Goal: Task Accomplishment & Management: Use online tool/utility

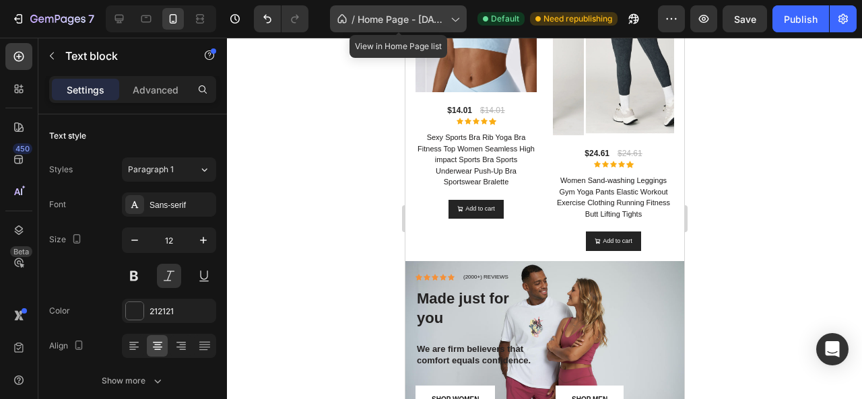
scroll to position [1145, 0]
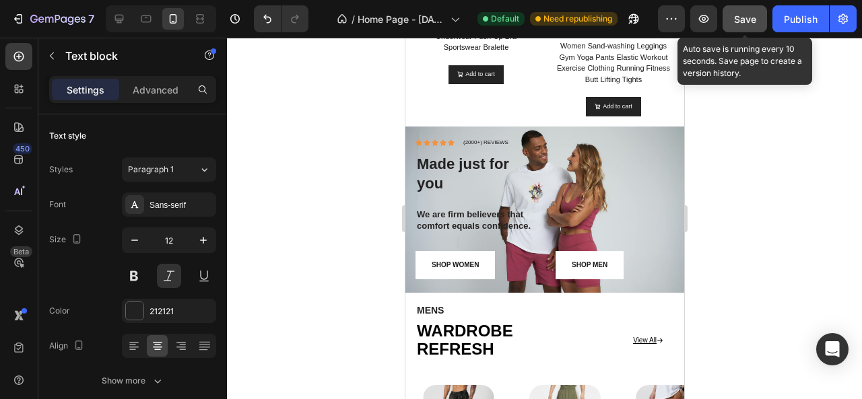
click at [738, 17] on span "Save" at bounding box center [745, 18] width 22 height 11
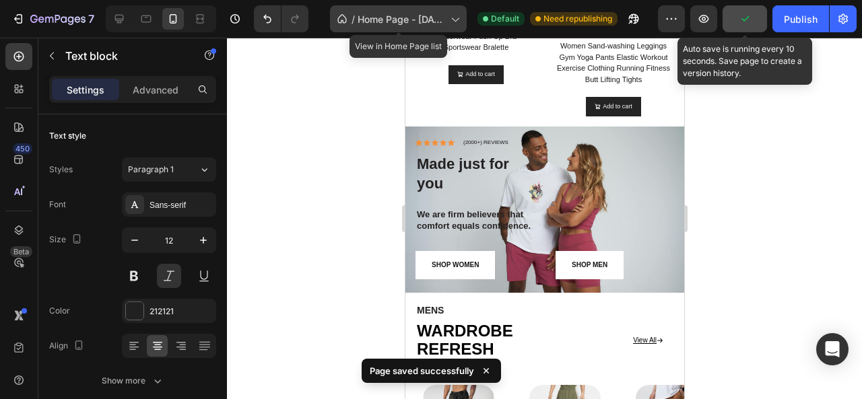
click at [389, 15] on span "Home Page - [DATE] 23:28:21" at bounding box center [402, 19] width 88 height 14
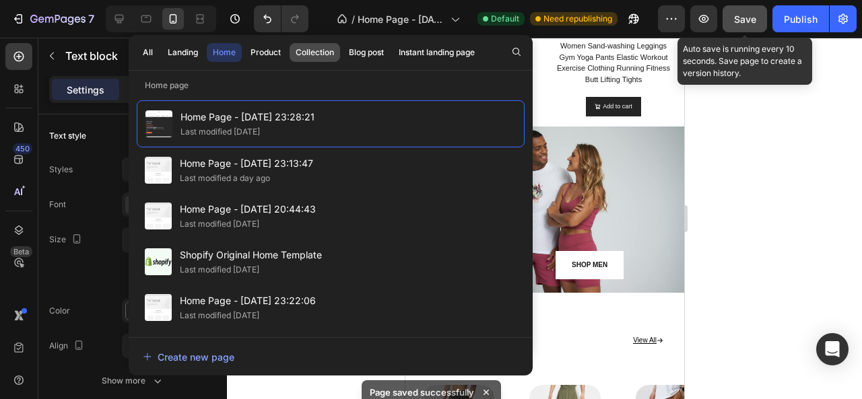
click at [329, 51] on div "Collection" at bounding box center [315, 52] width 38 height 12
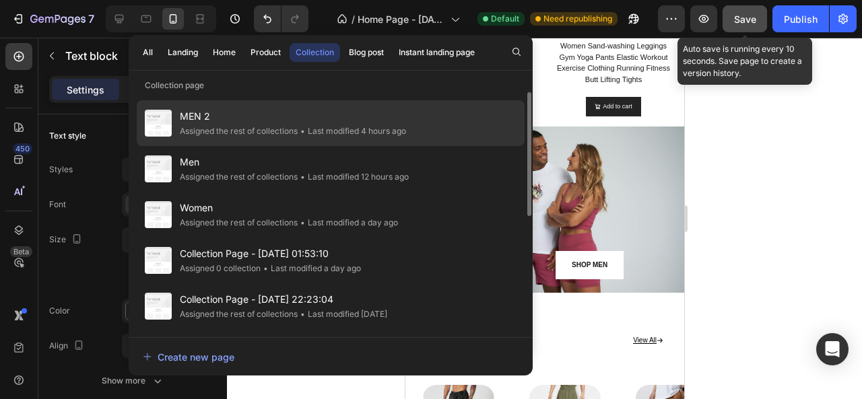
click at [257, 134] on div "Assigned the rest of collections" at bounding box center [239, 131] width 118 height 13
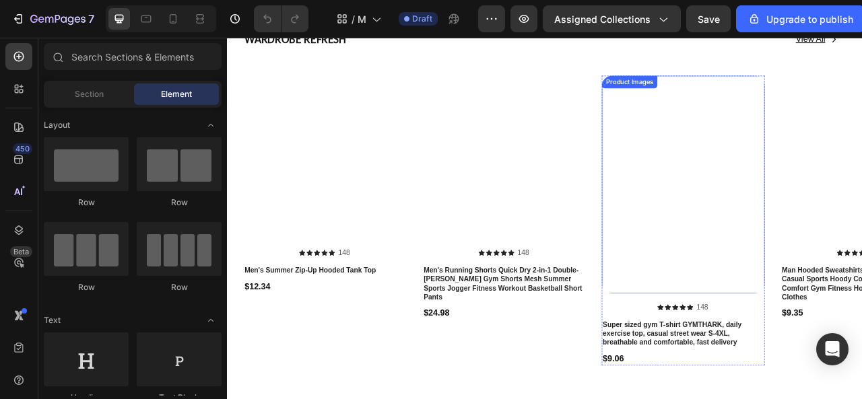
scroll to position [606, 0]
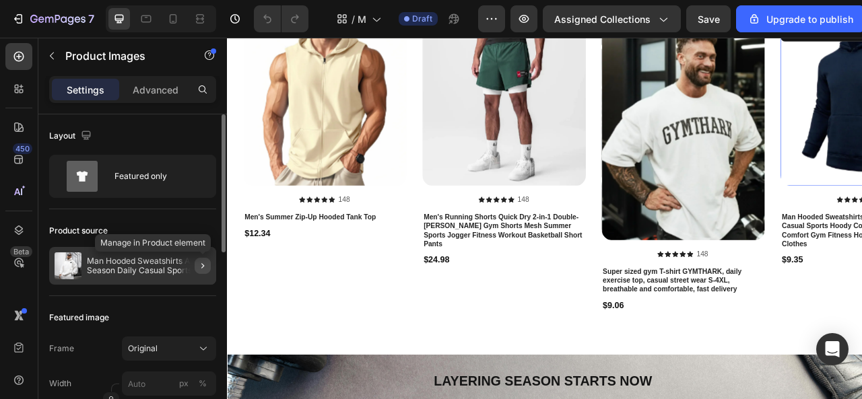
click at [195, 263] on button "button" at bounding box center [203, 266] width 16 height 16
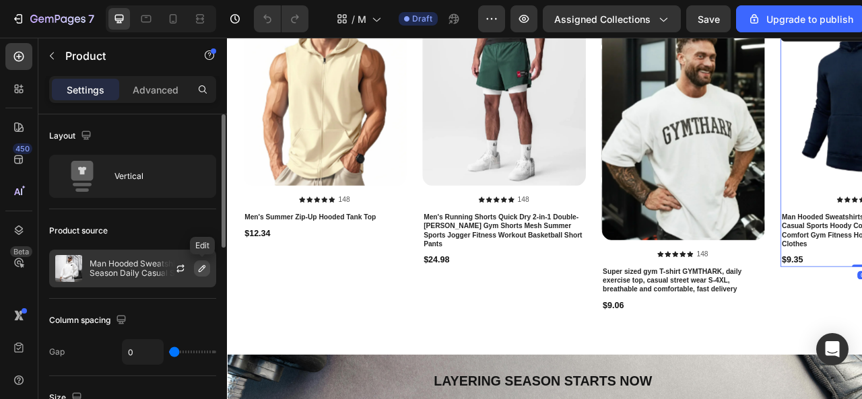
click at [195, 265] on button "button" at bounding box center [202, 269] width 16 height 16
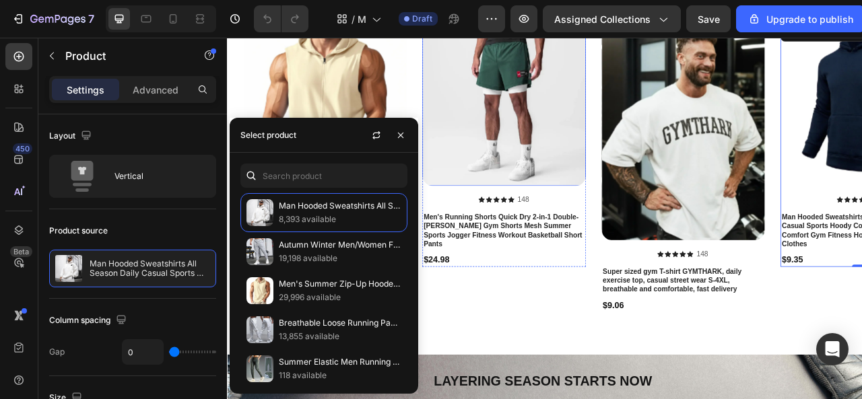
click at [525, 137] on img at bounding box center [578, 121] width 207 height 207
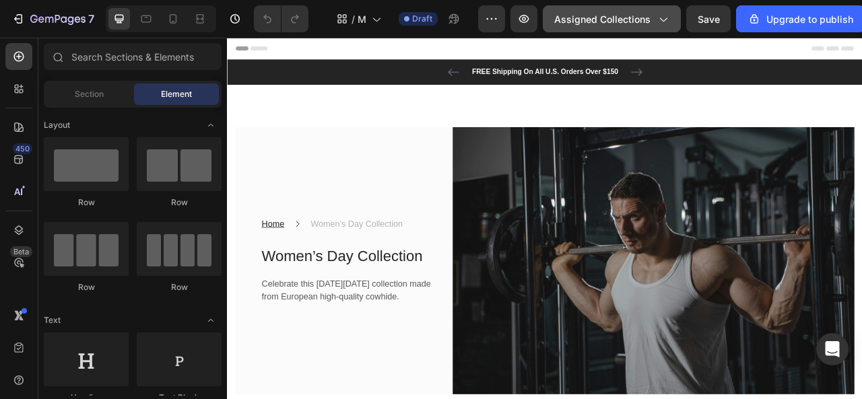
click at [601, 25] on span "Assigned Collections" at bounding box center [602, 19] width 96 height 14
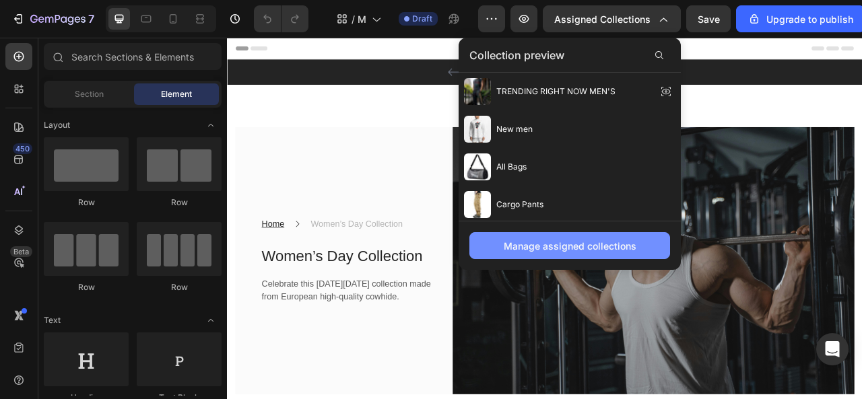
click at [584, 247] on div "Manage assigned collections" at bounding box center [570, 246] width 133 height 14
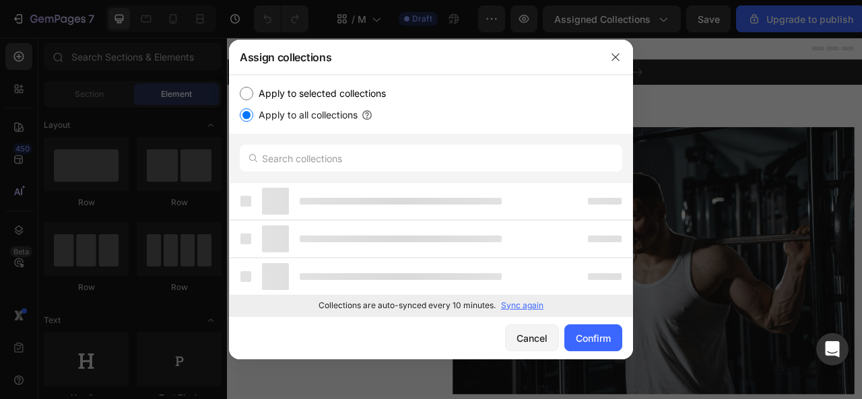
click at [524, 302] on p "Sync again" at bounding box center [522, 306] width 42 height 12
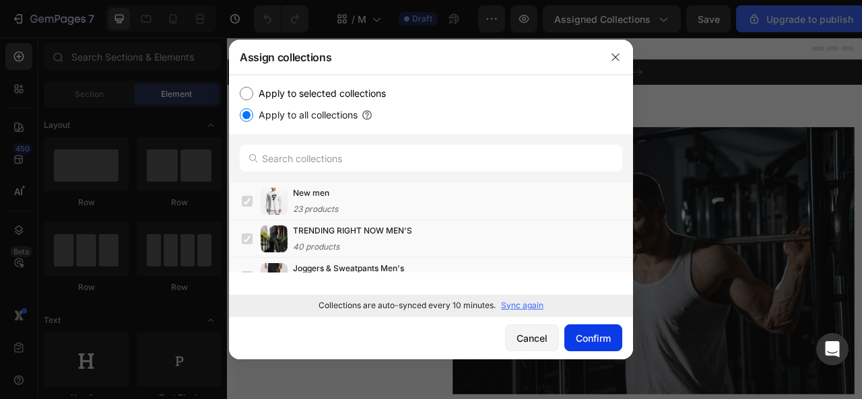
click at [577, 333] on div "Confirm" at bounding box center [593, 338] width 35 height 14
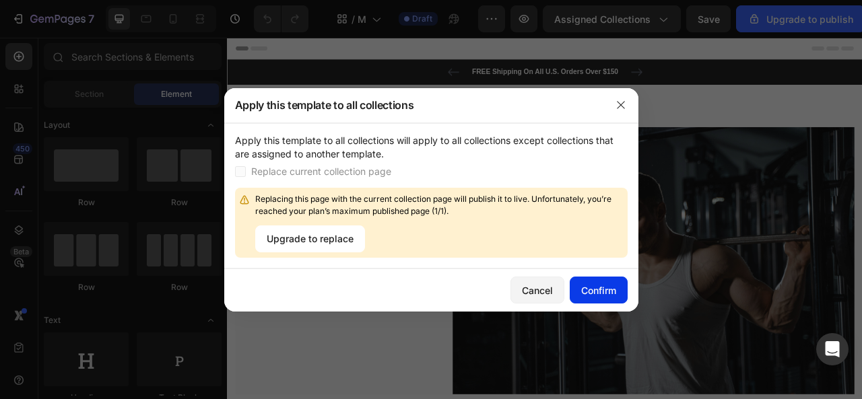
click at [585, 291] on div "Confirm" at bounding box center [598, 291] width 35 height 14
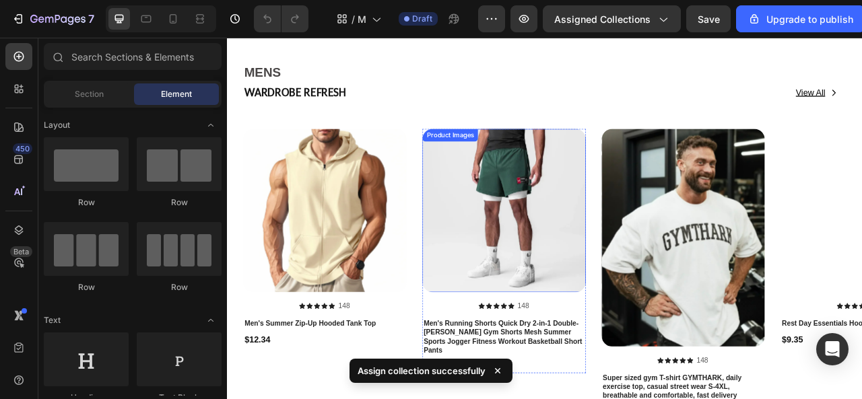
scroll to position [472, 0]
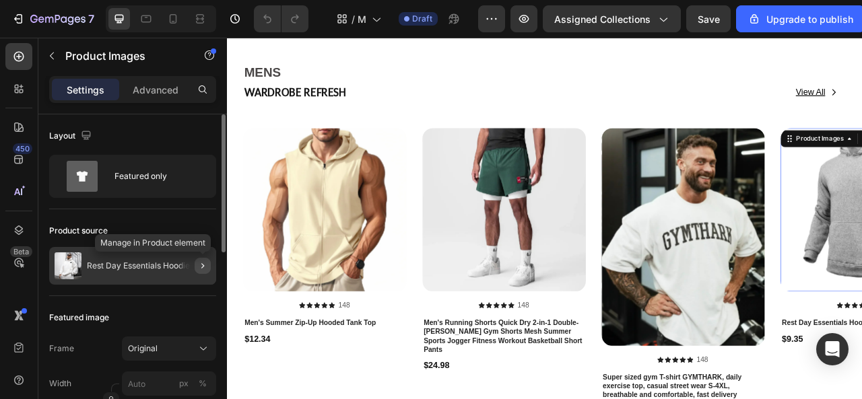
click at [195, 267] on button "button" at bounding box center [203, 266] width 16 height 16
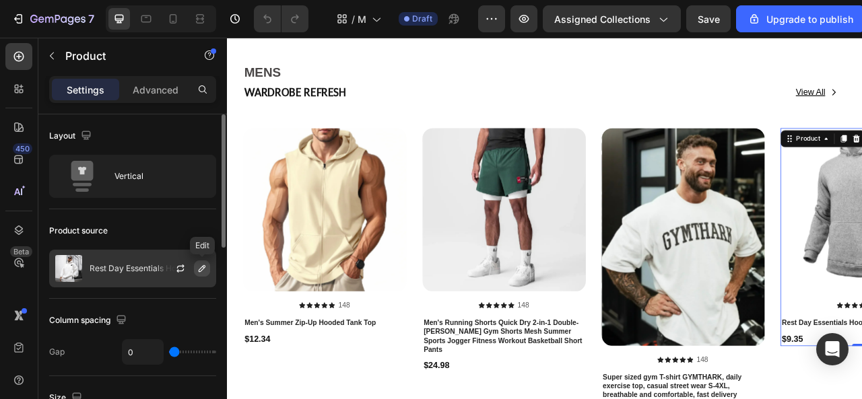
click at [194, 270] on button "button" at bounding box center [202, 269] width 16 height 16
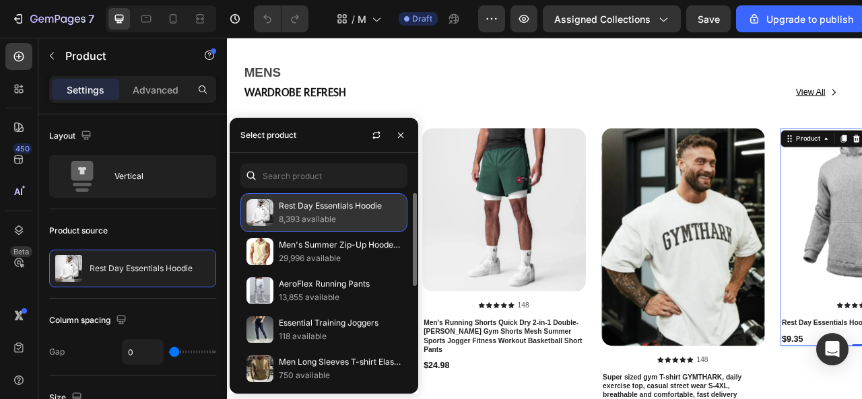
click at [261, 213] on img at bounding box center [260, 212] width 27 height 27
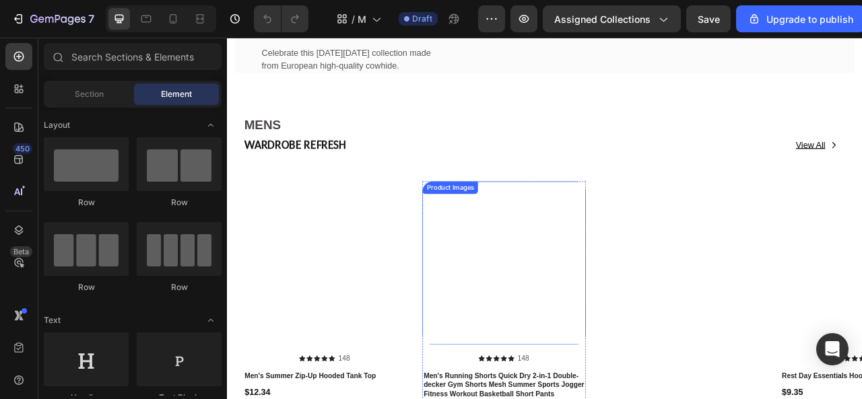
scroll to position [539, 0]
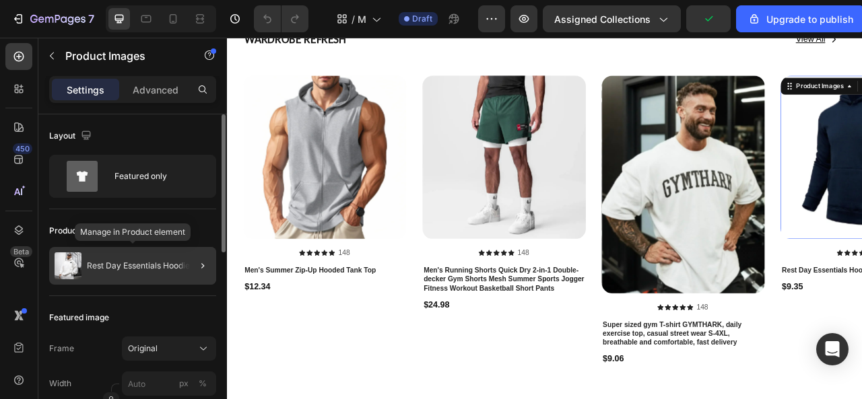
click at [156, 263] on p "Rest Day Essentials Hoodie" at bounding box center [138, 265] width 103 height 9
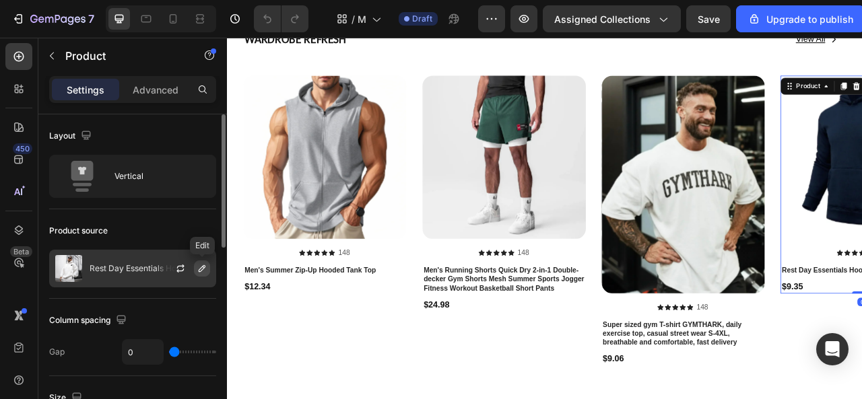
click at [195, 265] on button "button" at bounding box center [202, 269] width 16 height 16
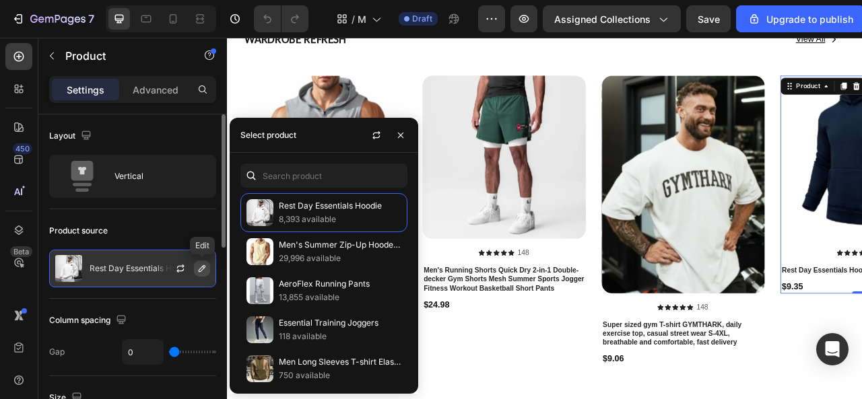
click at [196, 265] on button "button" at bounding box center [202, 269] width 16 height 16
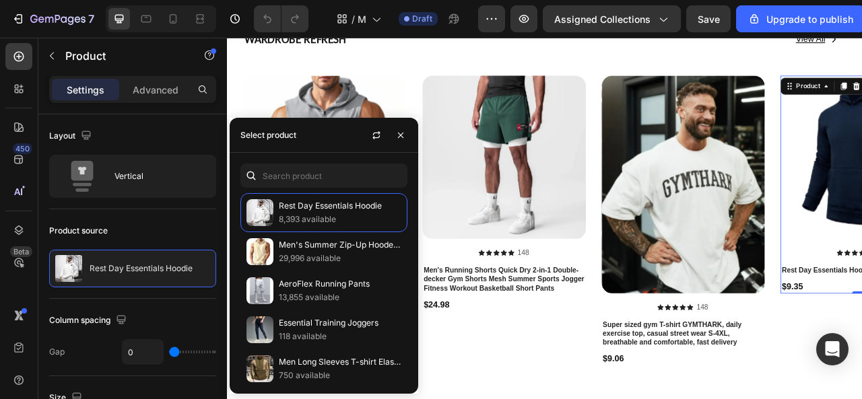
click at [526, 399] on div "Product Images Icon Icon Icon Icon Icon Icon List 148 Text Block Row Men's Runn…" at bounding box center [578, 292] width 207 height 412
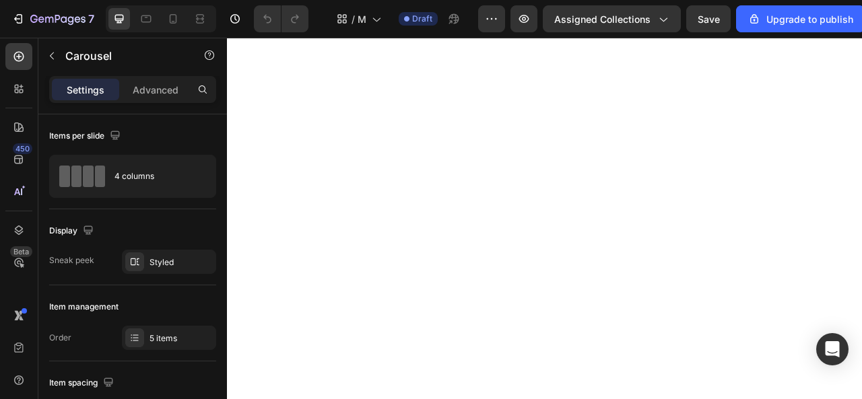
scroll to position [404, 0]
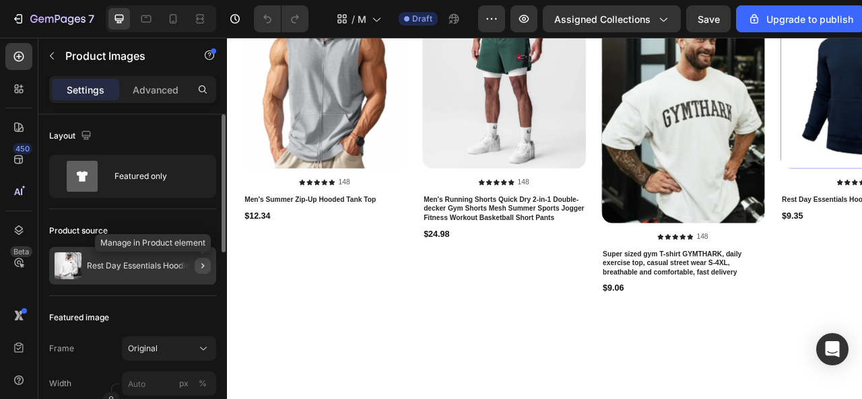
click at [201, 267] on icon "button" at bounding box center [202, 266] width 11 height 11
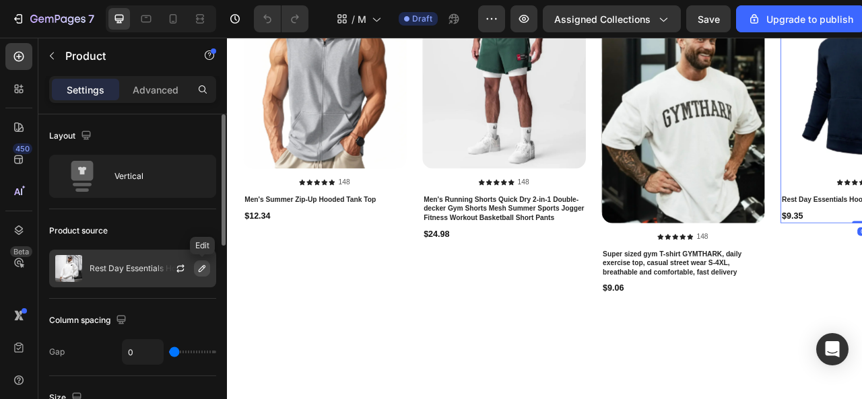
click at [206, 267] on icon "button" at bounding box center [202, 268] width 11 height 11
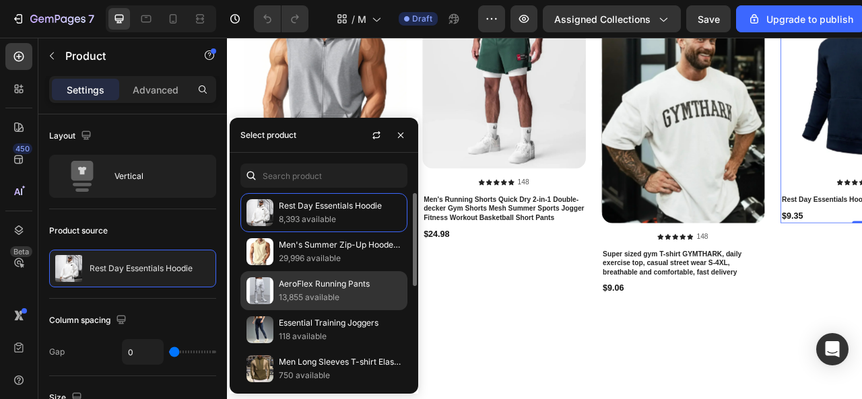
click at [256, 290] on img at bounding box center [260, 291] width 27 height 27
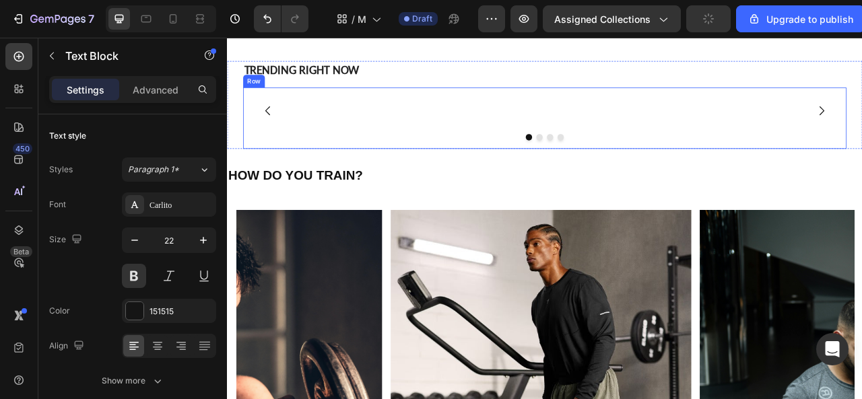
scroll to position [1752, 0]
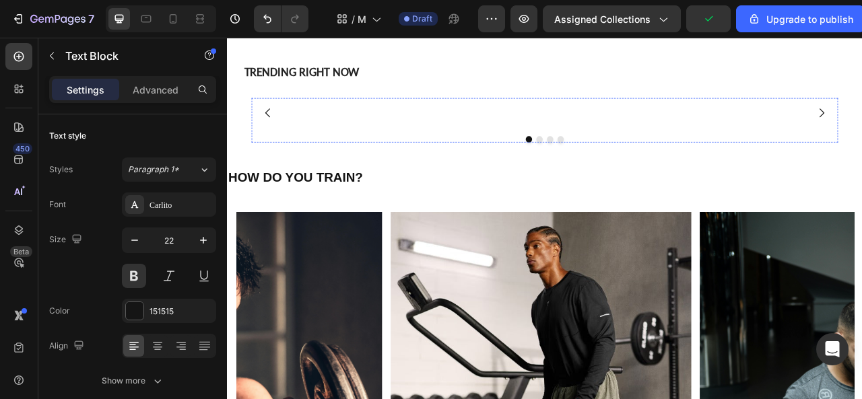
click at [391, 133] on img at bounding box center [383, 133] width 152 height 0
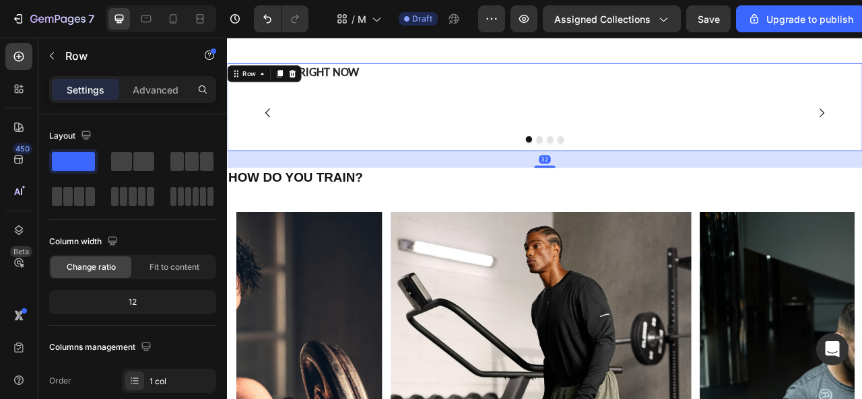
click at [245, 116] on div "TRENDING RIGHT NOW Text Block Row Image Image Image Image Carousel Row Row 32" at bounding box center [631, 126] width 808 height 112
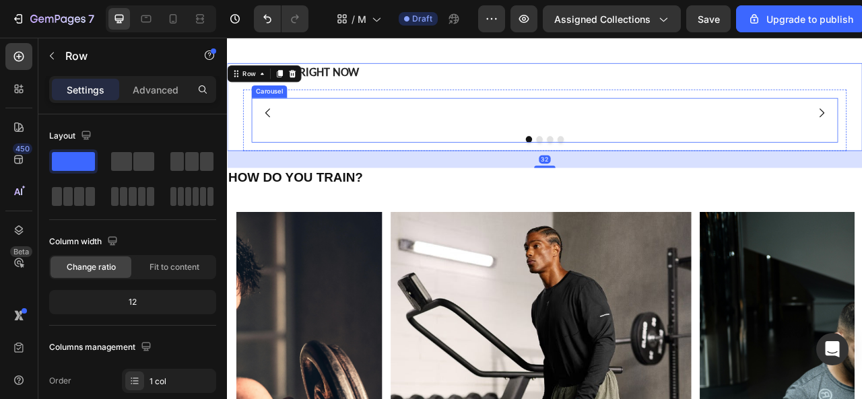
scroll to position [1617, 0]
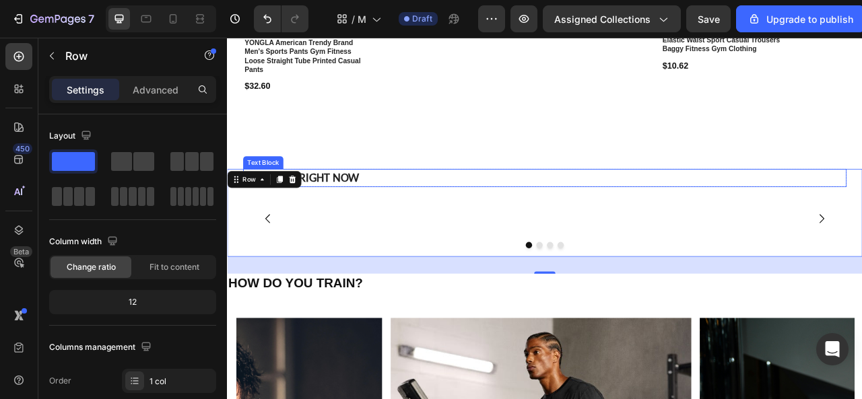
click at [371, 218] on p "TRENDING RIGHT NOW" at bounding box center [631, 216] width 765 height 20
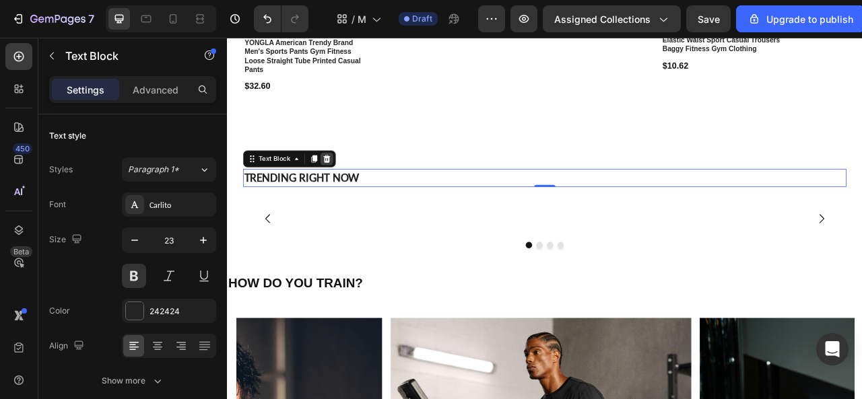
click at [352, 189] on icon at bounding box center [354, 191] width 9 height 9
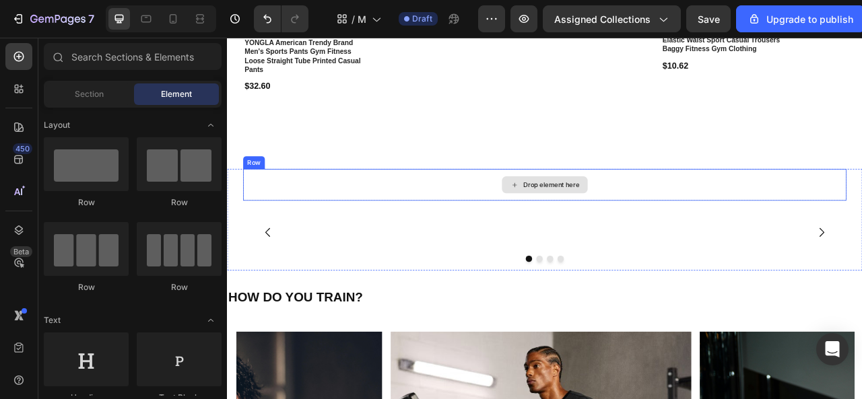
click at [367, 228] on div "Drop element here" at bounding box center [631, 225] width 768 height 40
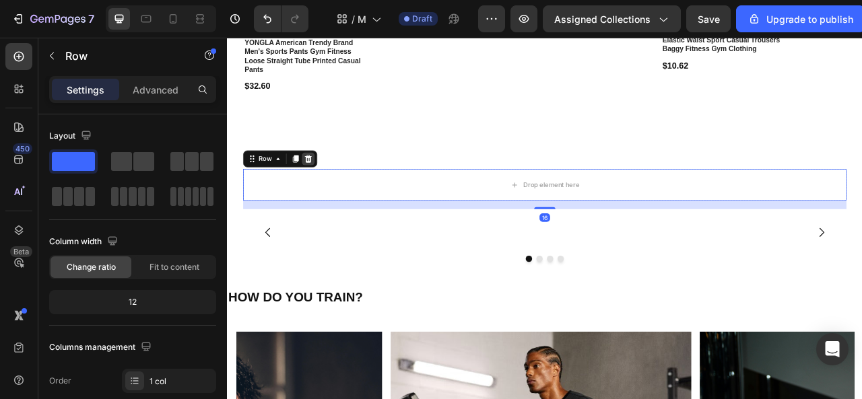
click at [328, 190] on icon at bounding box center [330, 191] width 9 height 9
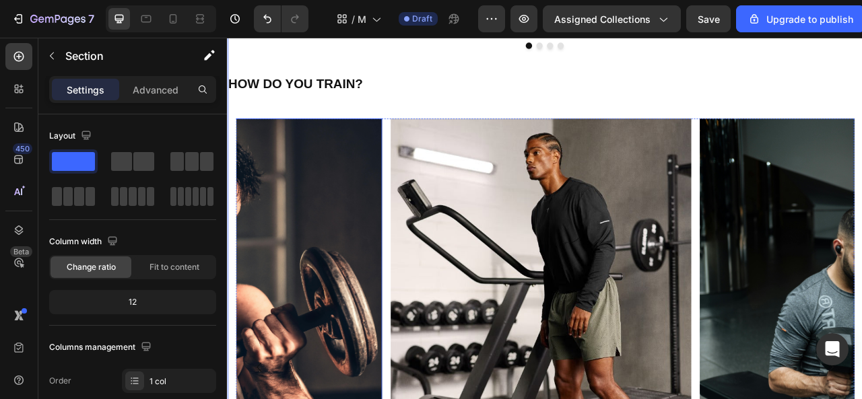
scroll to position [1684, 0]
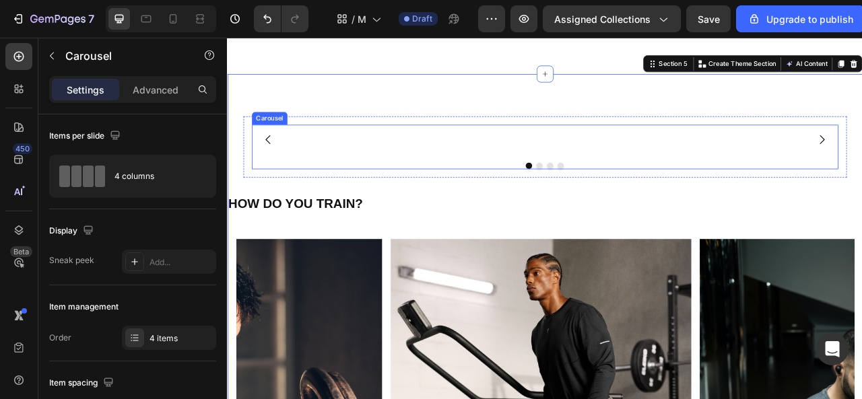
click at [278, 175] on icon "Carousel Back Arrow" at bounding box center [279, 167] width 16 height 16
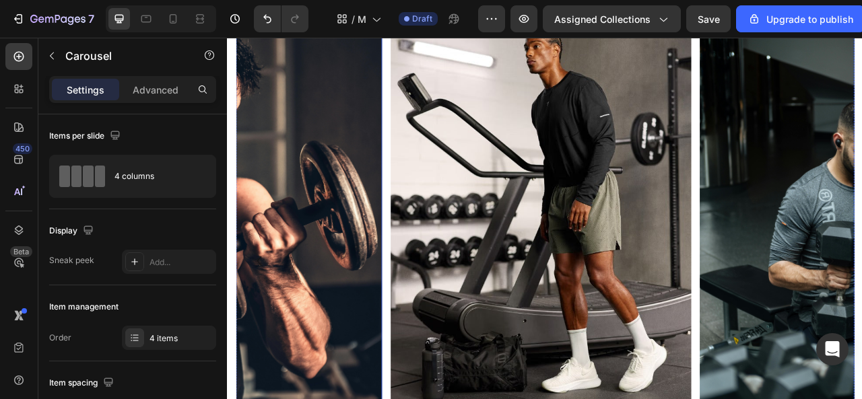
scroll to position [2021, 0]
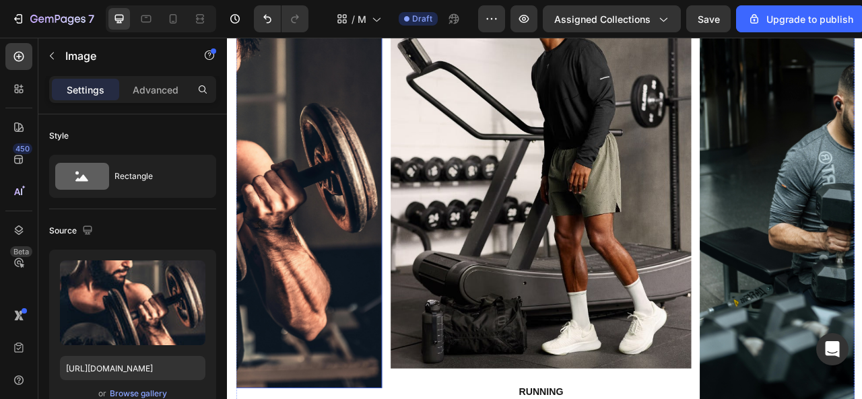
click at [277, 288] on img at bounding box center [232, 220] width 383 height 527
drag, startPoint x: 58, startPoint y: 55, endPoint x: 65, endPoint y: 56, distance: 6.9
click at [59, 55] on button "button" at bounding box center [52, 56] width 22 height 22
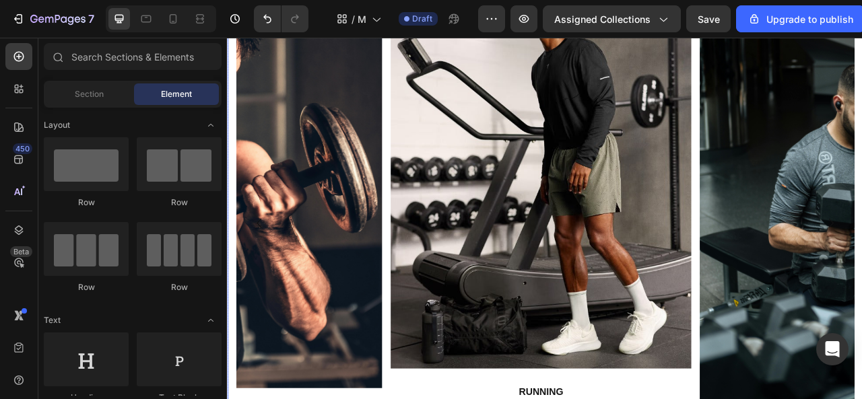
click at [262, 81] on div "Image RUNNING Button Row Image HIT Button Row Image PILATES Button Row Image LI…" at bounding box center [631, 283] width 808 height 674
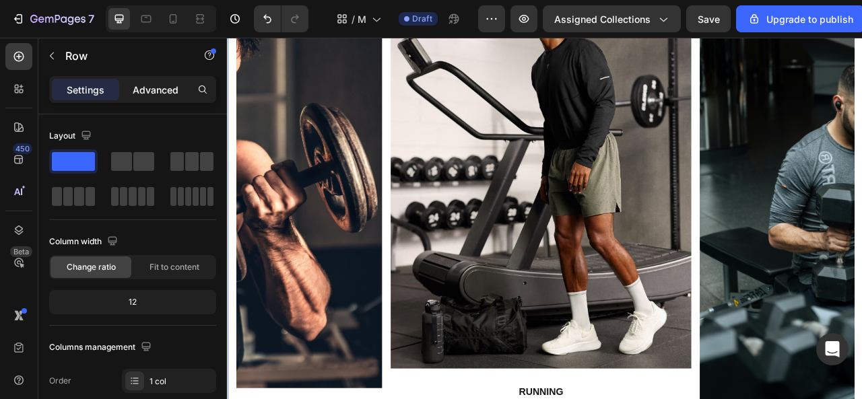
click at [147, 84] on p "Advanced" at bounding box center [156, 90] width 46 height 14
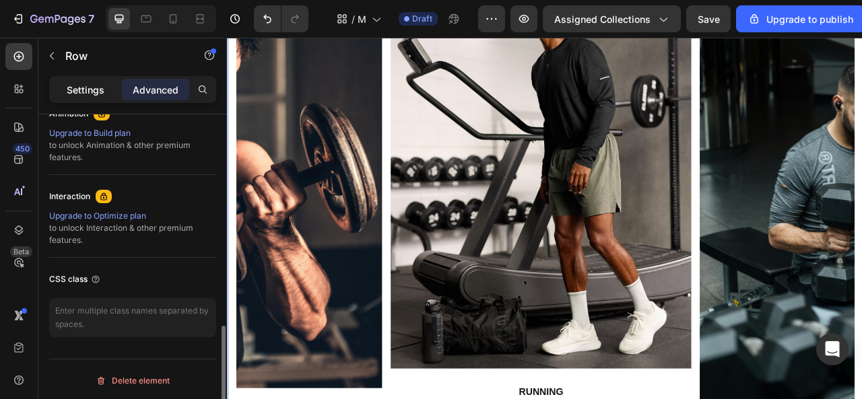
click at [94, 92] on p "Settings" at bounding box center [86, 90] width 38 height 14
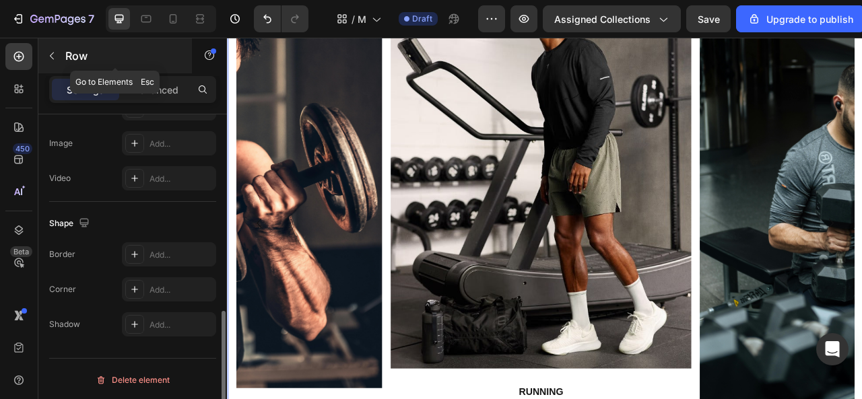
click at [58, 49] on button "button" at bounding box center [52, 56] width 22 height 22
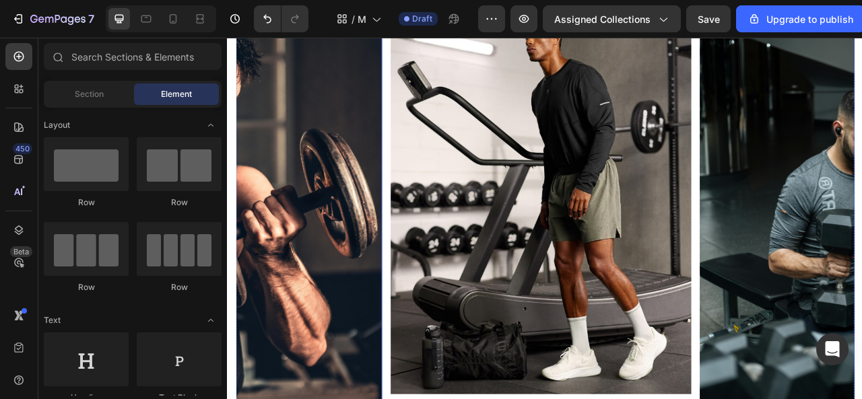
scroll to position [1886, 0]
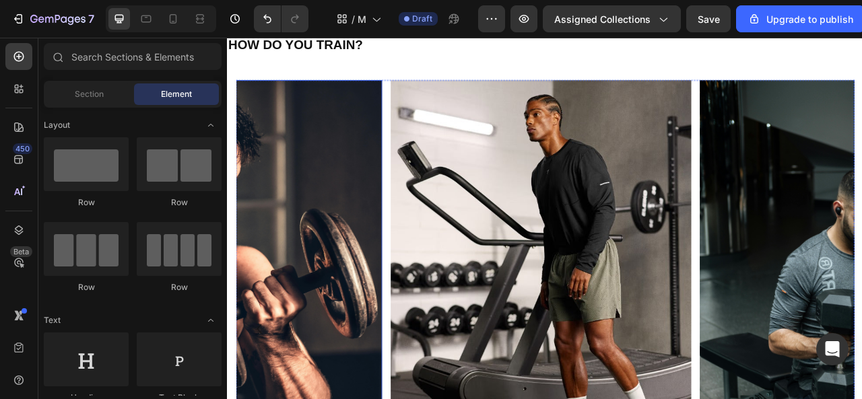
click at [303, 296] on img at bounding box center [232, 355] width 383 height 527
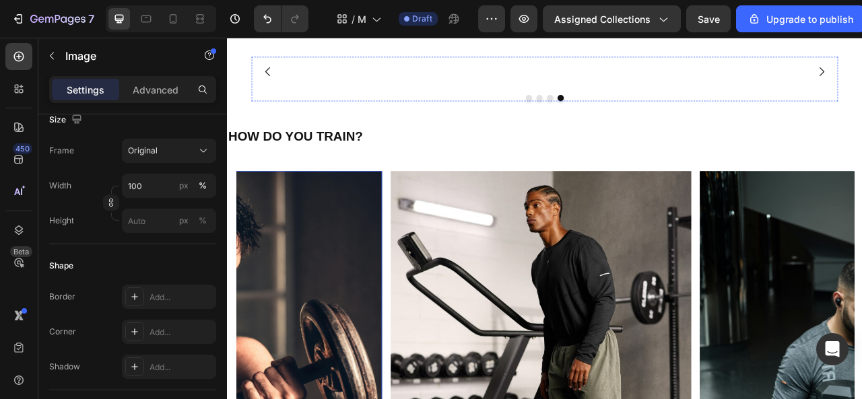
scroll to position [1684, 0]
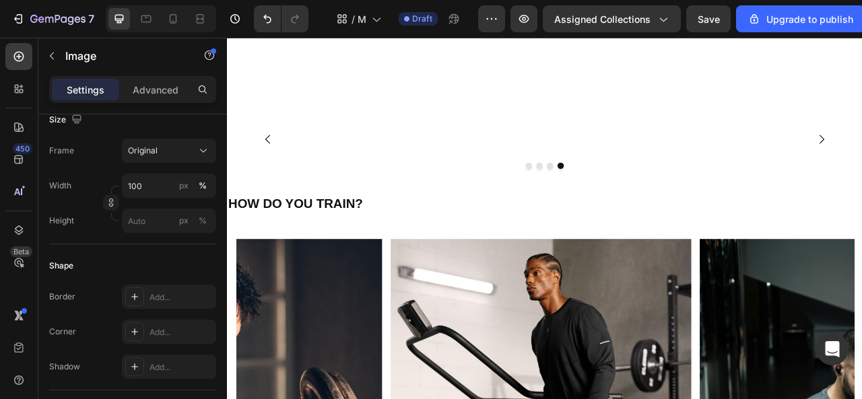
click at [428, 167] on img at bounding box center [383, 167] width 152 height 0
click at [553, 167] on img at bounding box center [545, 167] width 152 height 0
click at [662, 167] on img at bounding box center [707, 167] width 152 height 0
click at [827, 167] on img at bounding box center [870, 167] width 152 height 0
click at [534, 167] on img at bounding box center [545, 167] width 152 height 0
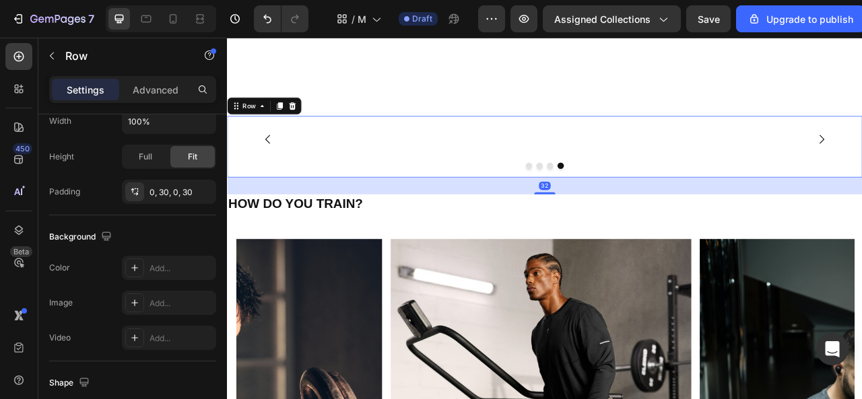
click at [236, 141] on div "Image Image Image Image Carousel Row Row 32" at bounding box center [631, 176] width 808 height 78
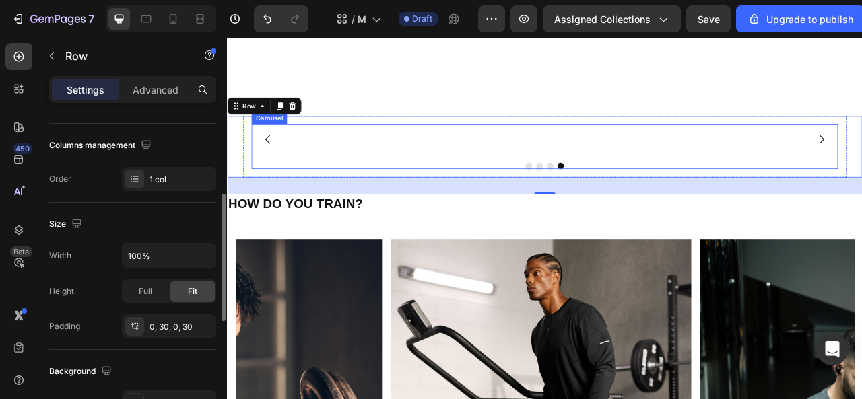
scroll to position [1819, 0]
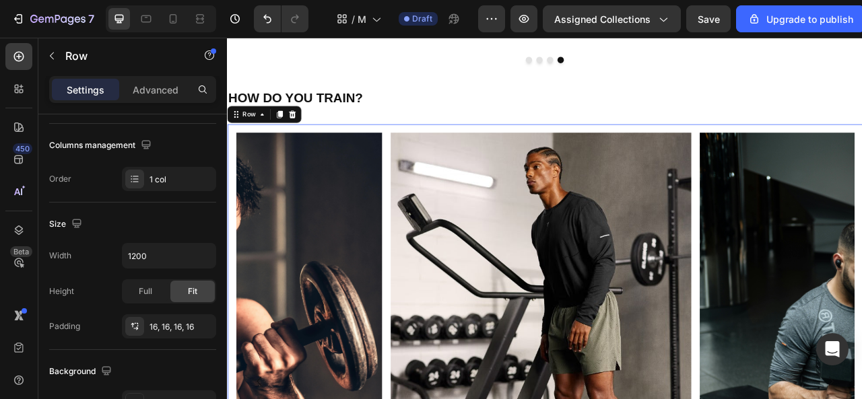
drag, startPoint x: 234, startPoint y: 288, endPoint x: 446, endPoint y: 271, distance: 212.2
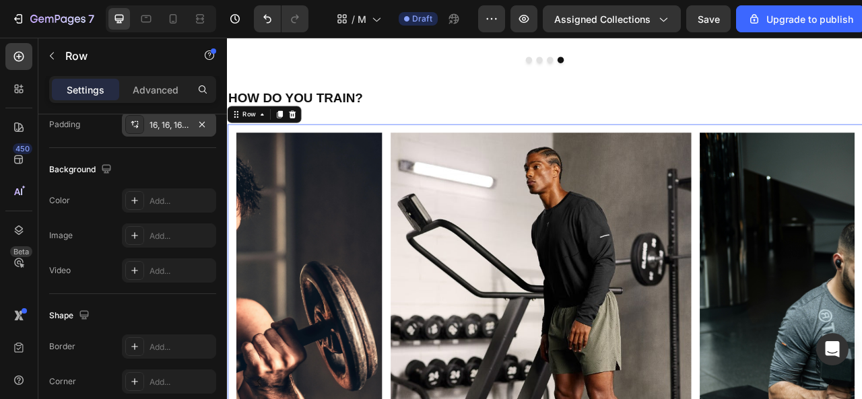
scroll to position [497, 0]
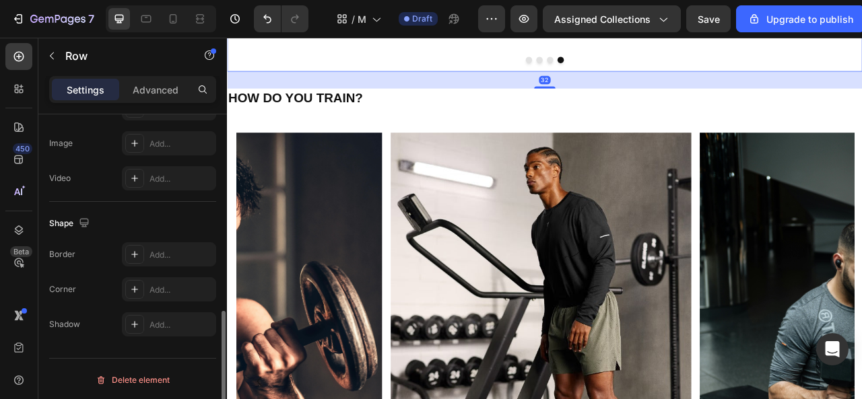
click at [240, 81] on div "Image Image Image Image Carousel Row Row 32" at bounding box center [631, 42] width 808 height 78
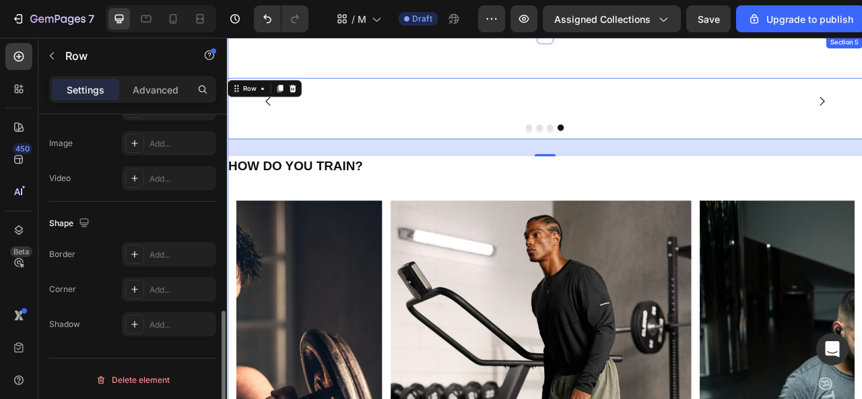
scroll to position [1752, 0]
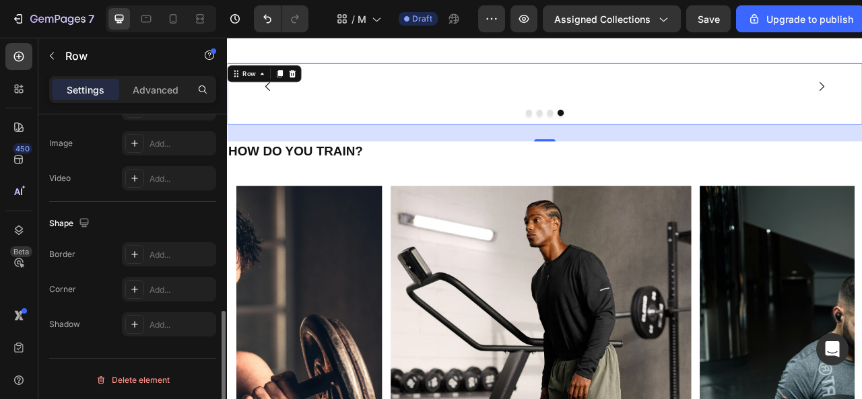
click at [320, 170] on div "32" at bounding box center [631, 159] width 808 height 22
click at [410, 137] on div at bounding box center [631, 133] width 746 height 8
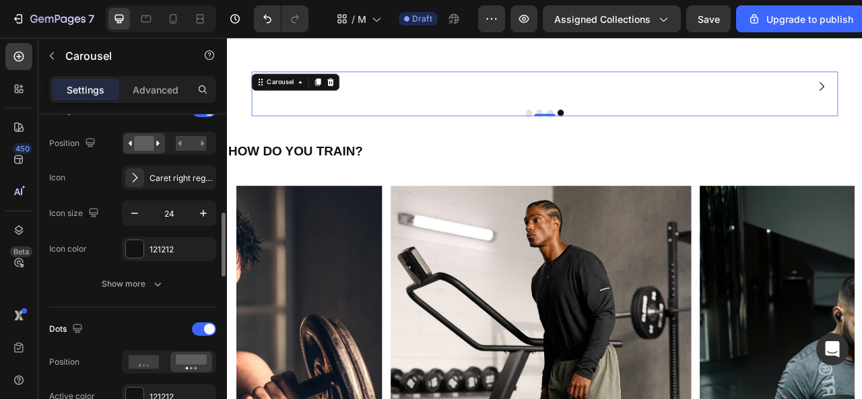
scroll to position [0, 0]
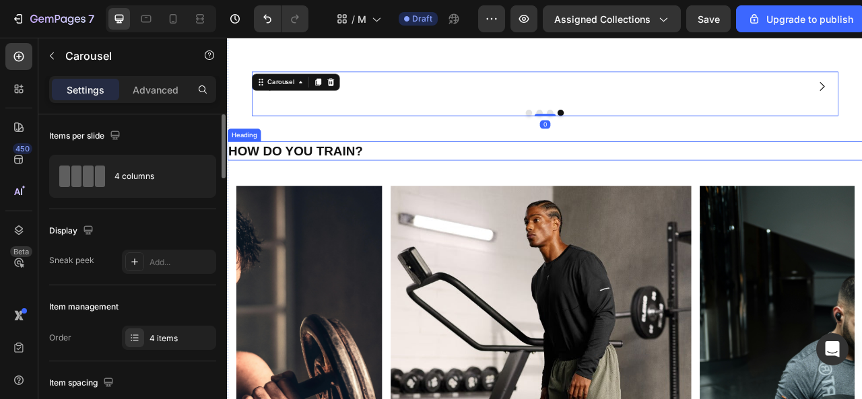
click at [410, 193] on h2 "HOW DO YOU TRAIN?" at bounding box center [631, 182] width 808 height 24
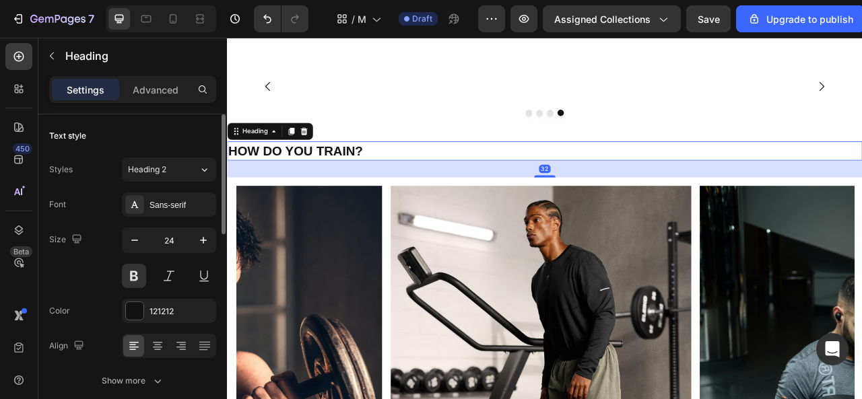
click at [241, 193] on h2 "HOW DO YOU TRAIN?" at bounding box center [631, 182] width 808 height 24
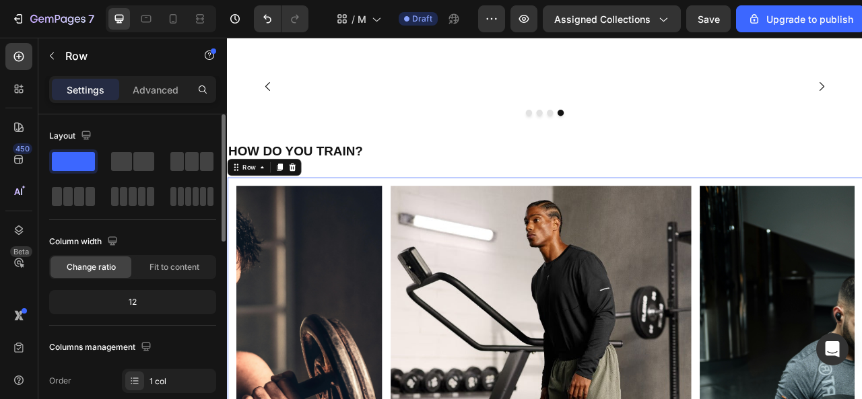
click at [298, 208] on icon at bounding box center [293, 202] width 11 height 11
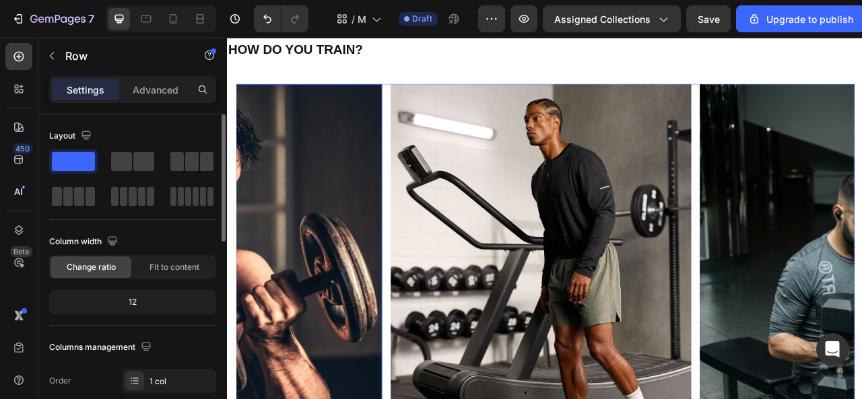
scroll to position [1814, 0]
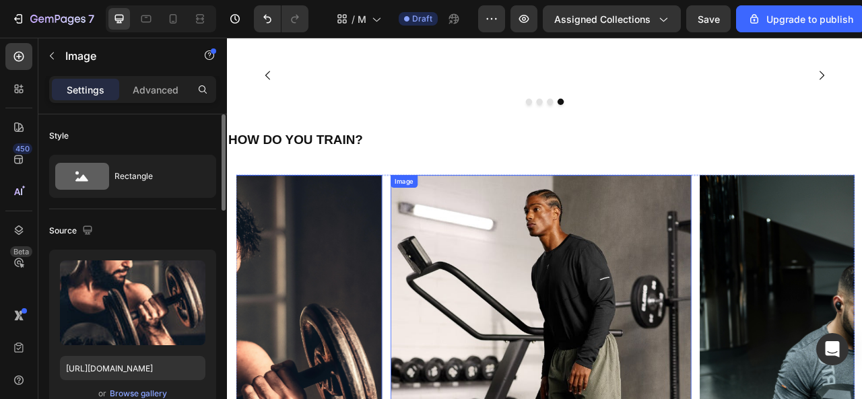
scroll to position [1747, 0]
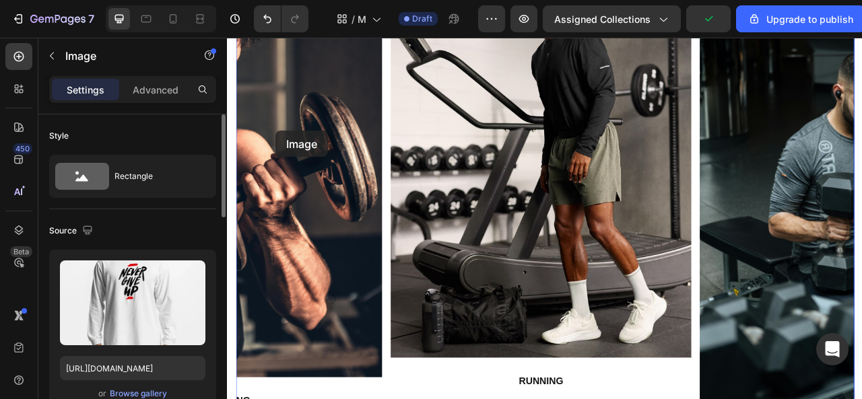
drag, startPoint x: 396, startPoint y: 152, endPoint x: 287, endPoint y: 156, distance: 109.2
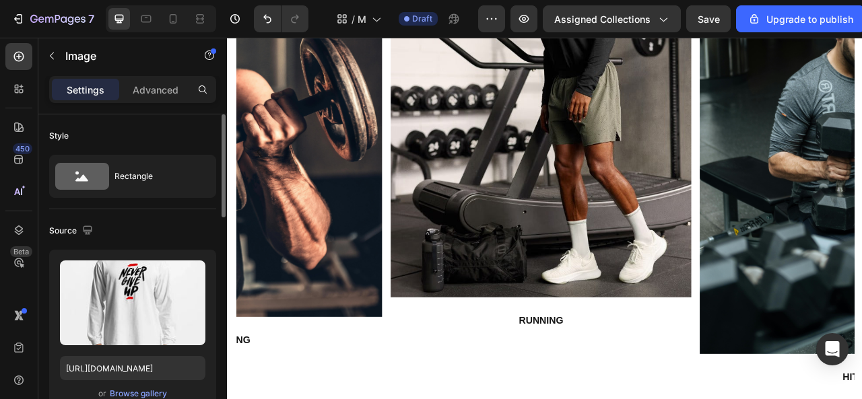
scroll to position [2249, 0]
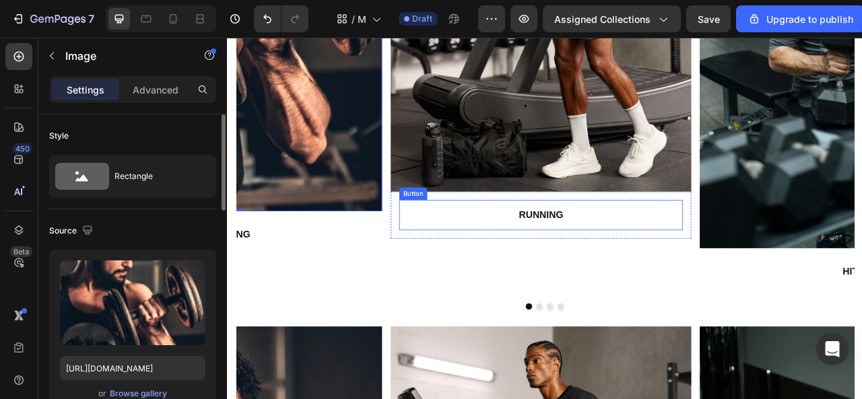
scroll to position [2316, 0]
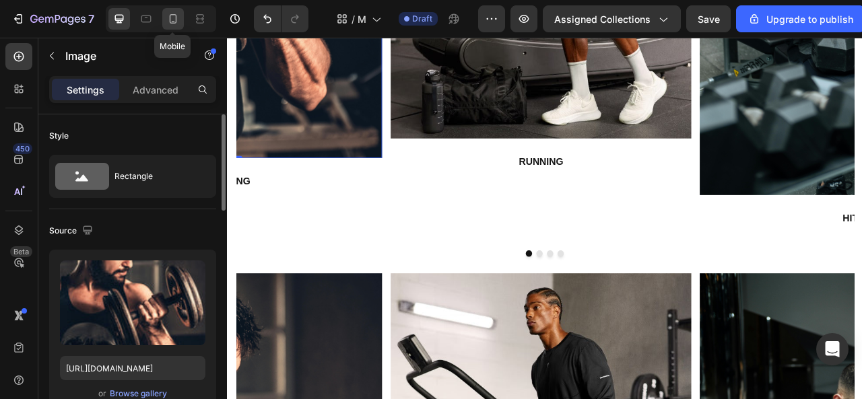
click at [178, 19] on icon at bounding box center [172, 18] width 13 height 13
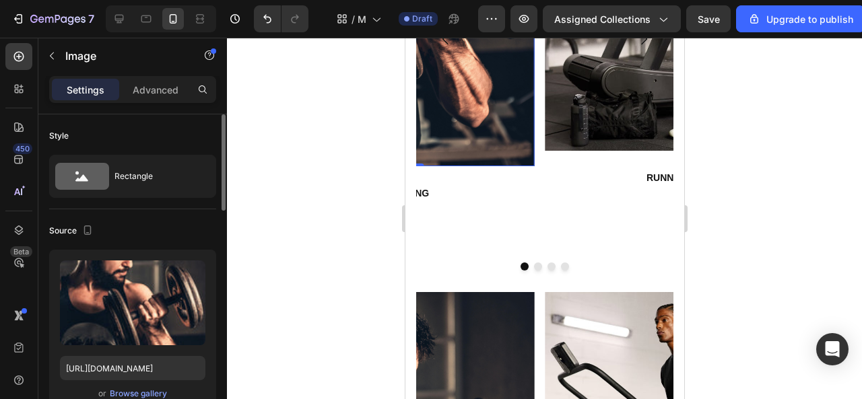
scroll to position [2118, 0]
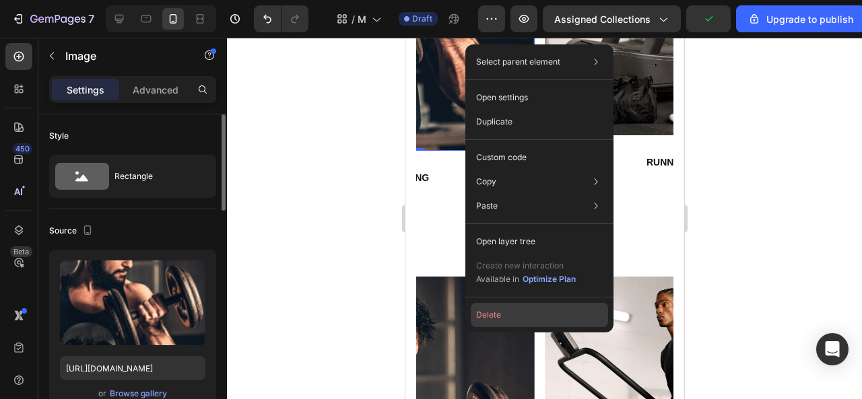
click at [516, 319] on button "Delete" at bounding box center [539, 315] width 137 height 24
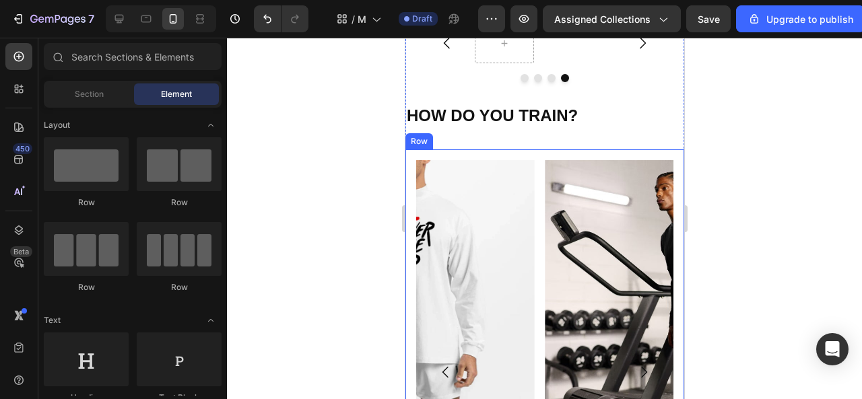
scroll to position [1740, 0]
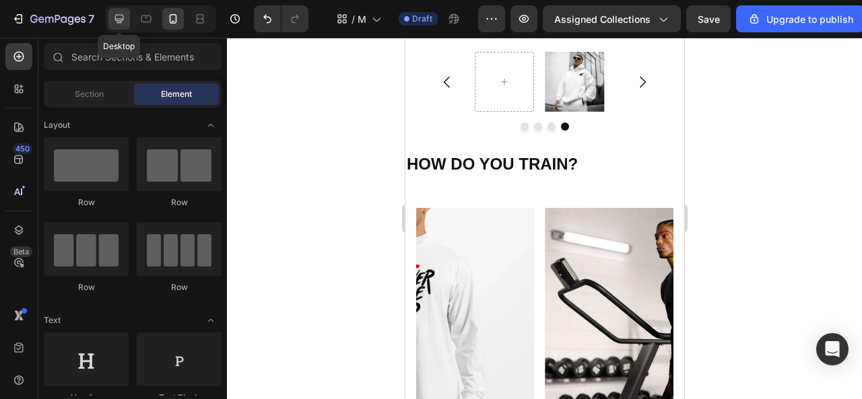
click at [121, 21] on icon at bounding box center [119, 18] width 13 height 13
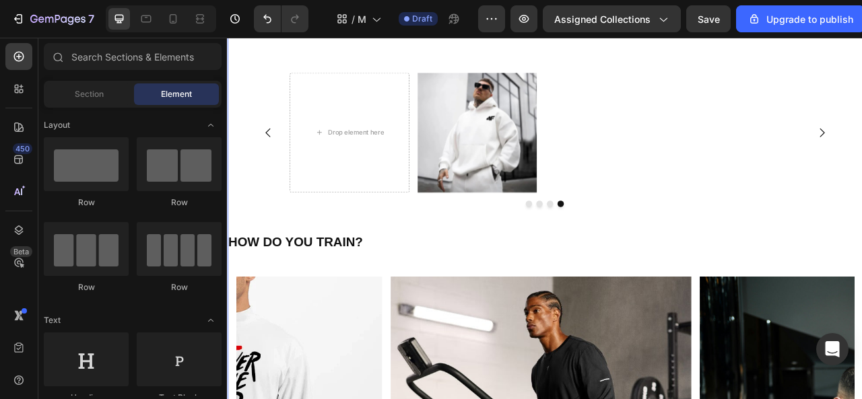
scroll to position [1740, 0]
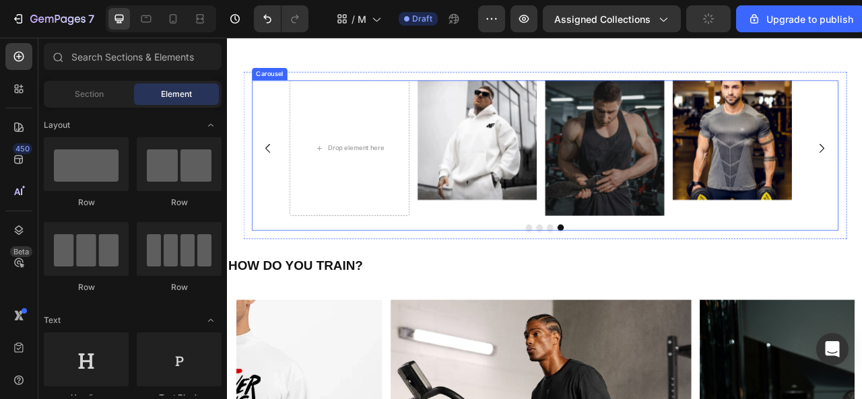
click at [607, 276] on button "Dot" at bounding box center [611, 280] width 8 height 8
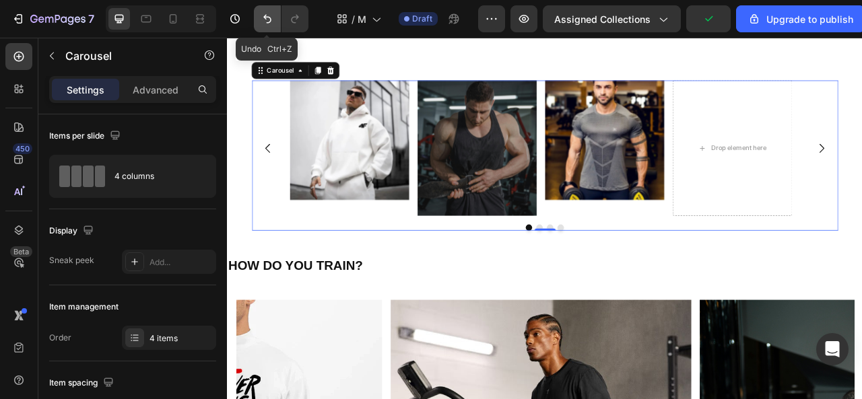
click at [264, 22] on icon "Undo/Redo" at bounding box center [267, 18] width 13 height 13
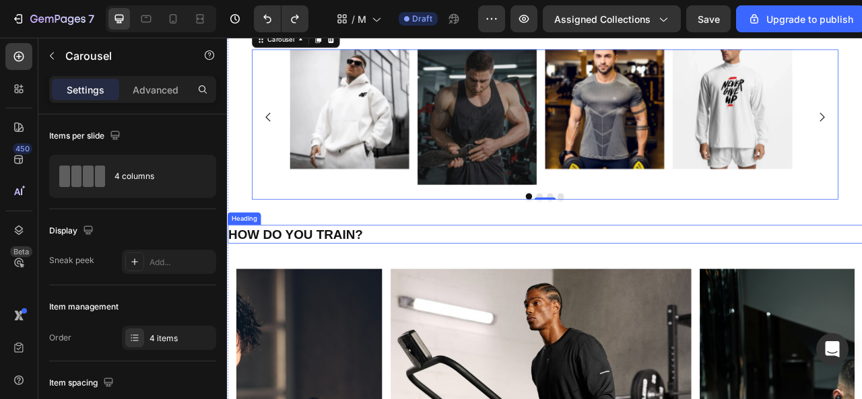
scroll to position [1808, 0]
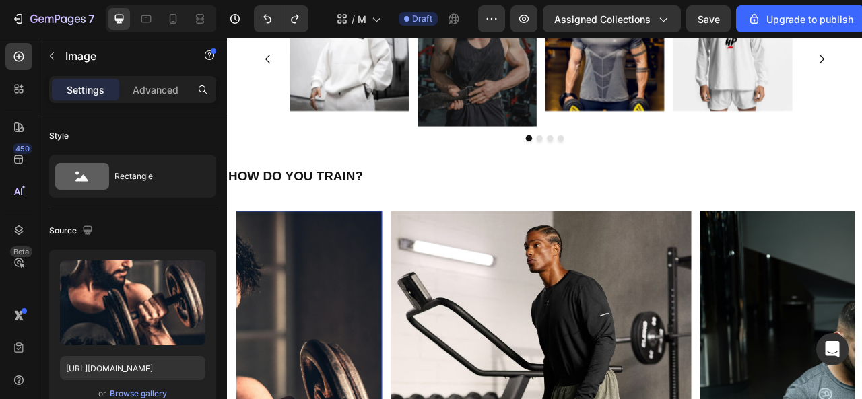
scroll to position [1875, 0]
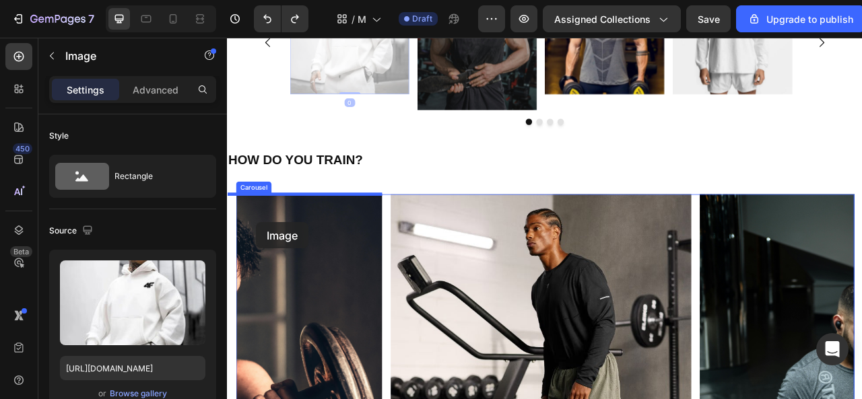
drag, startPoint x: 357, startPoint y: 73, endPoint x: 264, endPoint y: 273, distance: 220.0
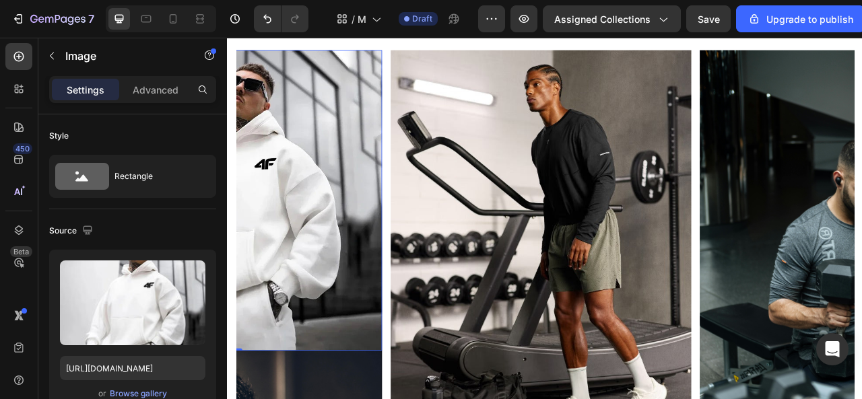
scroll to position [2144, 0]
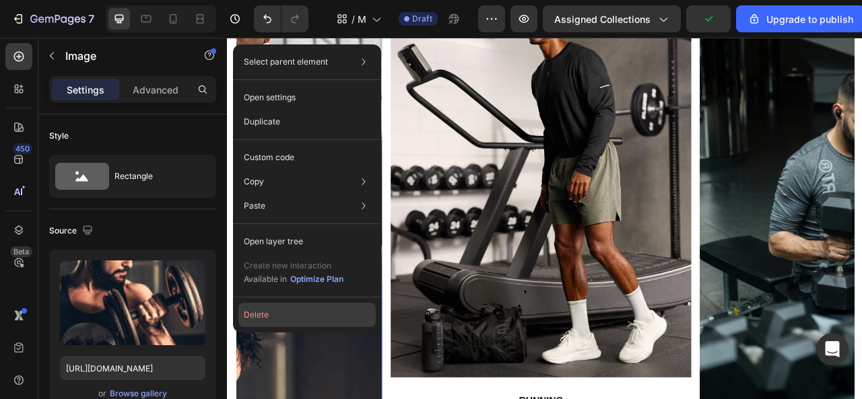
click at [323, 312] on button "Delete" at bounding box center [306, 315] width 137 height 24
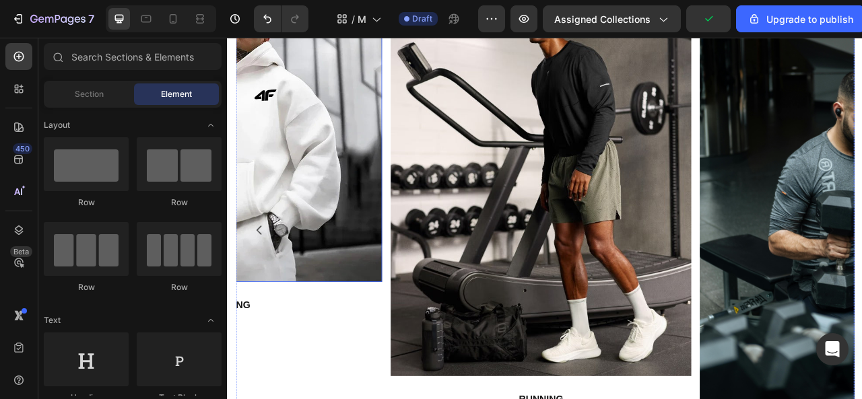
scroll to position [2179, 0]
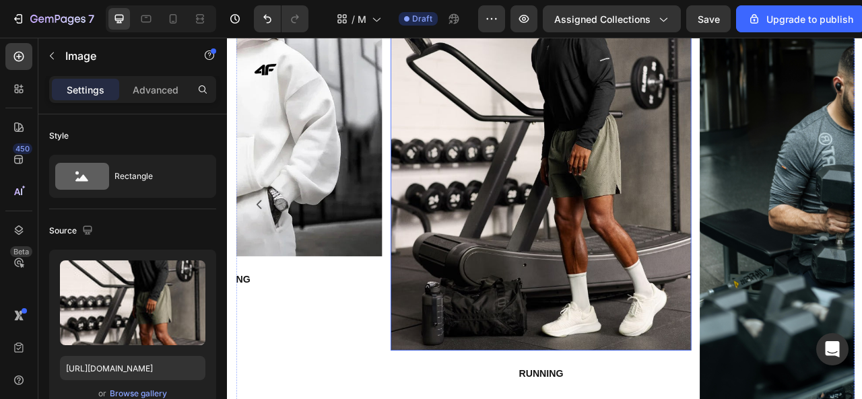
click at [534, 282] on img at bounding box center [626, 184] width 383 height 503
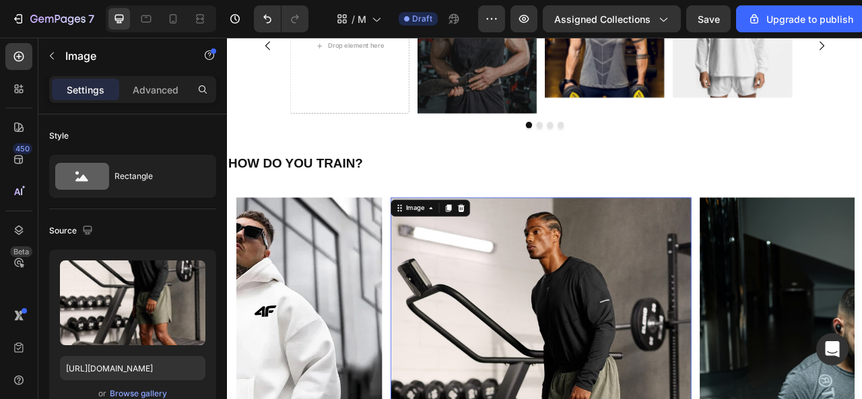
scroll to position [1842, 0]
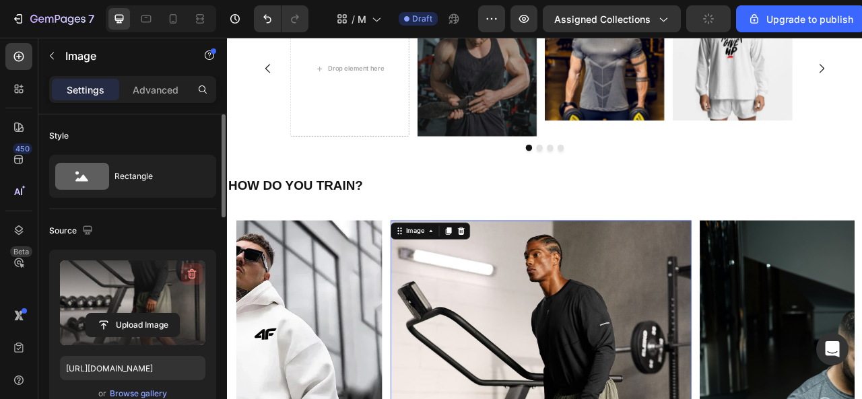
click at [189, 276] on icon "button" at bounding box center [192, 274] width 9 height 10
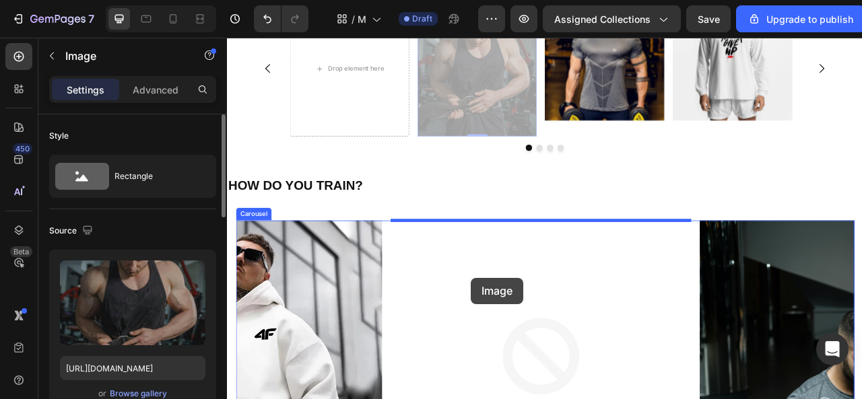
drag, startPoint x: 525, startPoint y: 93, endPoint x: 538, endPoint y: 344, distance: 250.9
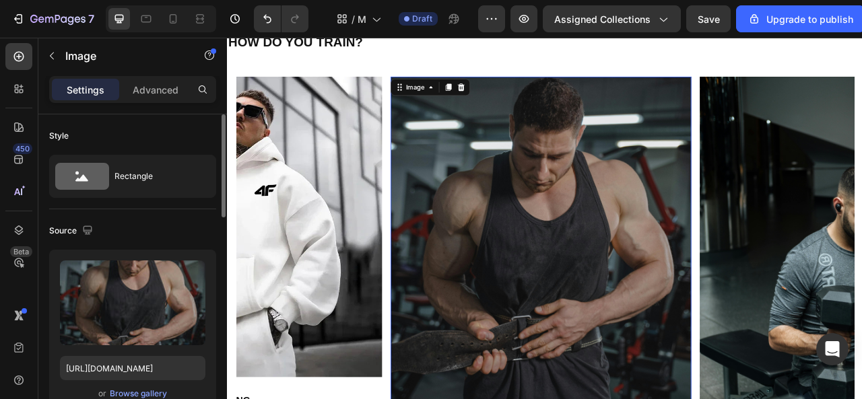
scroll to position [2101, 0]
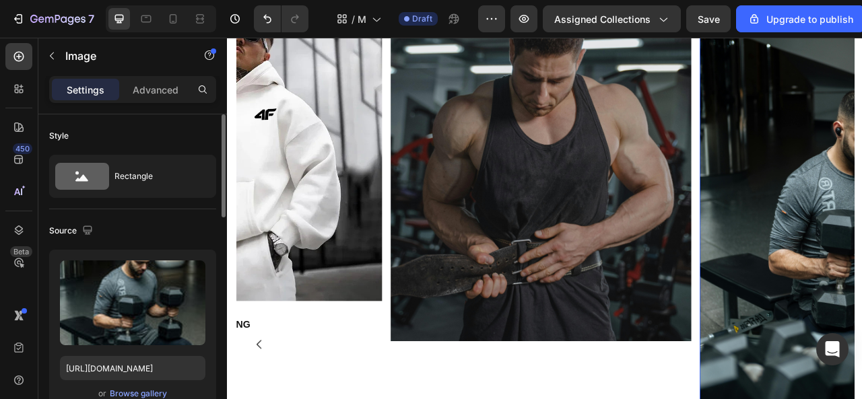
click at [190, 268] on icon "button" at bounding box center [191, 273] width 13 height 13
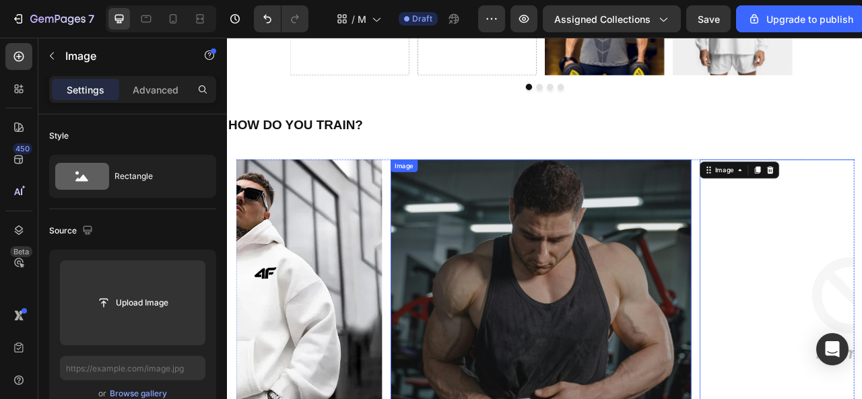
scroll to position [1764, 0]
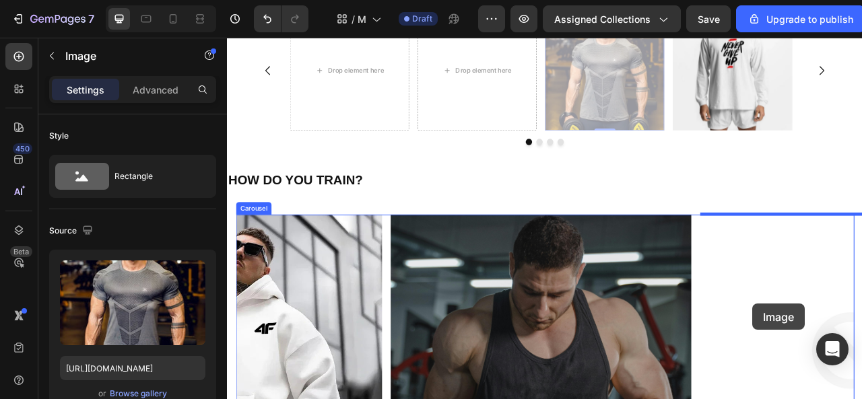
drag, startPoint x: 706, startPoint y: 160, endPoint x: 897, endPoint y: 376, distance: 288.2
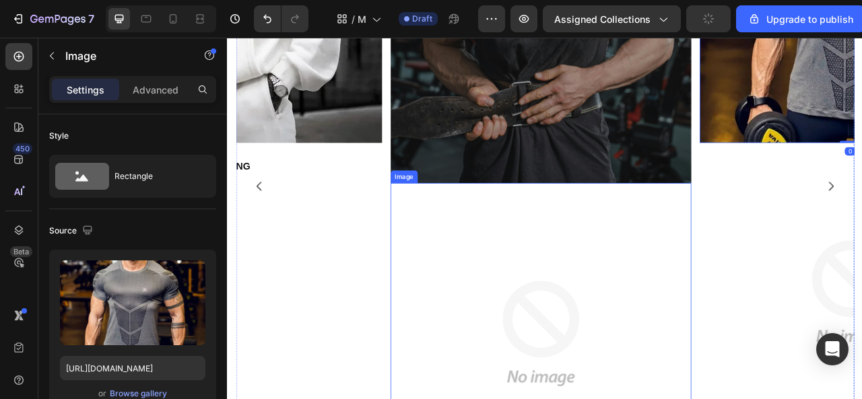
scroll to position [2392, 0]
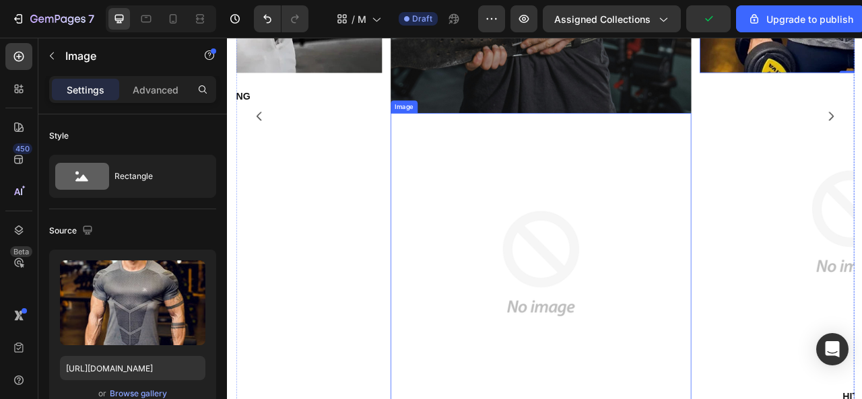
click at [627, 299] on img at bounding box center [626, 324] width 383 height 383
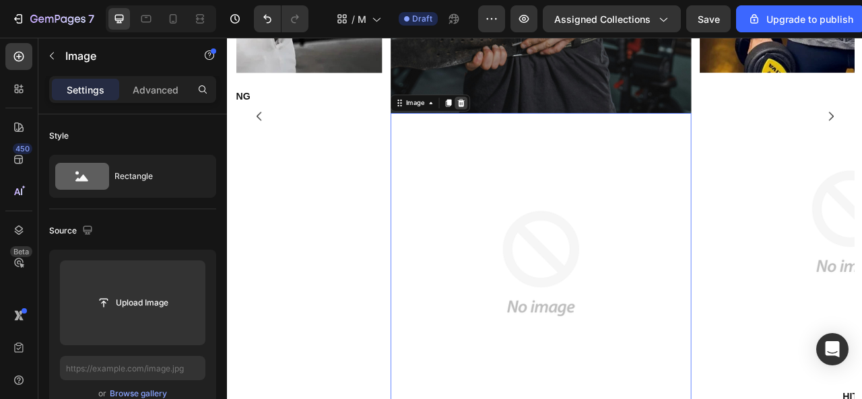
click at [528, 125] on icon at bounding box center [524, 120] width 11 height 11
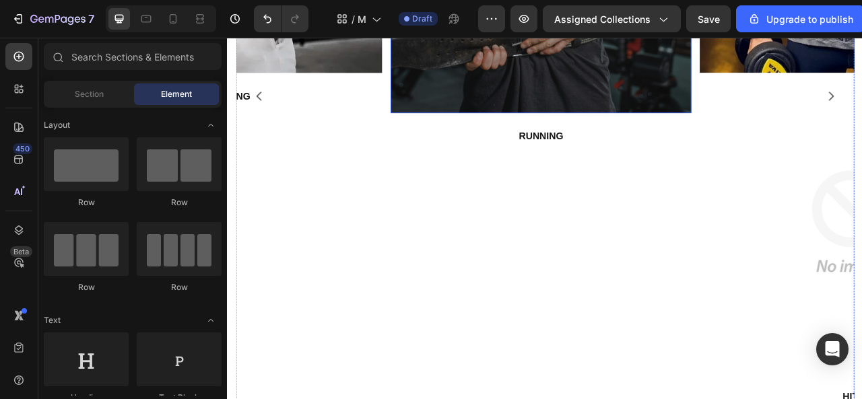
scroll to position [2366, 0]
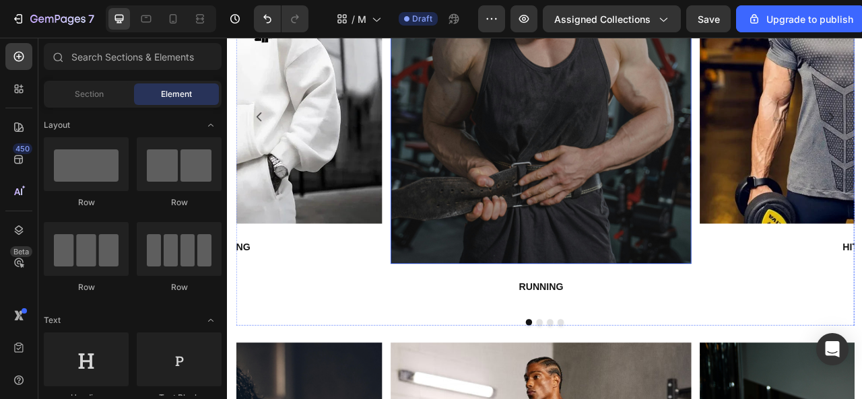
scroll to position [2268, 0]
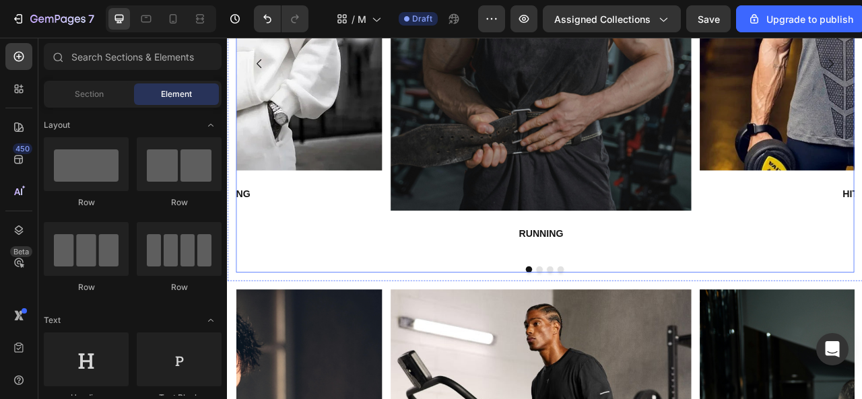
click at [635, 333] on button "Dot" at bounding box center [638, 333] width 8 height 8
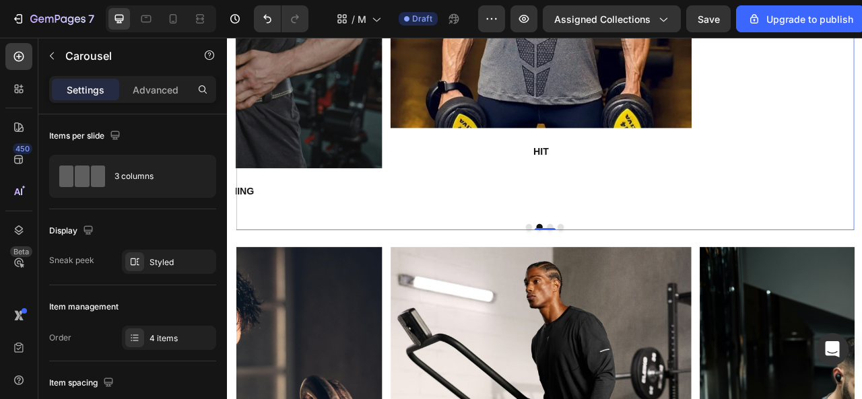
scroll to position [2338, 0]
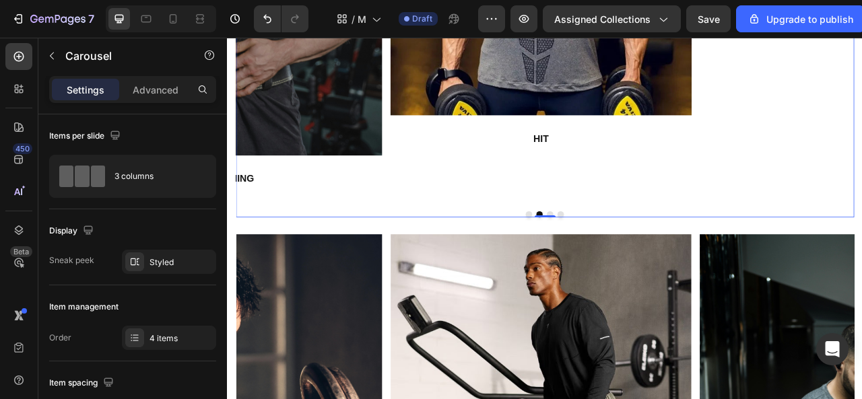
click at [647, 267] on button "Dot" at bounding box center [651, 263] width 8 height 8
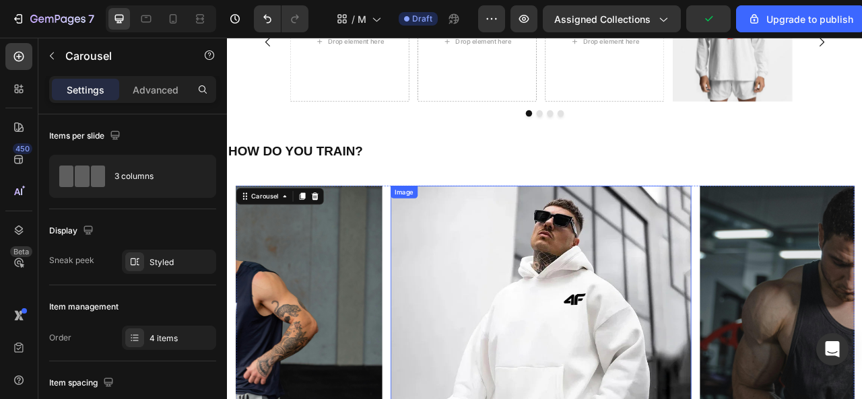
scroll to position [1799, 0]
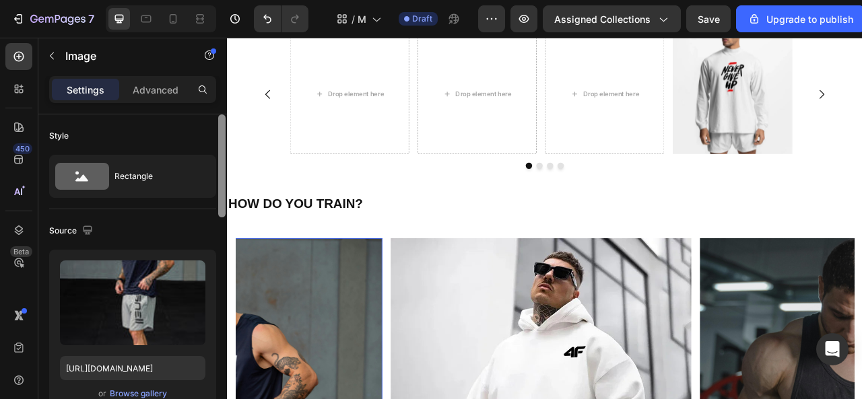
drag, startPoint x: 194, startPoint y: 274, endPoint x: 221, endPoint y: 269, distance: 27.4
click at [195, 274] on icon "button" at bounding box center [191, 273] width 13 height 13
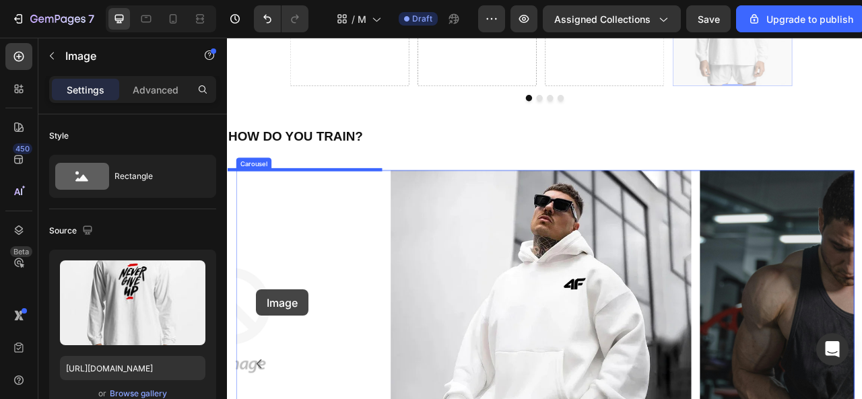
drag, startPoint x: 858, startPoint y: 116, endPoint x: 265, endPoint y: 356, distance: 640.4
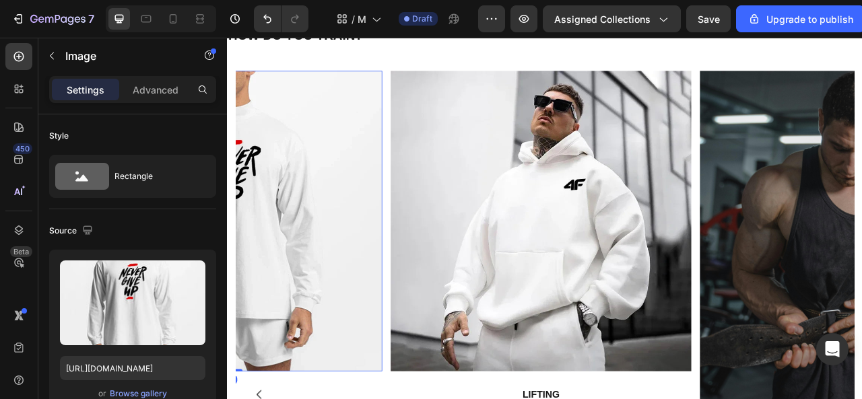
scroll to position [2103, 0]
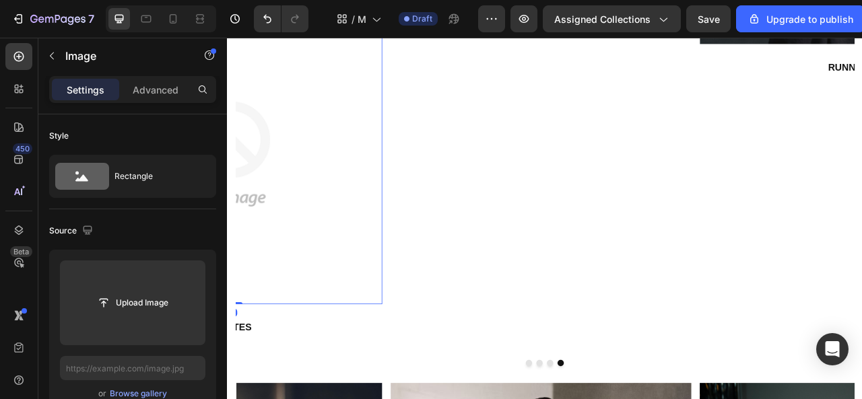
scroll to position [2373, 0]
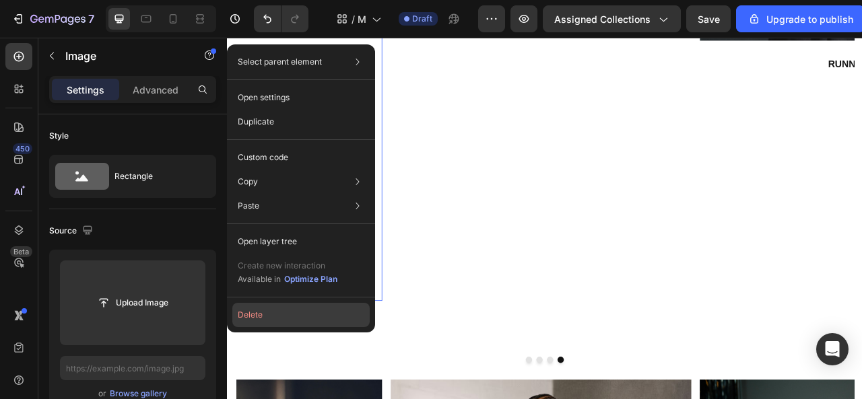
drag, startPoint x: 314, startPoint y: 312, endPoint x: 241, endPoint y: 305, distance: 73.1
click at [314, 312] on button "Delete" at bounding box center [300, 315] width 137 height 24
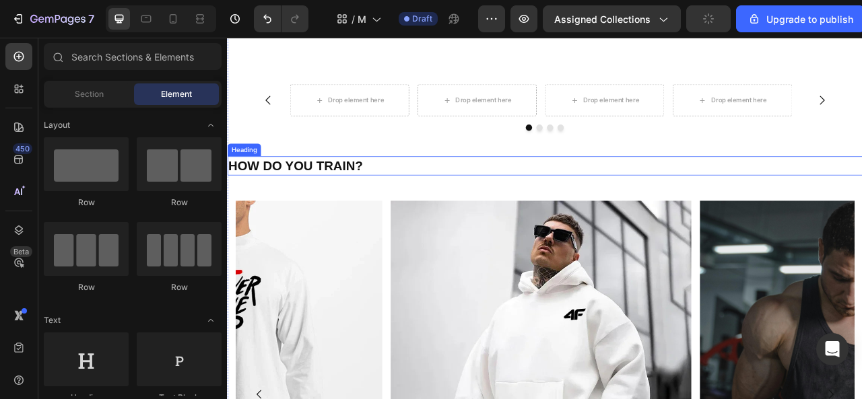
scroll to position [1601, 0]
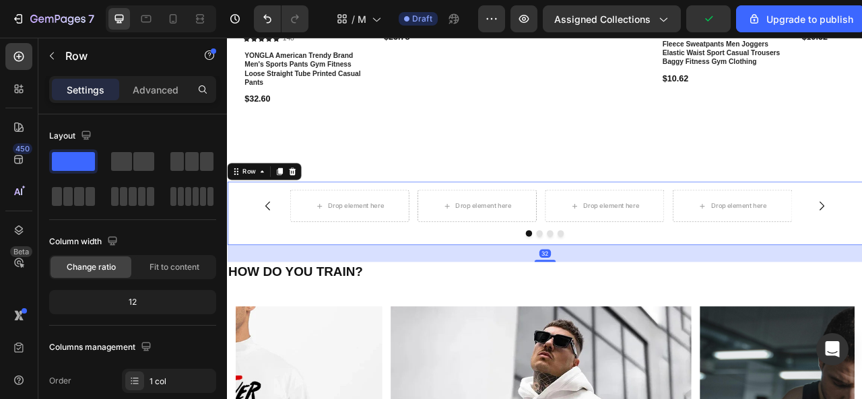
click at [241, 261] on div "Drop element here Drop element here Drop element here Drop element here Carouse…" at bounding box center [631, 261] width 808 height 81
click at [309, 210] on icon at bounding box center [310, 207] width 9 height 9
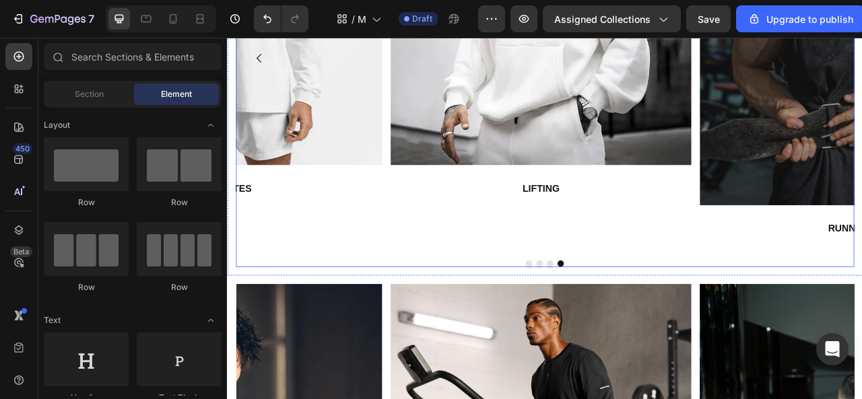
scroll to position [2140, 0]
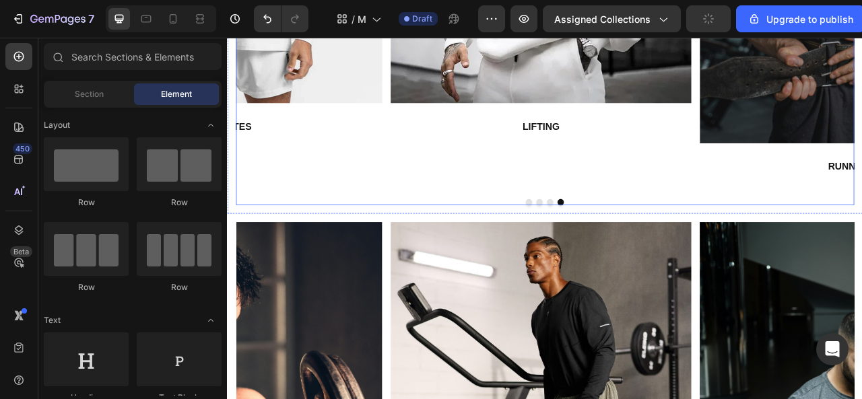
click at [431, 245] on div at bounding box center [631, 247] width 787 height 8
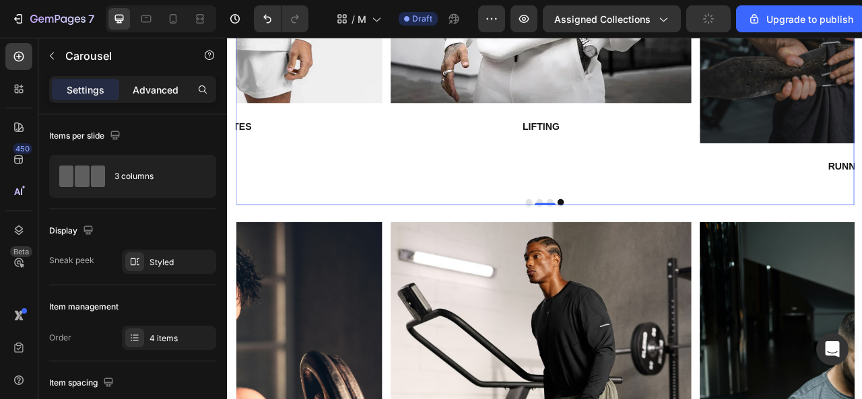
click at [150, 83] on p "Advanced" at bounding box center [156, 90] width 46 height 14
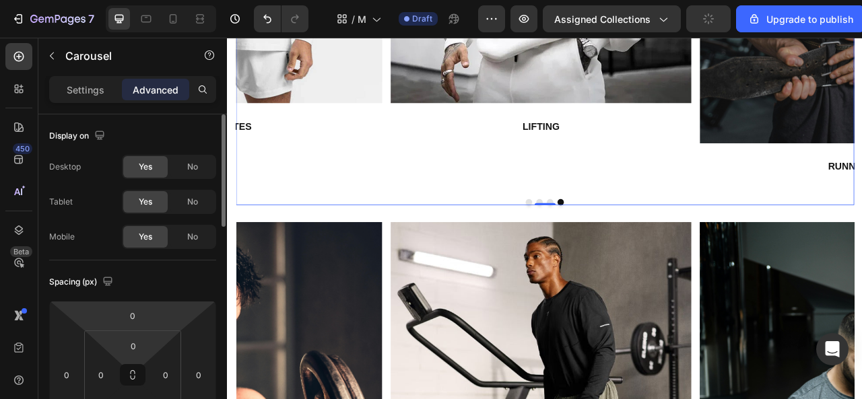
scroll to position [135, 0]
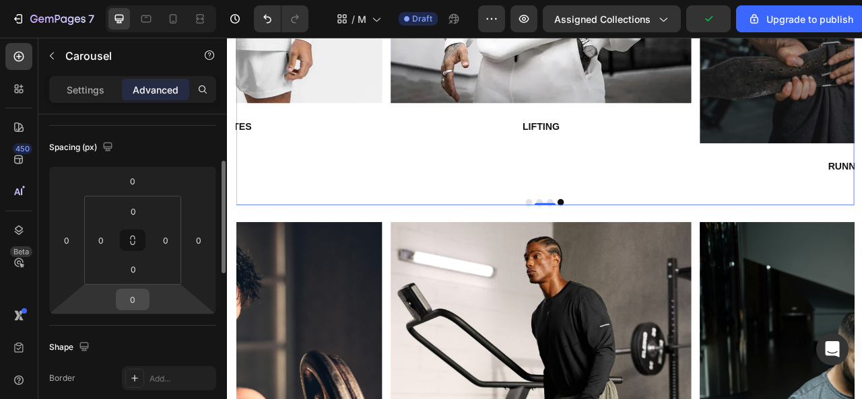
click at [138, 294] on input "0" at bounding box center [132, 300] width 27 height 20
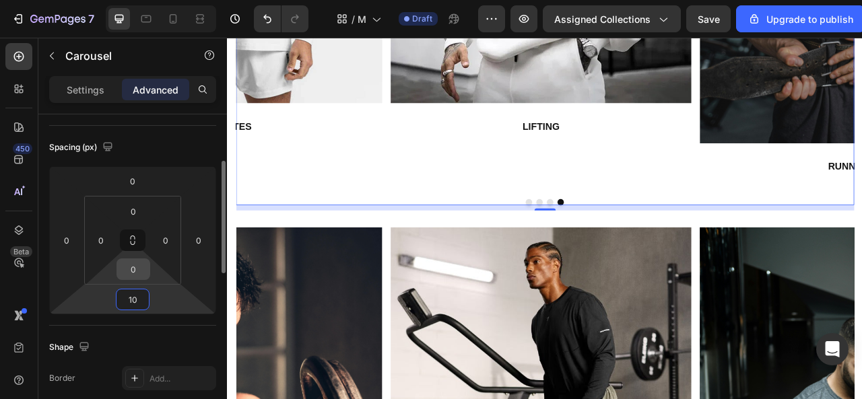
type input "10"
click at [139, 274] on input "0" at bounding box center [133, 269] width 27 height 20
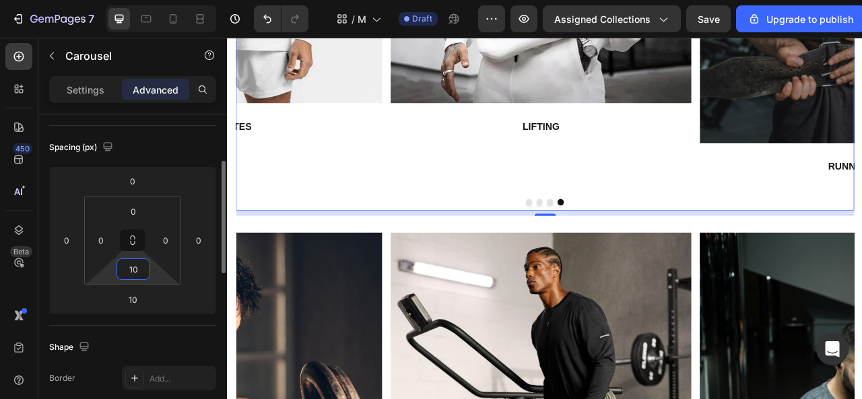
type input "1"
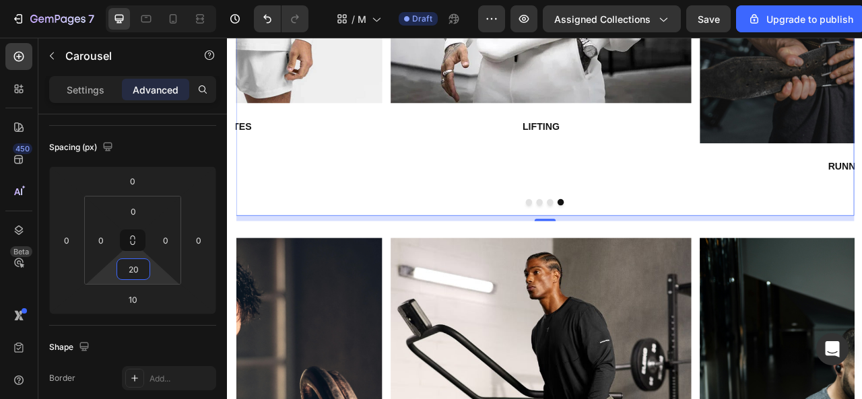
type input "20"
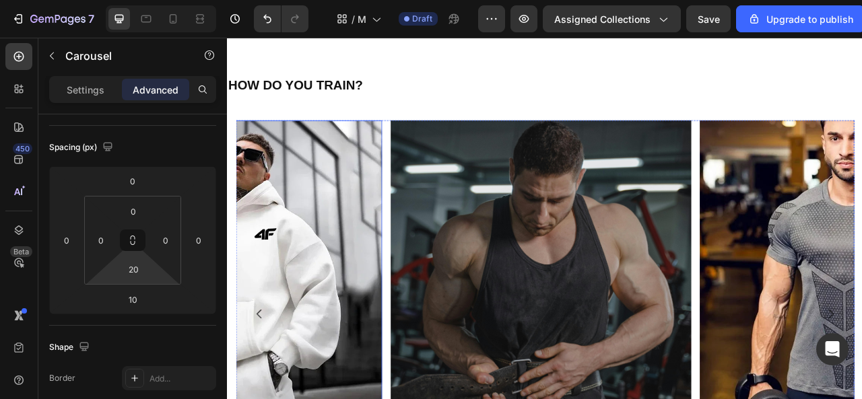
scroll to position [1601, 0]
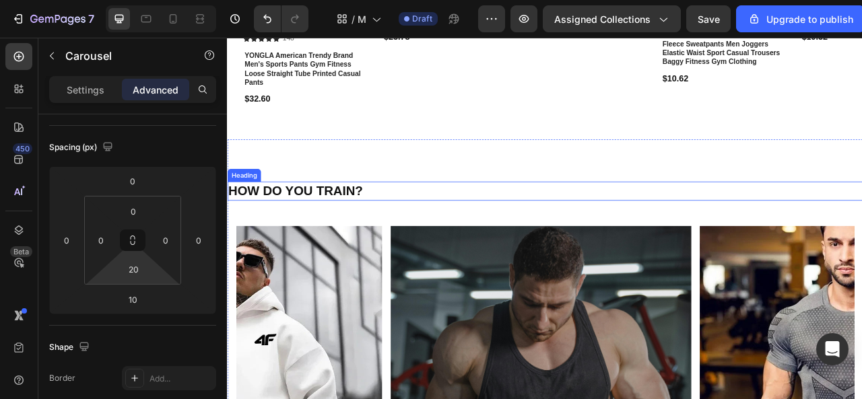
click at [364, 227] on strong "HOW DO YOU TRAIN?" at bounding box center [313, 233] width 171 height 18
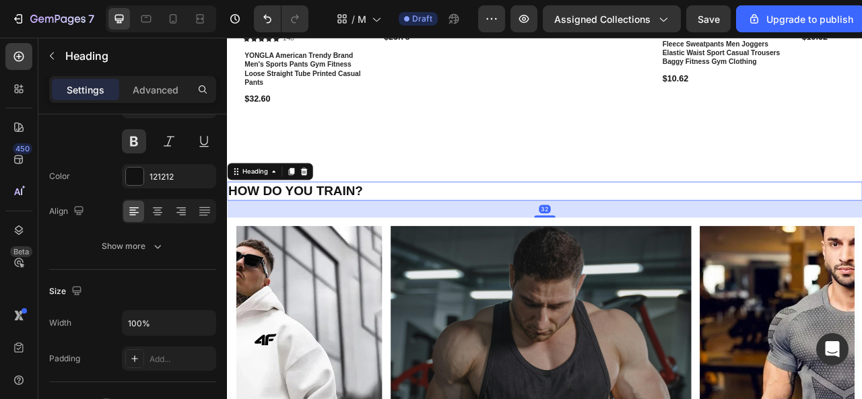
scroll to position [0, 0]
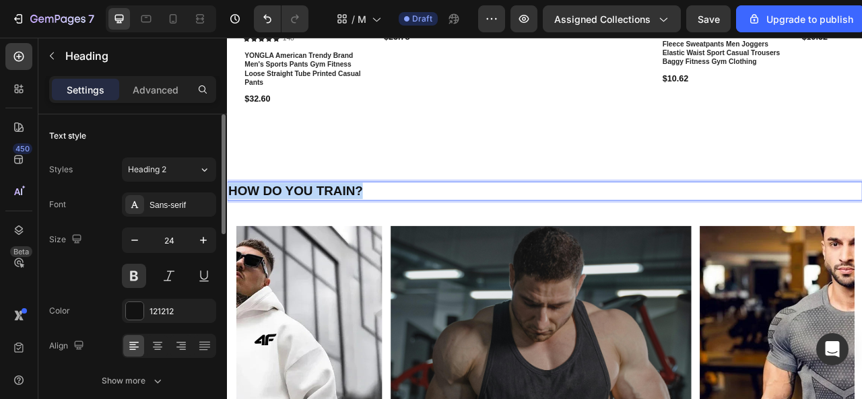
click at [364, 227] on strong "HOW DO YOU TRAIN?" at bounding box center [313, 233] width 171 height 18
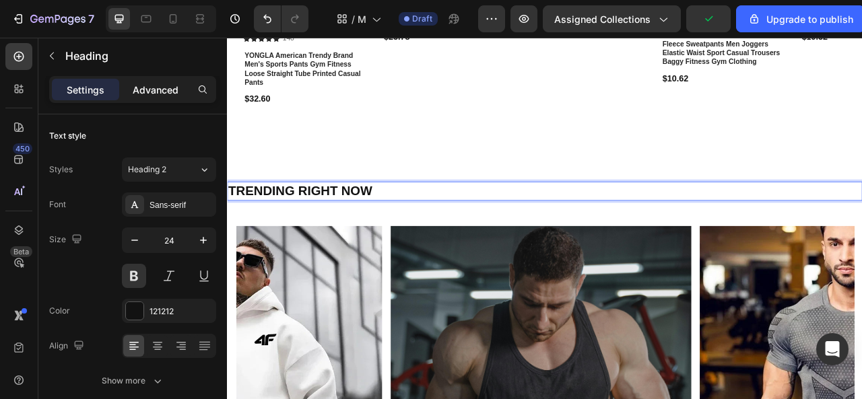
click at [147, 86] on p "Advanced" at bounding box center [156, 90] width 46 height 14
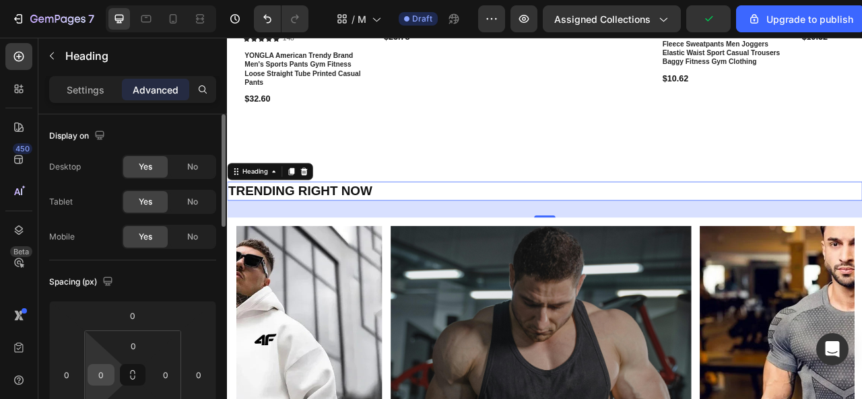
scroll to position [67, 0]
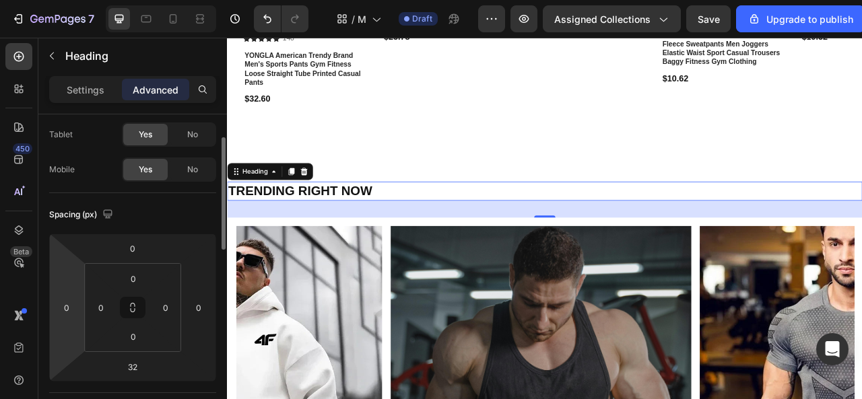
drag, startPoint x: 71, startPoint y: 305, endPoint x: 81, endPoint y: 309, distance: 10.5
click at [71, 305] on input "0" at bounding box center [67, 308] width 20 height 20
type input "16"
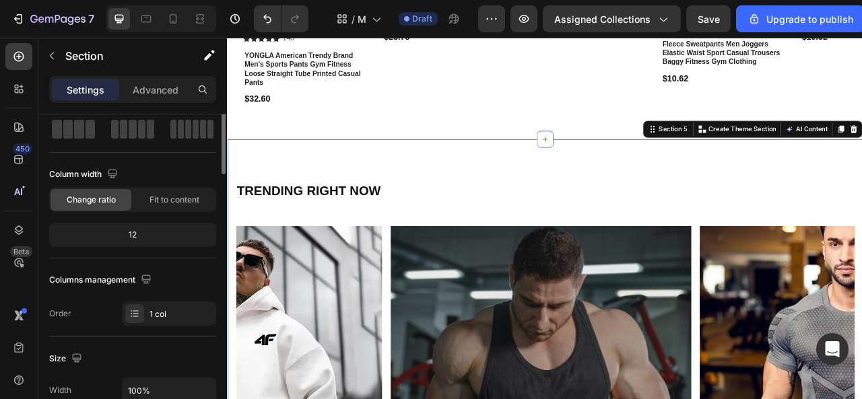
scroll to position [0, 0]
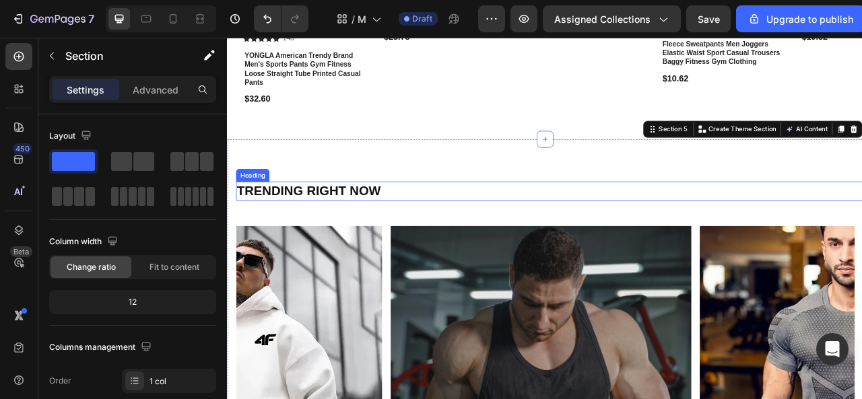
drag, startPoint x: 379, startPoint y: 234, endPoint x: 344, endPoint y: 234, distance: 35.0
click at [380, 234] on strong "TRENDING RIGHT NOW" at bounding box center [330, 233] width 183 height 18
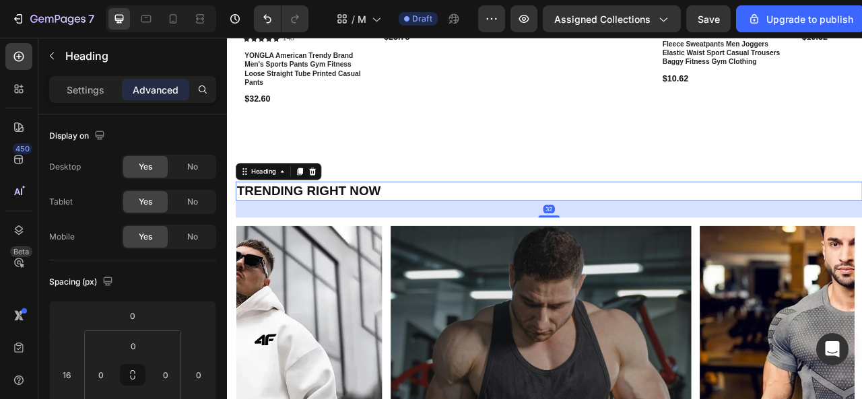
click at [155, 90] on p "Advanced" at bounding box center [156, 90] width 46 height 14
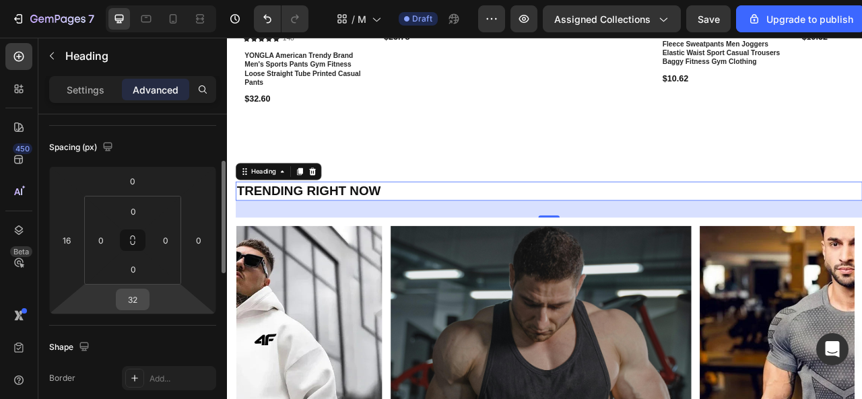
click at [142, 298] on input "32" at bounding box center [132, 300] width 27 height 20
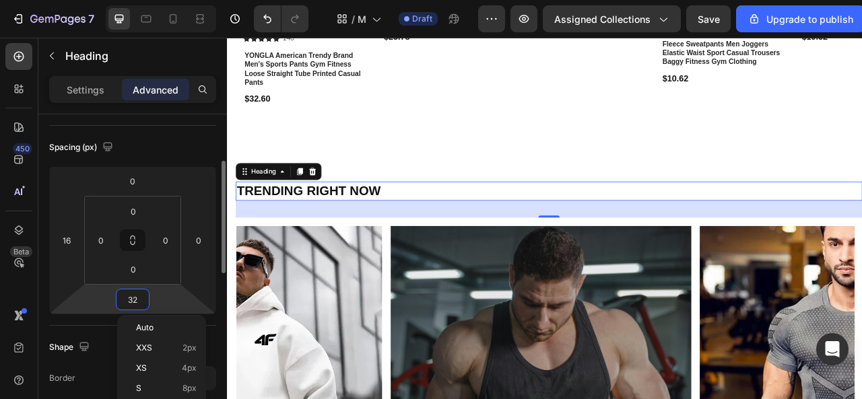
type input "0"
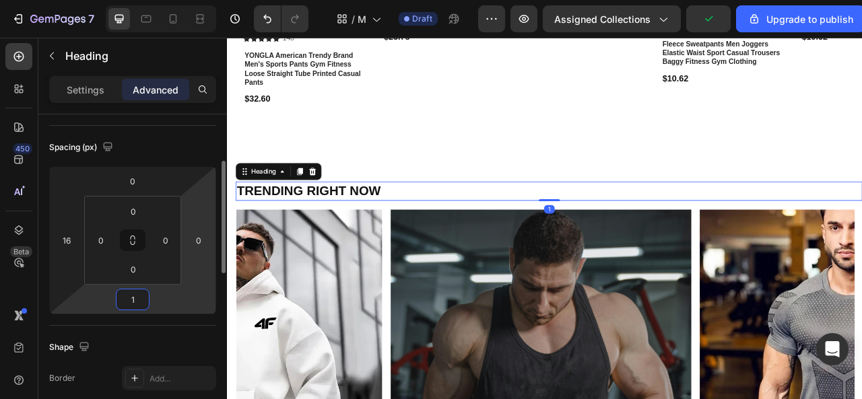
type input "10"
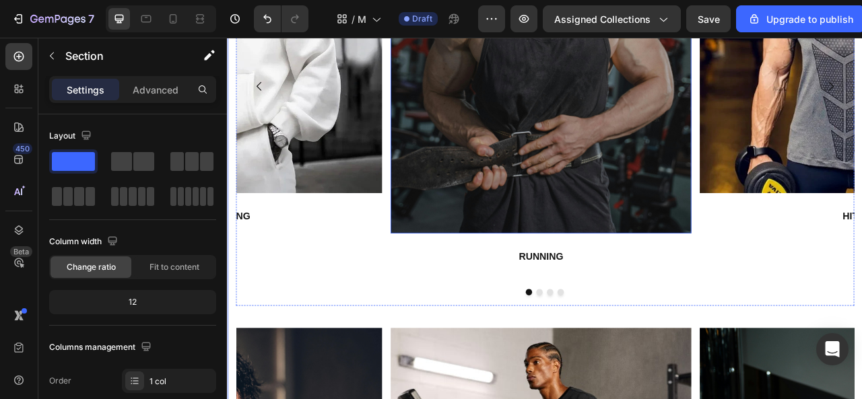
scroll to position [2083, 0]
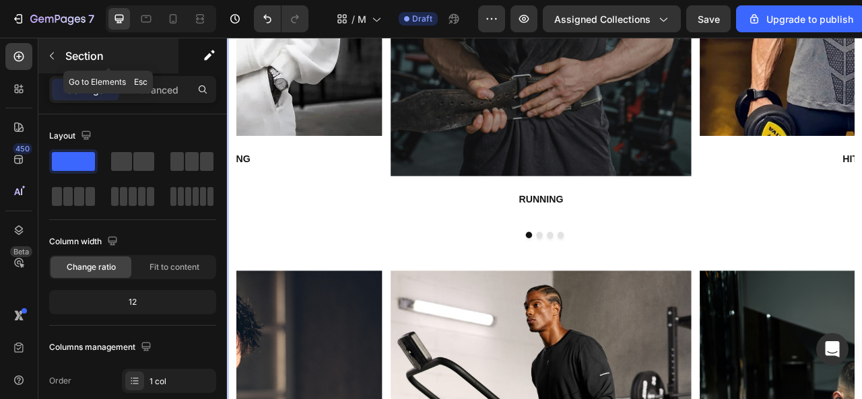
click at [55, 59] on icon "button" at bounding box center [51, 56] width 11 height 11
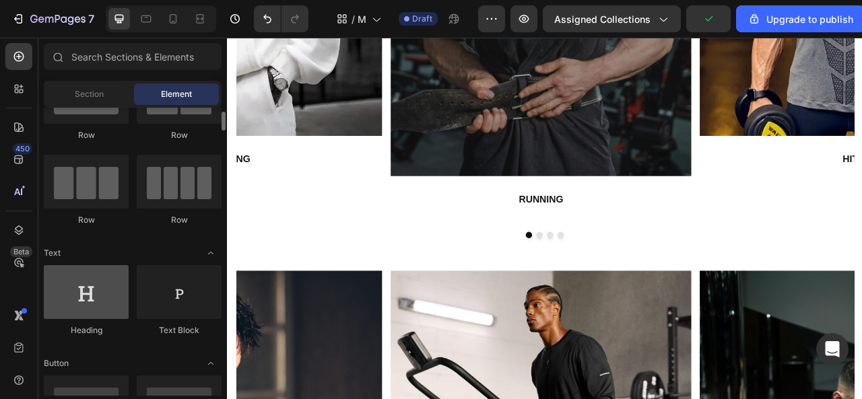
scroll to position [135, 0]
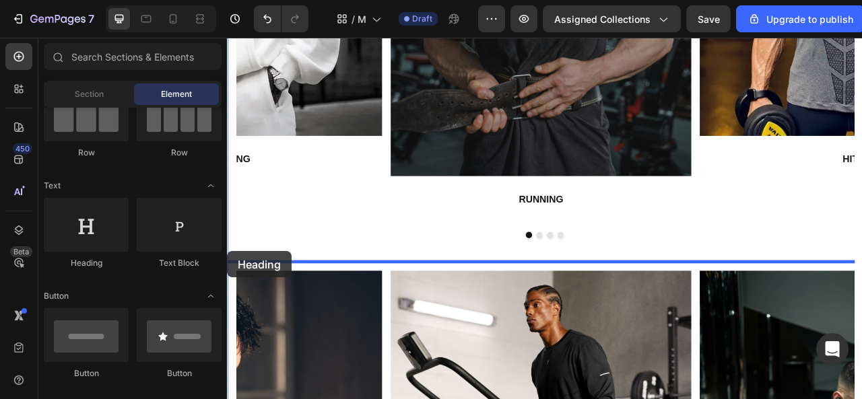
drag, startPoint x: 307, startPoint y: 271, endPoint x: 227, endPoint y: 310, distance: 88.3
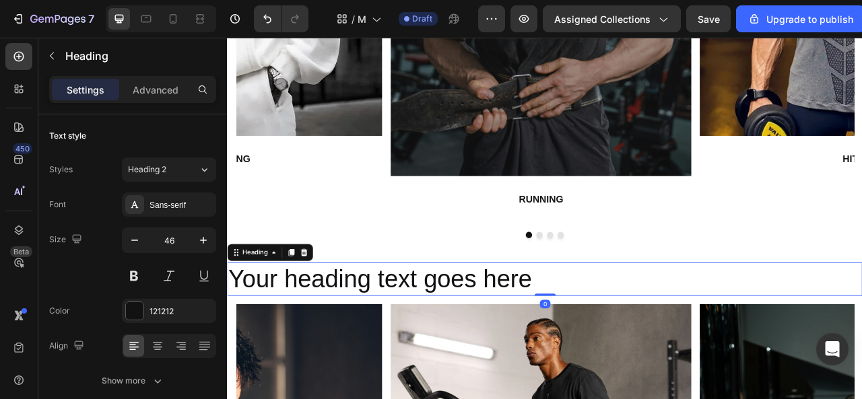
click at [492, 345] on h2 "Your heading text goes here" at bounding box center [631, 345] width 808 height 43
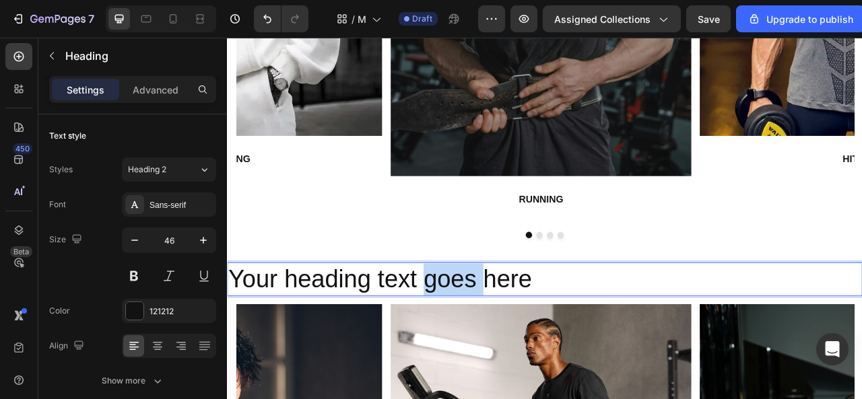
click at [492, 345] on p "Your heading text goes here" at bounding box center [631, 345] width 806 height 40
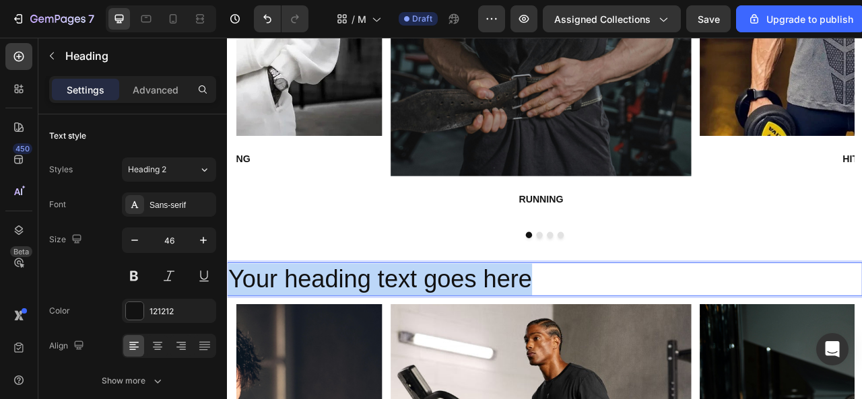
click at [492, 345] on p "Your heading text goes here" at bounding box center [631, 345] width 806 height 40
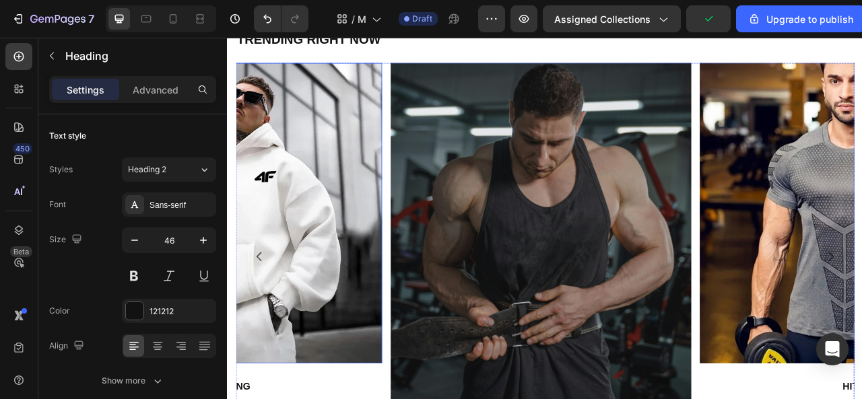
scroll to position [1746, 0]
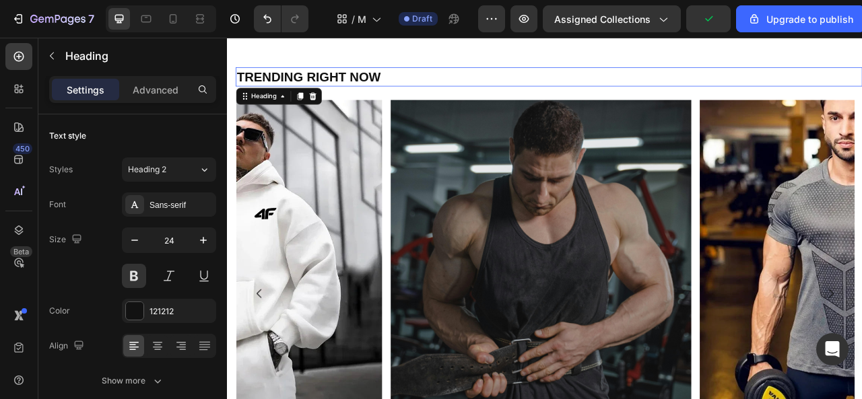
click at [369, 88] on strong "TRENDING RIGHT NOW" at bounding box center [330, 87] width 183 height 18
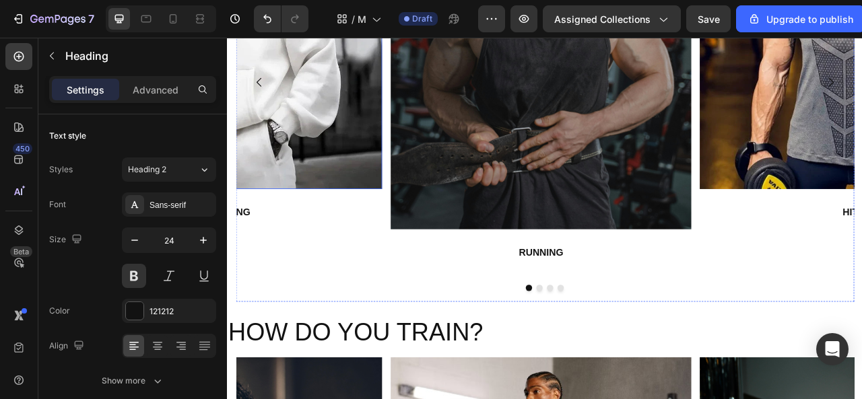
scroll to position [2083, 0]
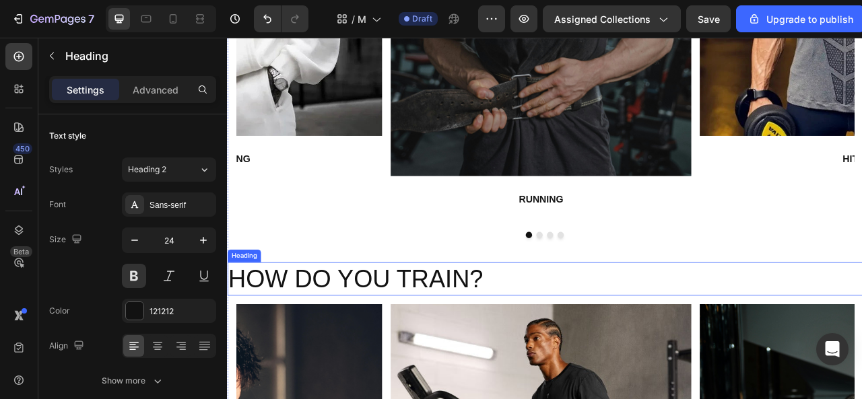
click at [346, 340] on p "HOW DO YOU TRAIN?" at bounding box center [631, 345] width 806 height 40
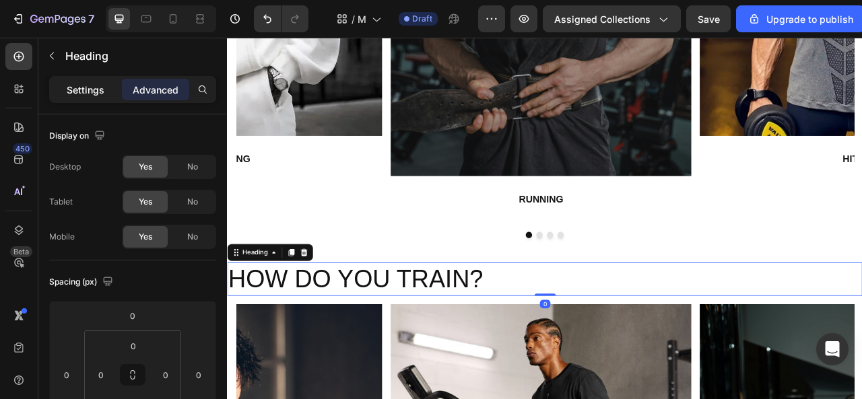
click at [78, 88] on p "Settings" at bounding box center [86, 90] width 38 height 14
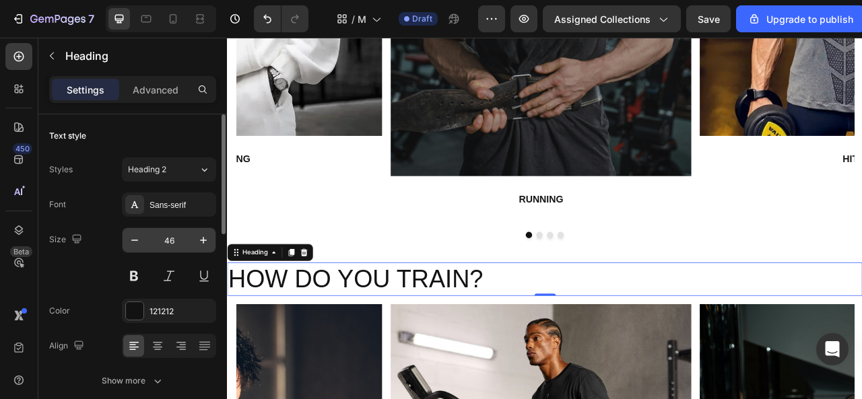
click at [177, 236] on input "46" at bounding box center [169, 240] width 44 height 24
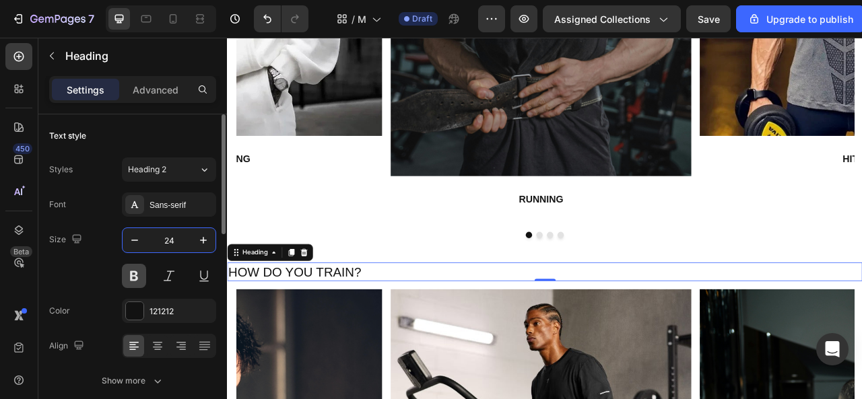
type input "24"
click at [132, 271] on button at bounding box center [134, 276] width 24 height 24
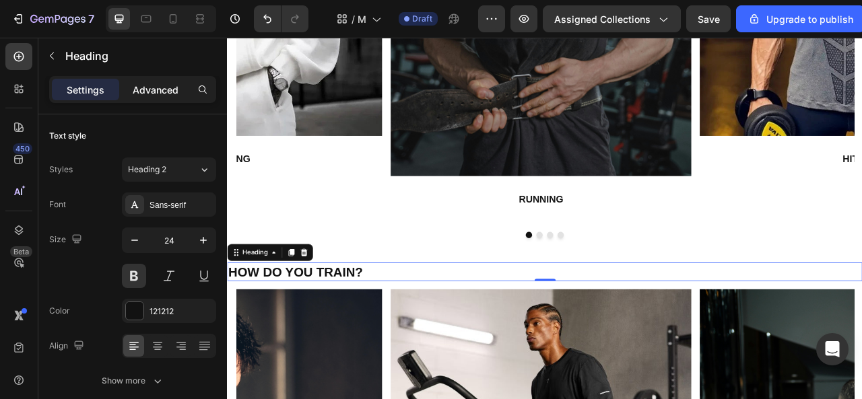
click at [164, 92] on p "Advanced" at bounding box center [156, 90] width 46 height 14
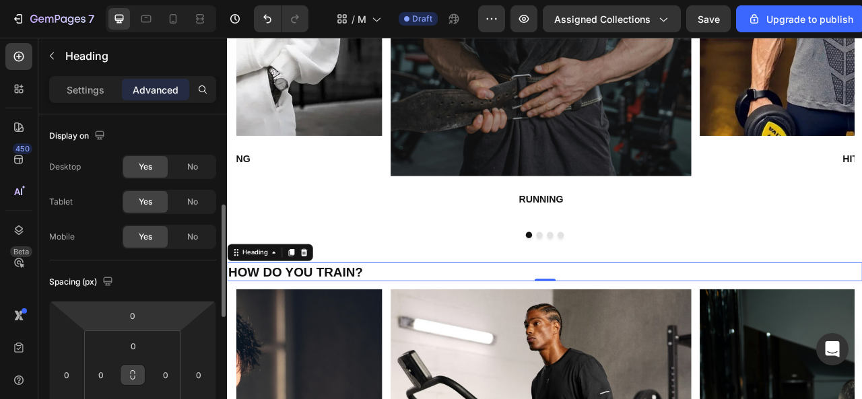
scroll to position [67, 0]
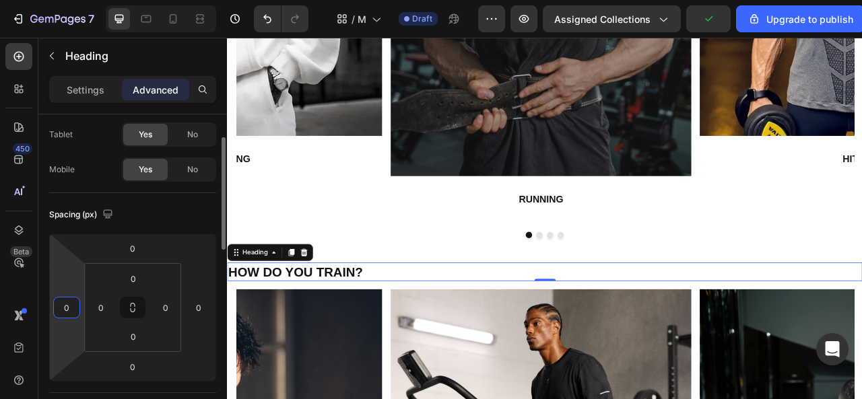
click at [62, 304] on input "0" at bounding box center [67, 308] width 20 height 20
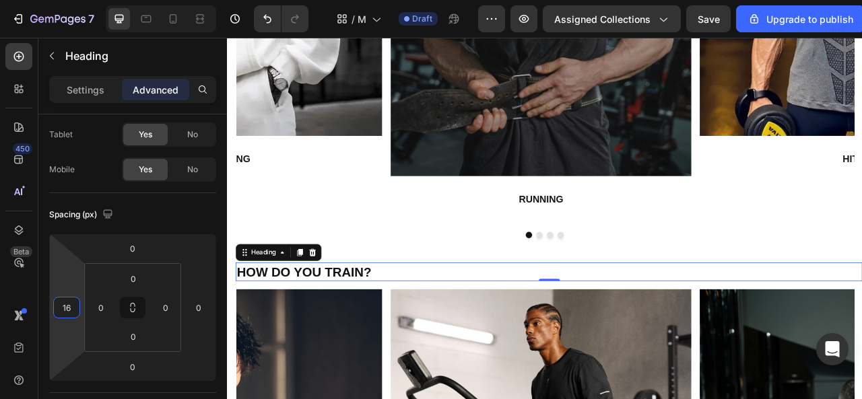
type input "16"
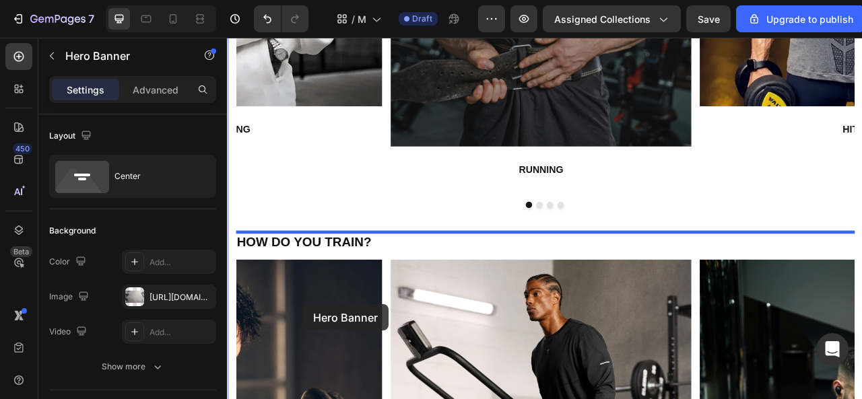
scroll to position [2137, 0]
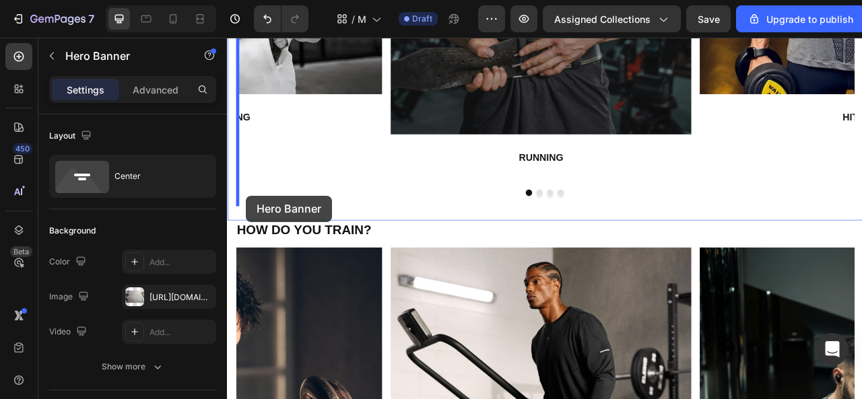
drag, startPoint x: 249, startPoint y: 144, endPoint x: 251, endPoint y: 239, distance: 95.0
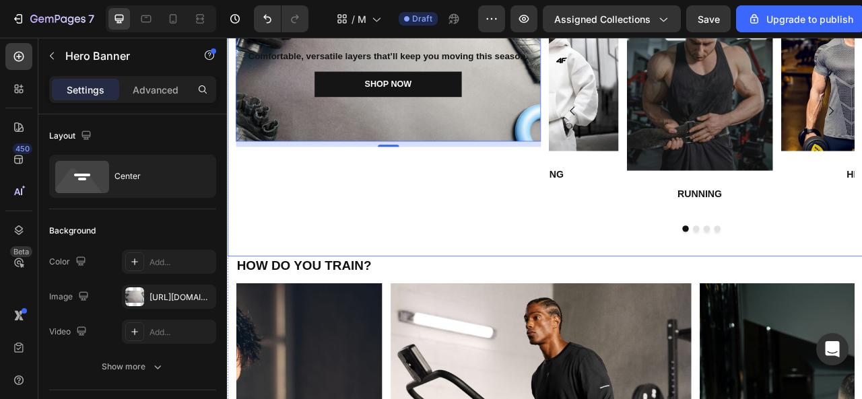
scroll to position [1733, 0]
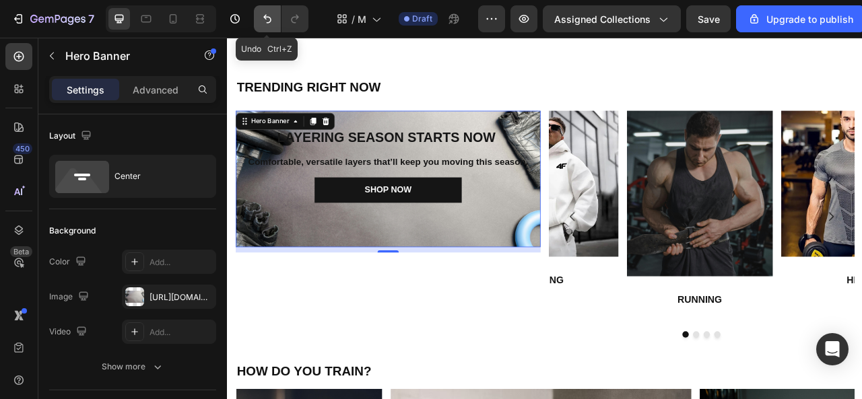
click at [265, 22] on icon "Undo/Redo" at bounding box center [267, 18] width 13 height 13
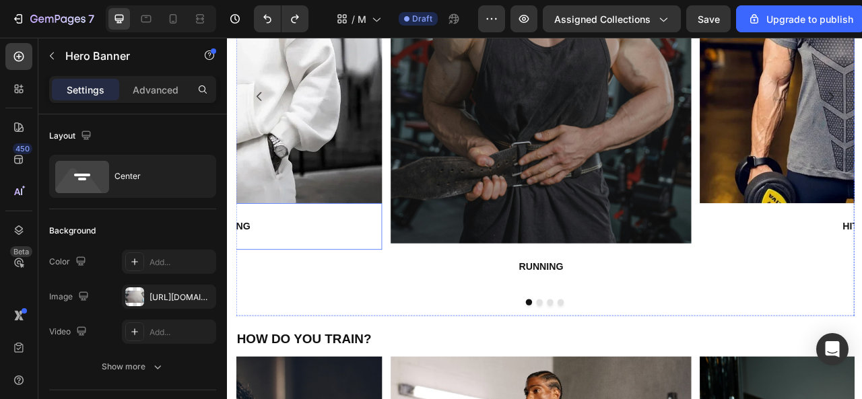
scroll to position [2002, 0]
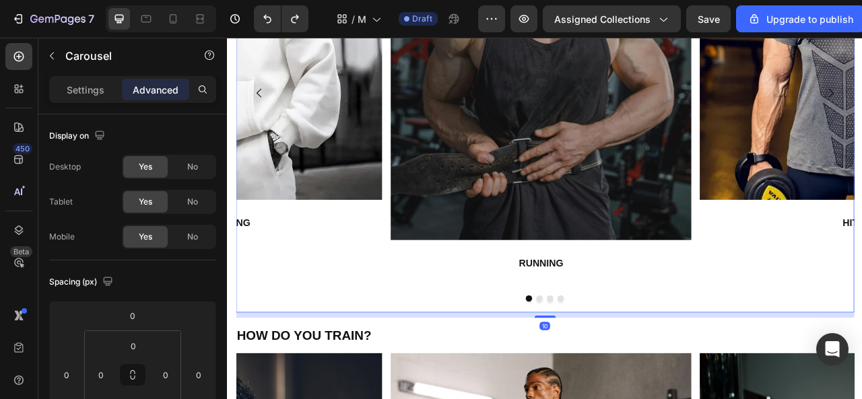
click at [631, 381] on div "Image RUNNING Button Row Image HIT Button Row Image PILATES Button Row Image LI…" at bounding box center [631, 124] width 787 height 526
click at [525, 395] on div "Image RUNNING Button Row Image HIT Button Row Image PILATES Button Row Image LI…" at bounding box center [631, 127] width 808 height 554
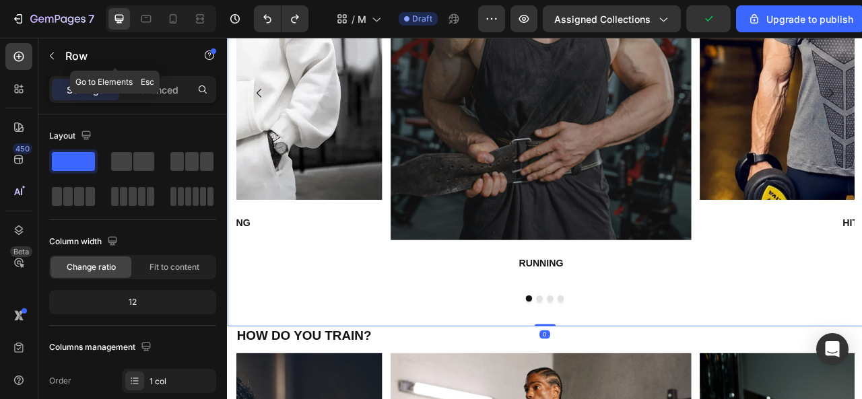
drag, startPoint x: 55, startPoint y: 51, endPoint x: 77, endPoint y: 86, distance: 40.6
click at [55, 51] on icon "button" at bounding box center [51, 56] width 11 height 11
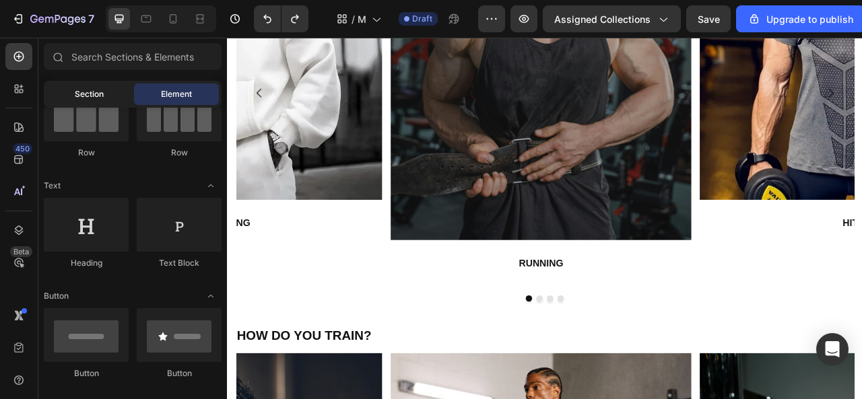
click at [84, 97] on span "Section" at bounding box center [89, 94] width 29 height 12
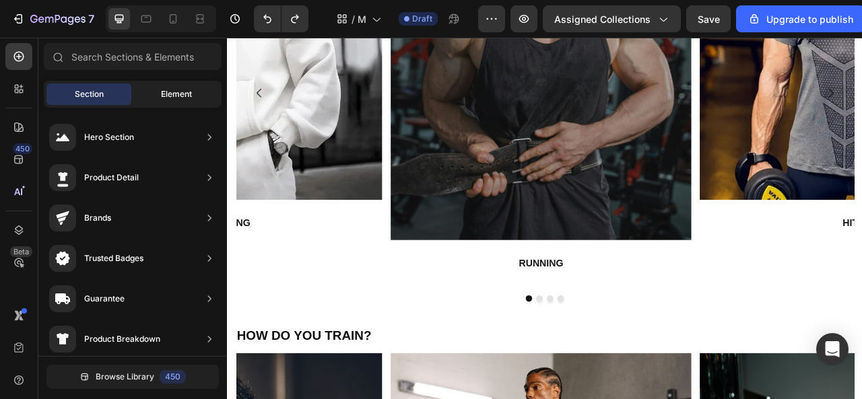
click at [143, 94] on div "Element" at bounding box center [176, 95] width 85 height 22
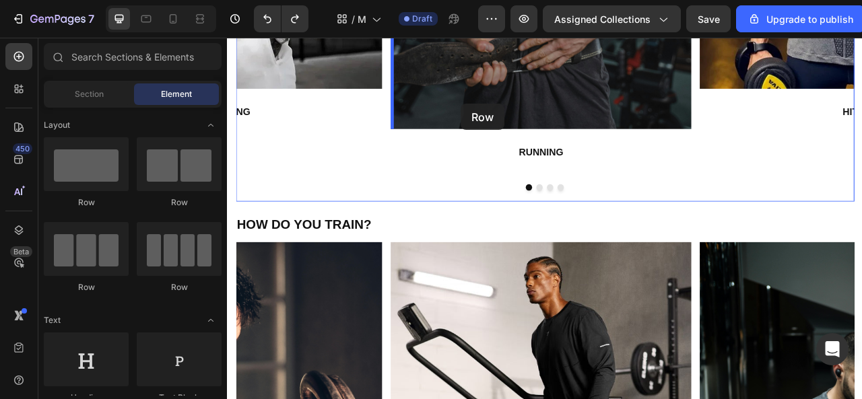
scroll to position [2111, 0]
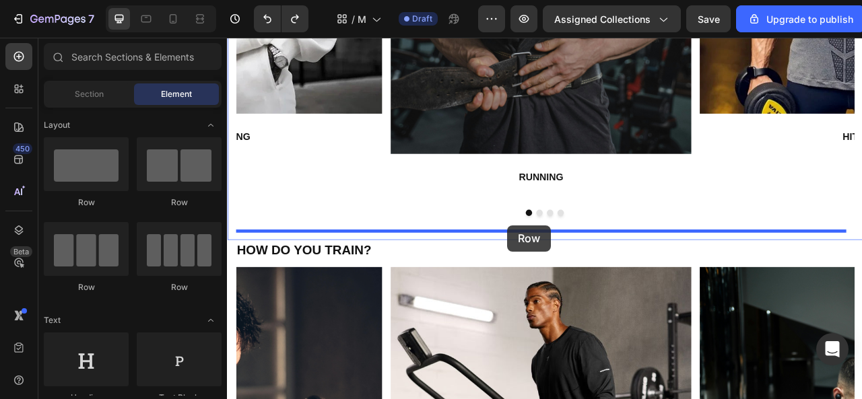
drag, startPoint x: 314, startPoint y: 208, endPoint x: 583, endPoint y: 277, distance: 278.1
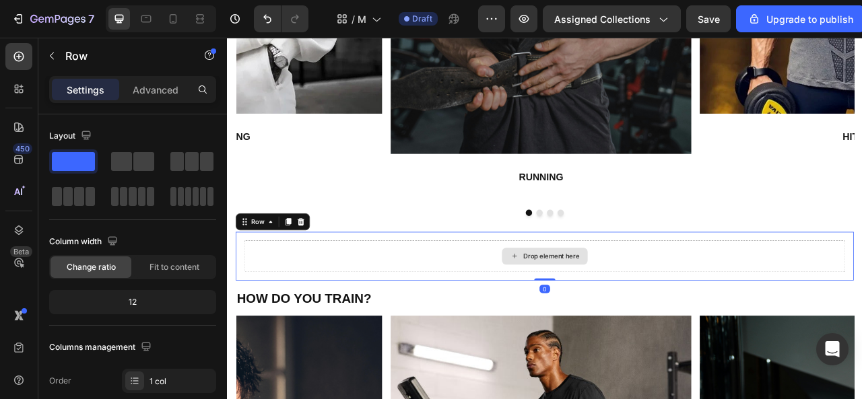
click at [606, 317] on div "Drop element here" at bounding box center [639, 316] width 71 height 11
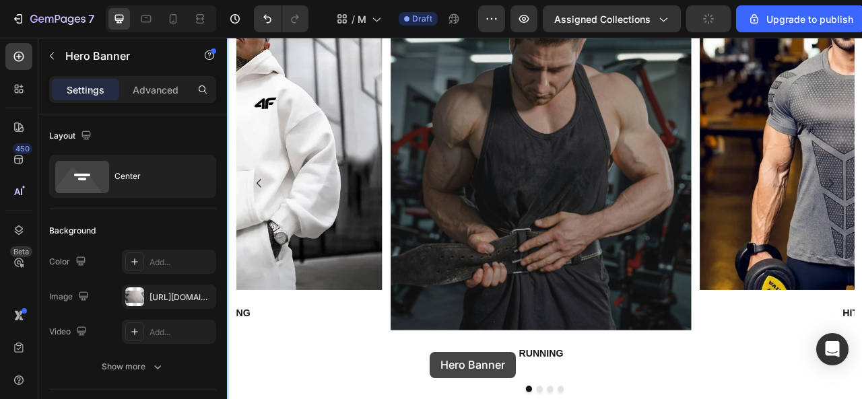
scroll to position [2067, 0]
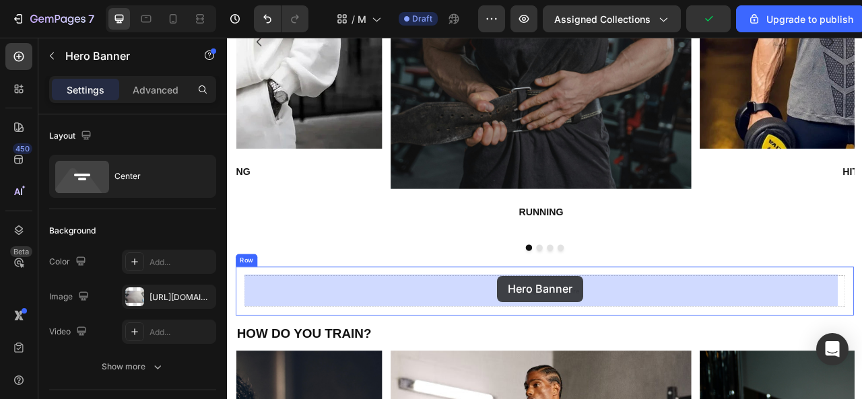
drag, startPoint x: 287, startPoint y: 131, endPoint x: 571, endPoint y: 341, distance: 352.6
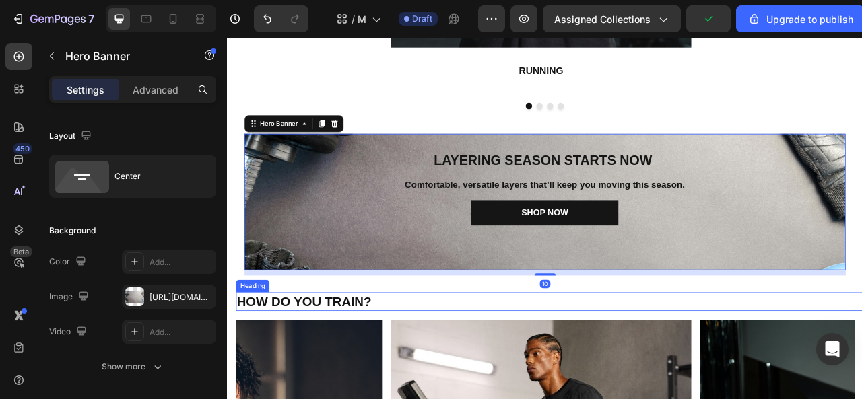
scroll to position [2269, 0]
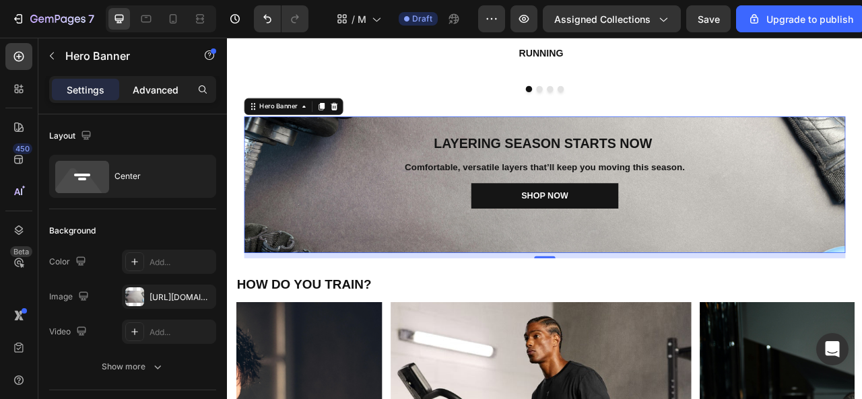
click at [156, 86] on p "Advanced" at bounding box center [156, 90] width 46 height 14
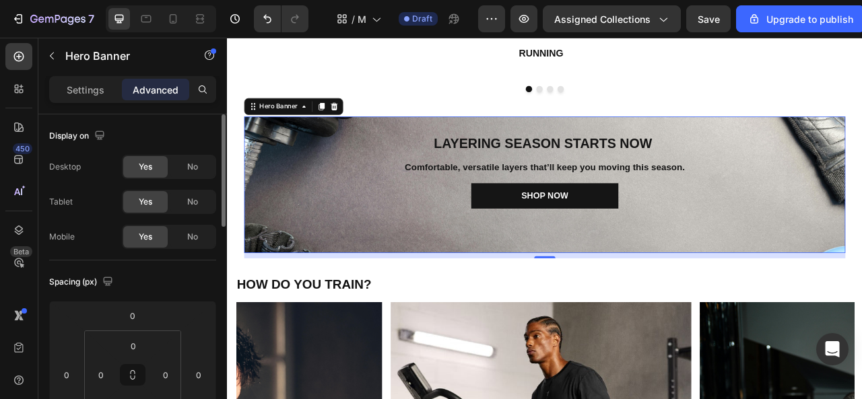
scroll to position [135, 0]
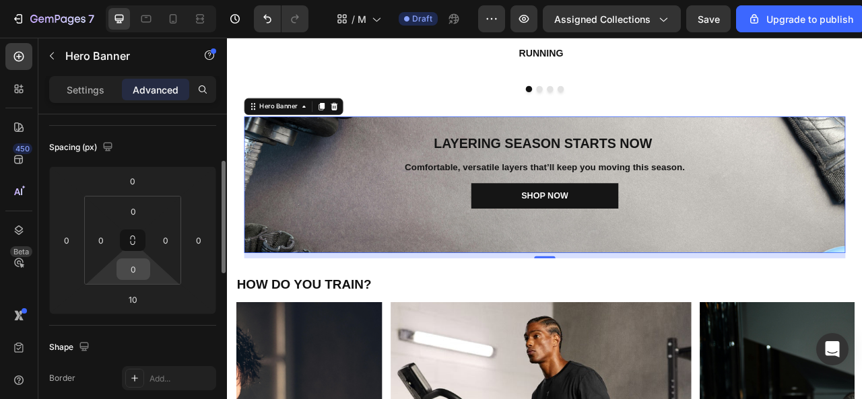
click at [140, 272] on input "0" at bounding box center [133, 269] width 27 height 20
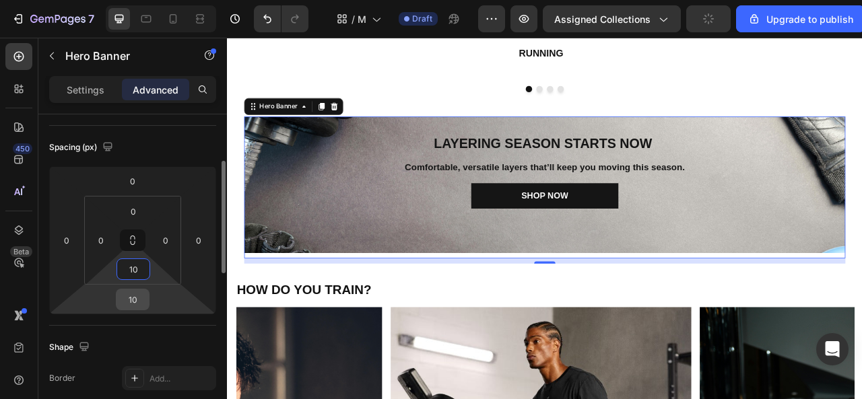
type input "10"
click at [137, 293] on input "10" at bounding box center [132, 300] width 27 height 20
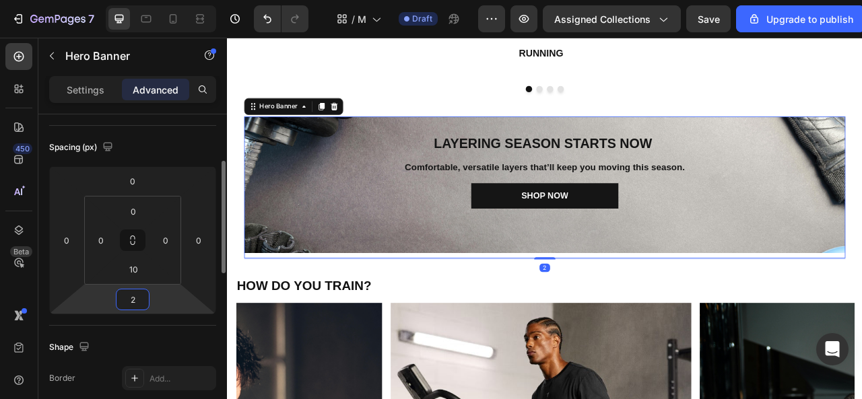
type input "20"
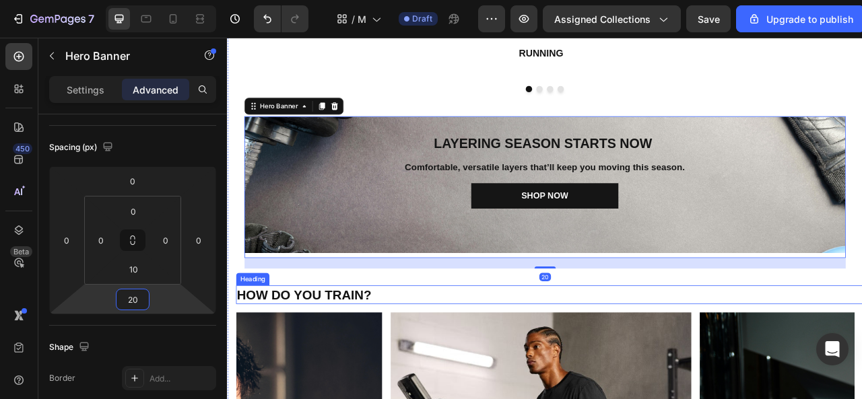
click at [515, 360] on h2 "HOW DO YOU TRAIN?" at bounding box center [637, 366] width 798 height 24
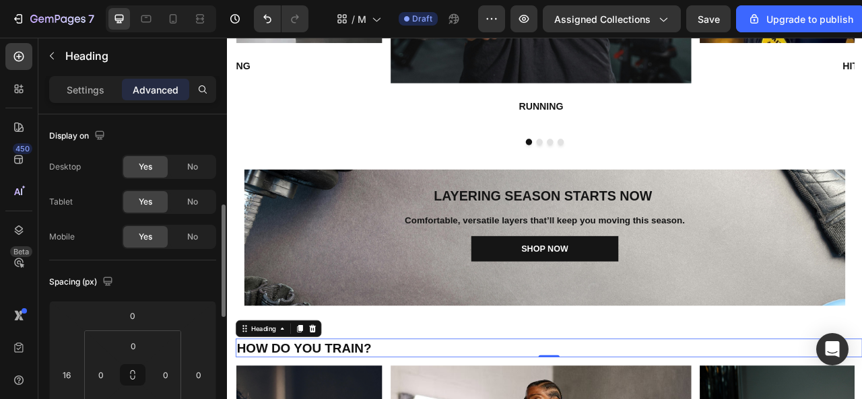
scroll to position [67, 0]
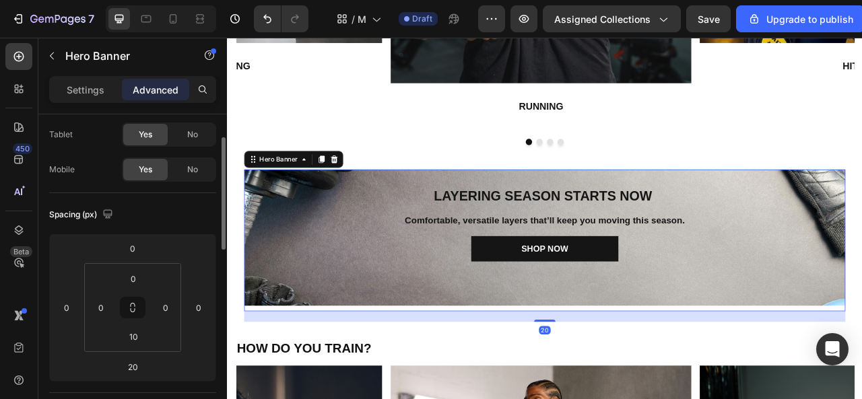
click at [497, 251] on div "LAYERING SEASON STARTS NOW Heading Comfortable, versatile layers that’ll keep y…" at bounding box center [631, 275] width 745 height 96
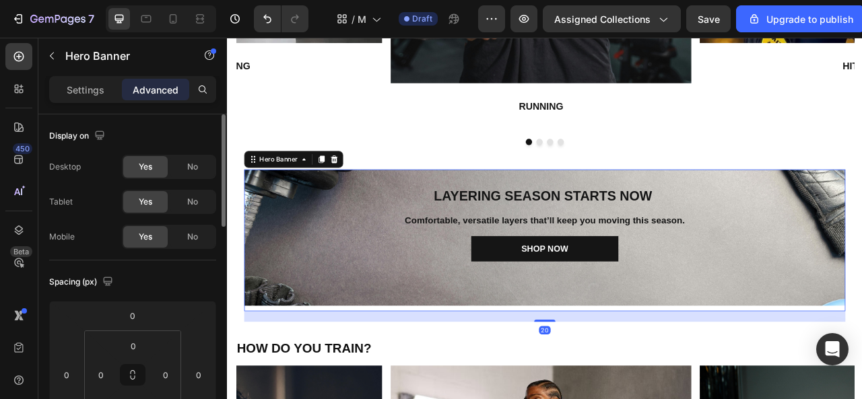
click at [150, 91] on p "Advanced" at bounding box center [156, 90] width 46 height 14
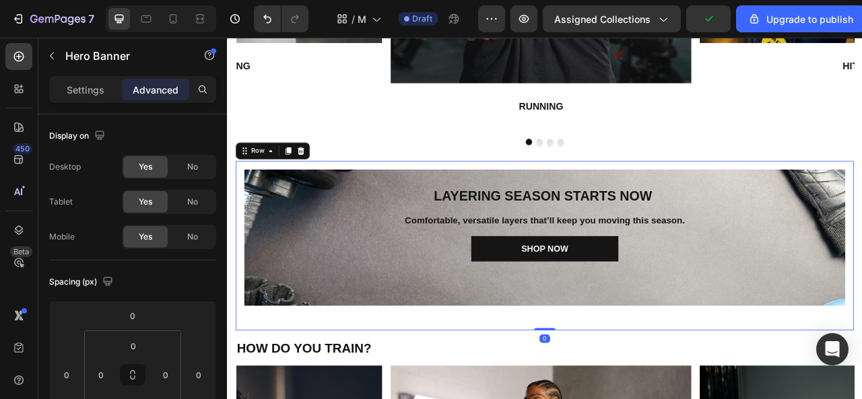
click at [428, 196] on div "LAYERING SEASON STARTS NOW Heading Comfortable, versatile layers that’ll keep y…" at bounding box center [631, 303] width 787 height 216
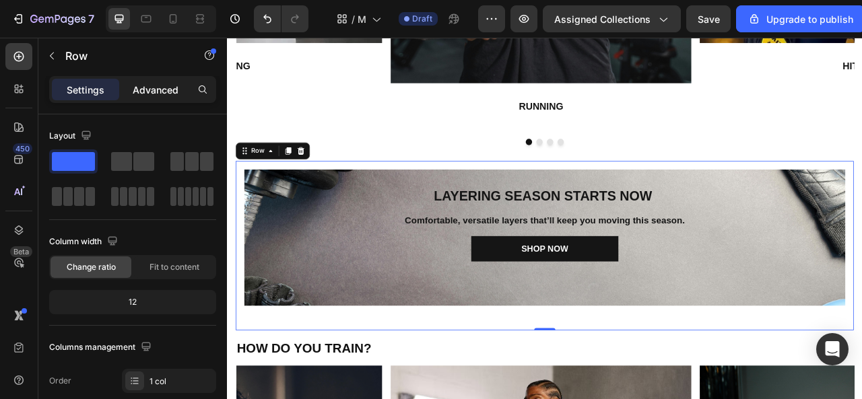
click at [162, 83] on p "Advanced" at bounding box center [156, 90] width 46 height 14
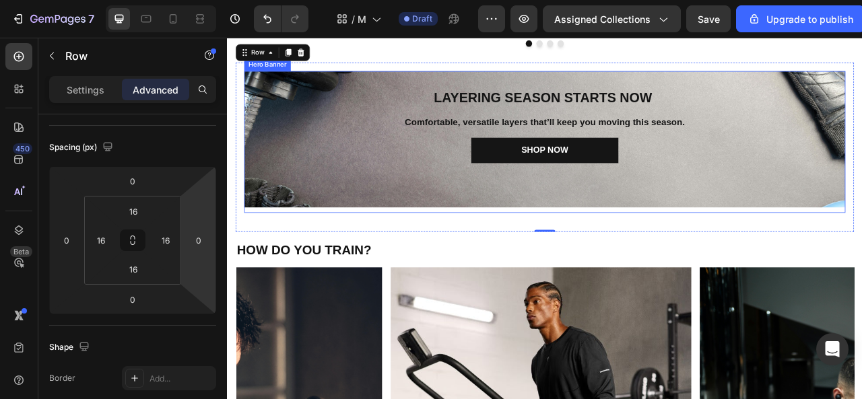
scroll to position [2336, 0]
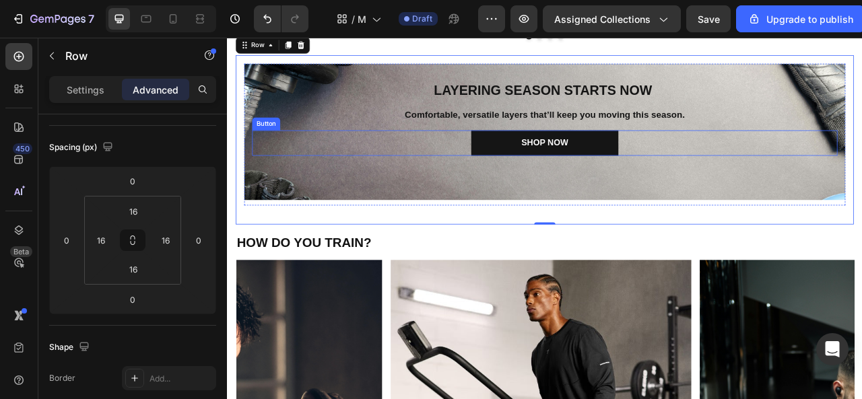
click at [352, 157] on div "Shop now Button" at bounding box center [631, 172] width 745 height 32
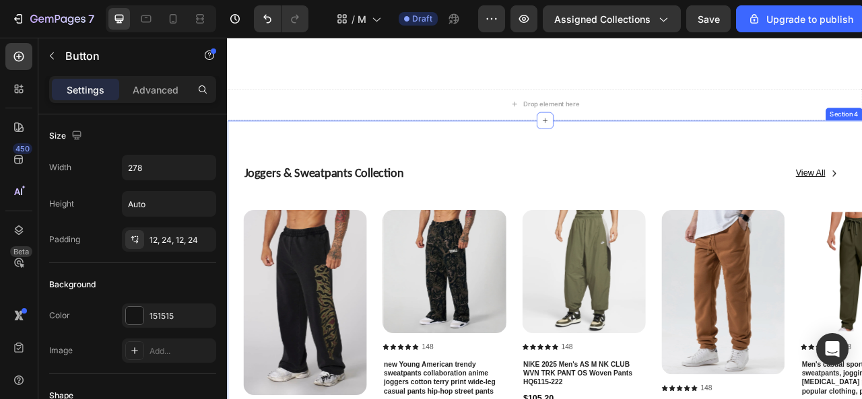
scroll to position [922, 0]
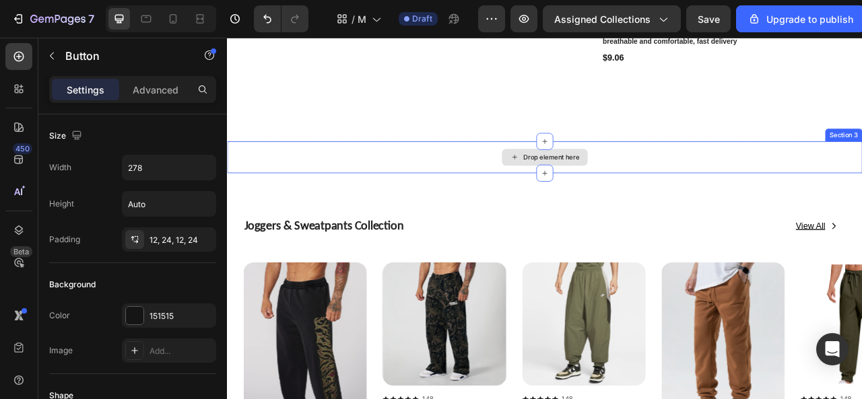
click at [263, 180] on div "Drop element here" at bounding box center [631, 190] width 808 height 40
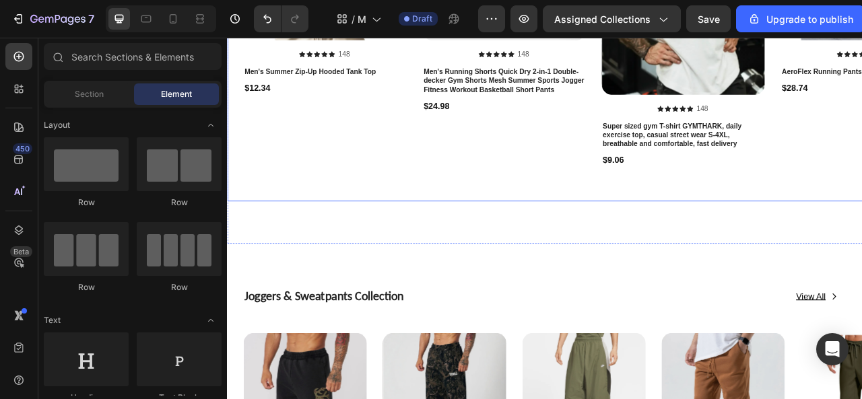
scroll to position [787, 0]
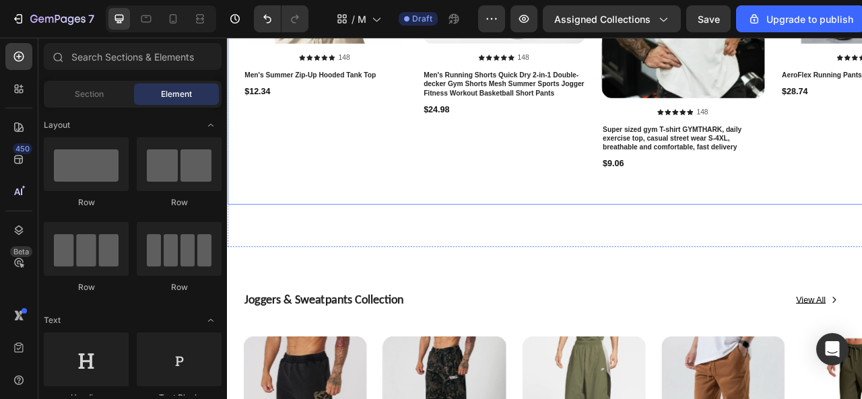
click at [562, 230] on div "Product Images Icon Icon Icon Icon Icon Icon List 148 Text Block Row Men's Runn…" at bounding box center [578, 44] width 207 height 412
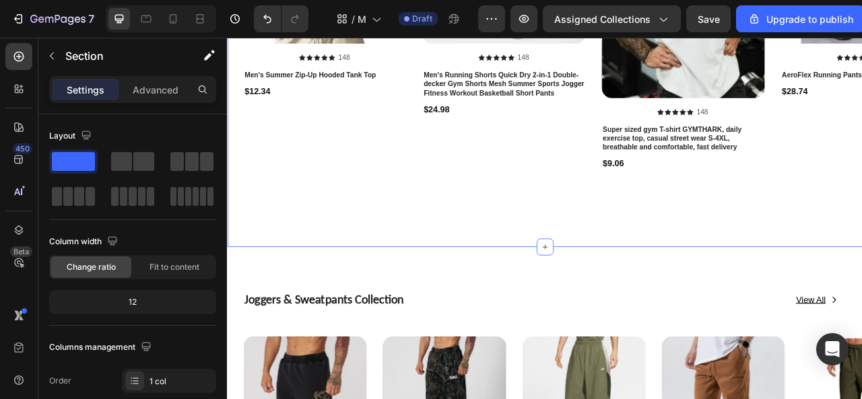
click at [516, 283] on div "MENS Heading WARDROBE REFRESH Text Block View All Button Row Row Product Images…" at bounding box center [631, 2] width 808 height 604
click at [150, 83] on p "Advanced" at bounding box center [156, 90] width 46 height 14
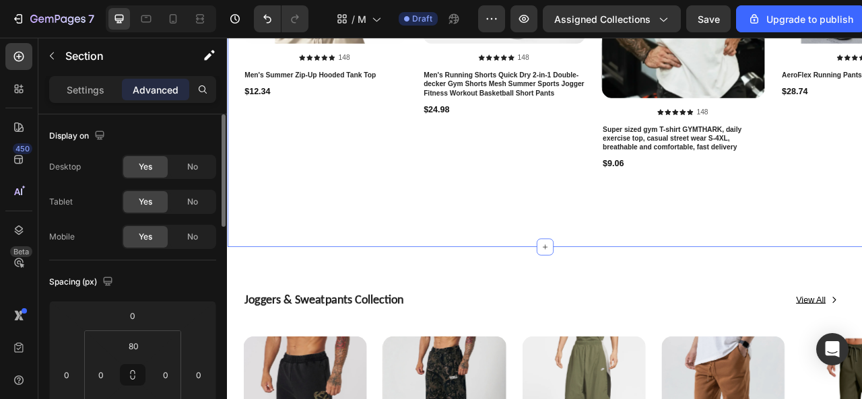
scroll to position [135, 0]
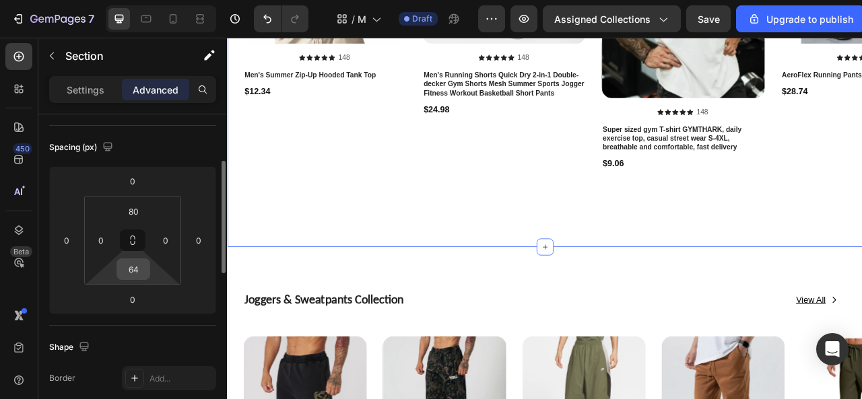
click at [141, 269] on input "64" at bounding box center [133, 269] width 27 height 20
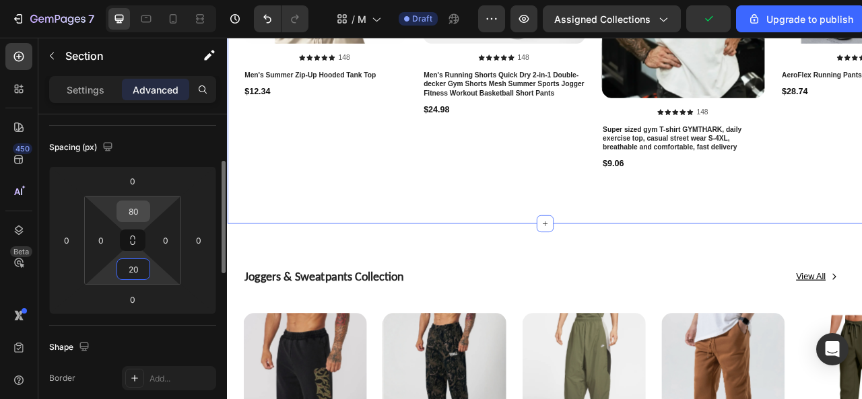
type input "20"
click at [139, 210] on input "80" at bounding box center [133, 211] width 27 height 20
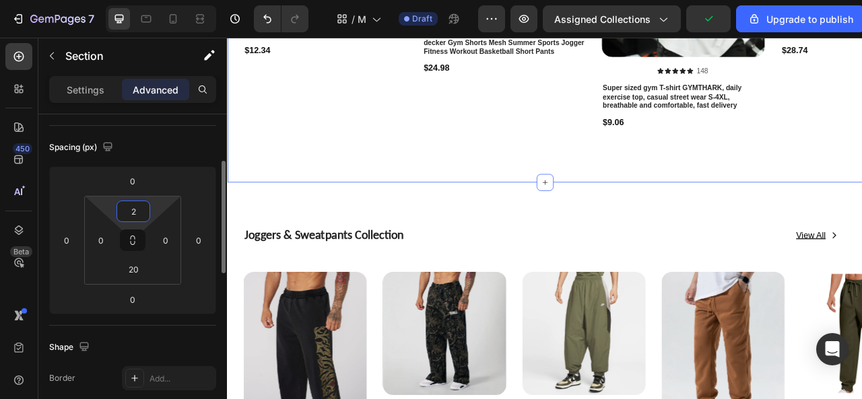
type input "20"
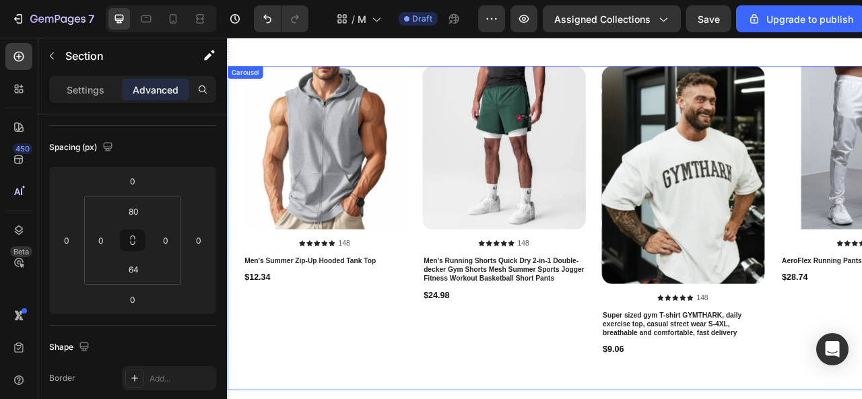
scroll to position [817, 0]
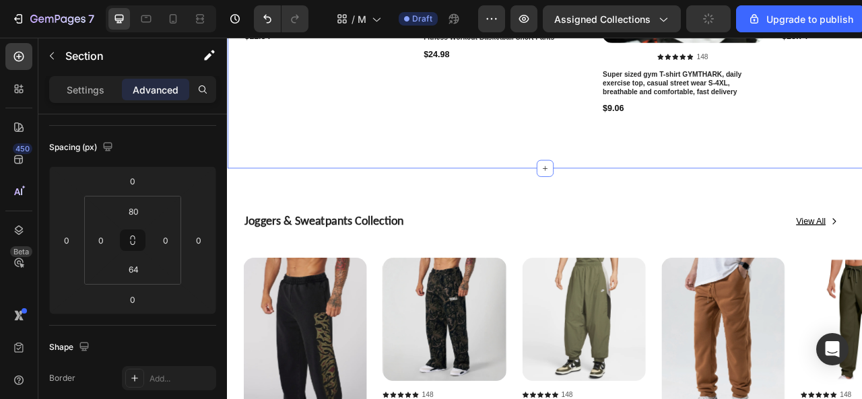
click at [620, 202] on div at bounding box center [631, 204] width 22 height 22
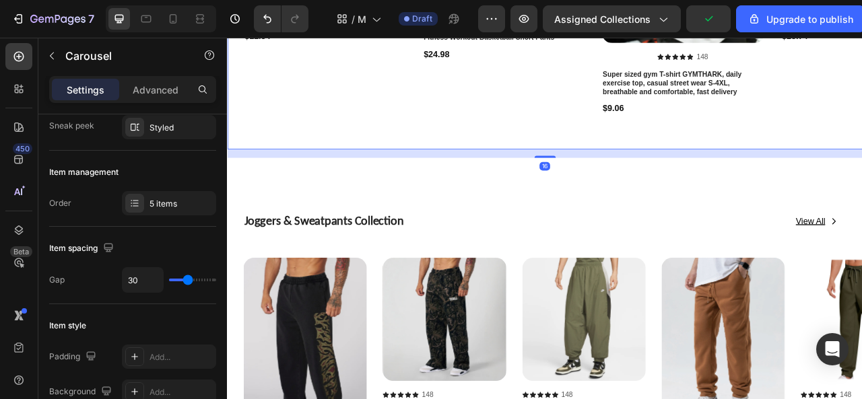
scroll to position [0, 0]
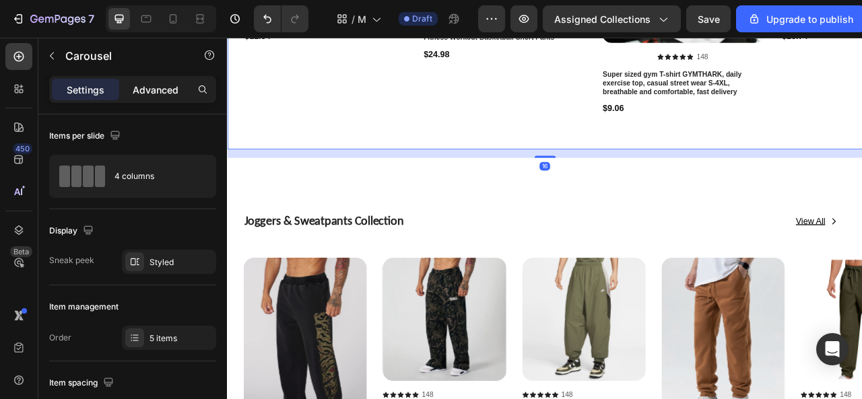
click at [162, 90] on p "Advanced" at bounding box center [156, 90] width 46 height 14
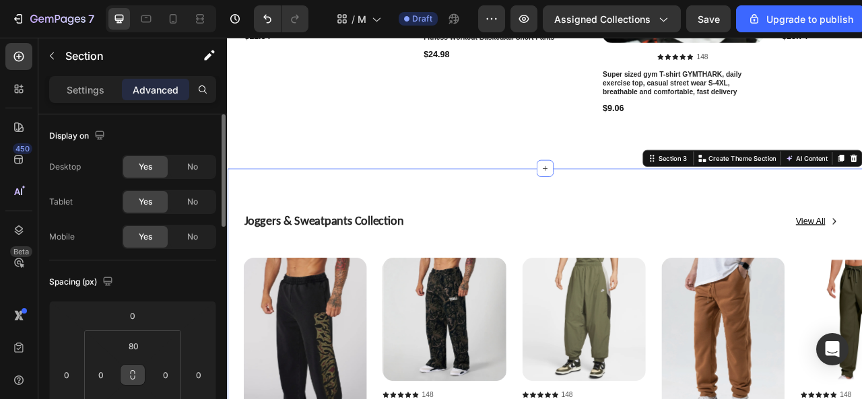
scroll to position [135, 0]
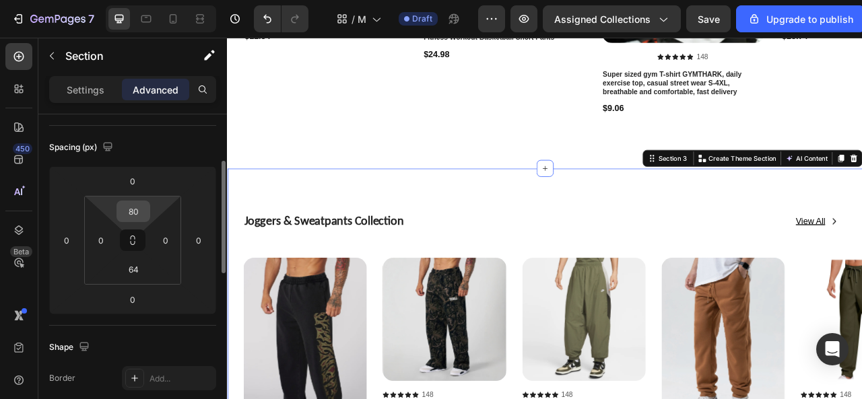
click at [139, 214] on input "80" at bounding box center [133, 211] width 27 height 20
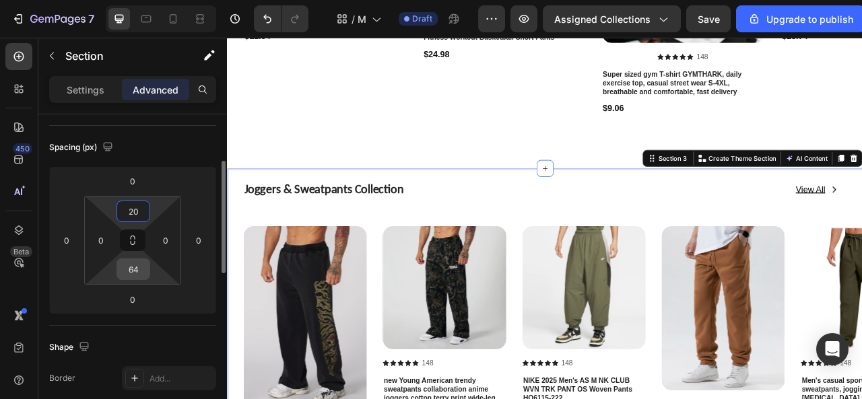
type input "20"
click at [137, 272] on input "64" at bounding box center [133, 269] width 27 height 20
type input "20"
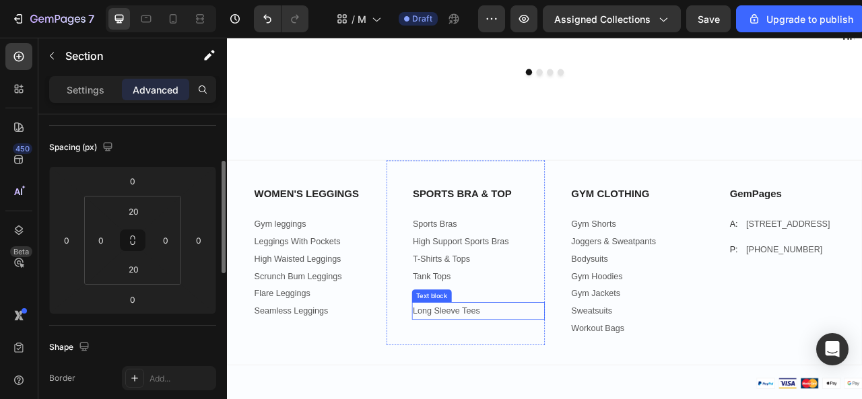
scroll to position [2838, 0]
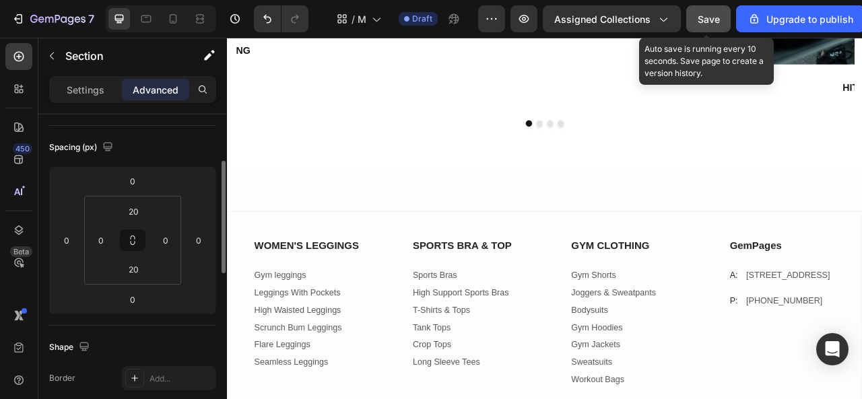
click at [698, 17] on span "Save" at bounding box center [709, 18] width 22 height 11
